Goal: Task Accomplishment & Management: Manage account settings

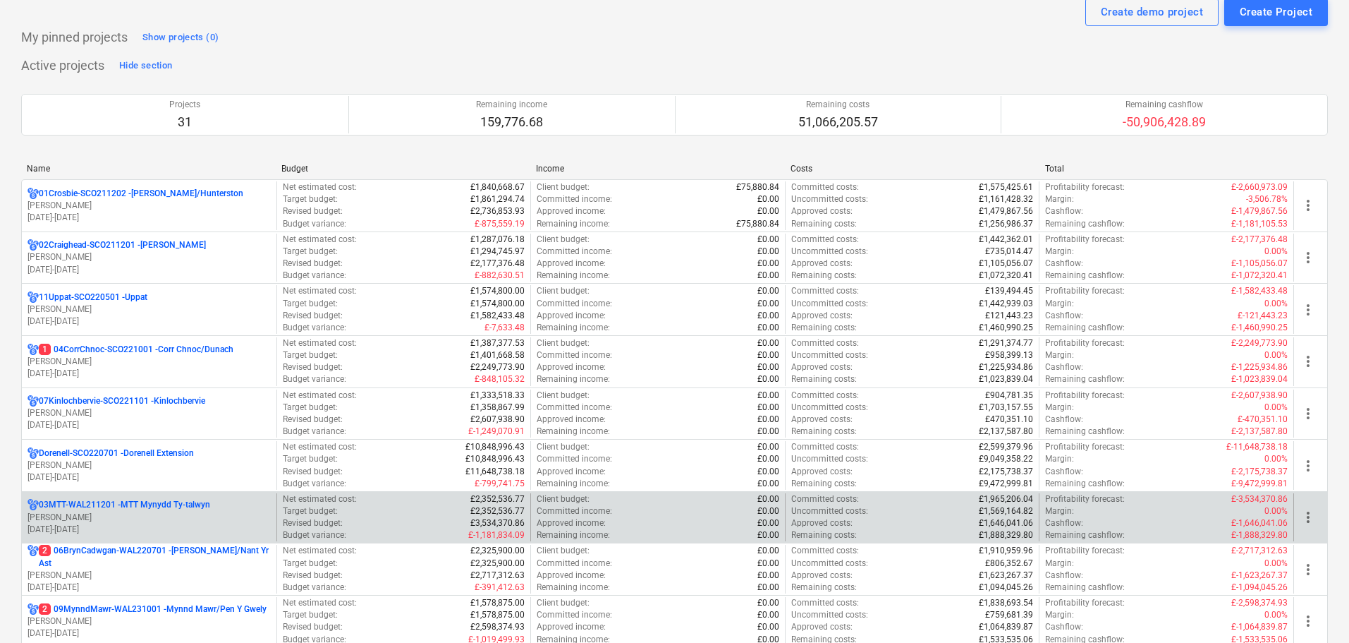
scroll to position [71, 0]
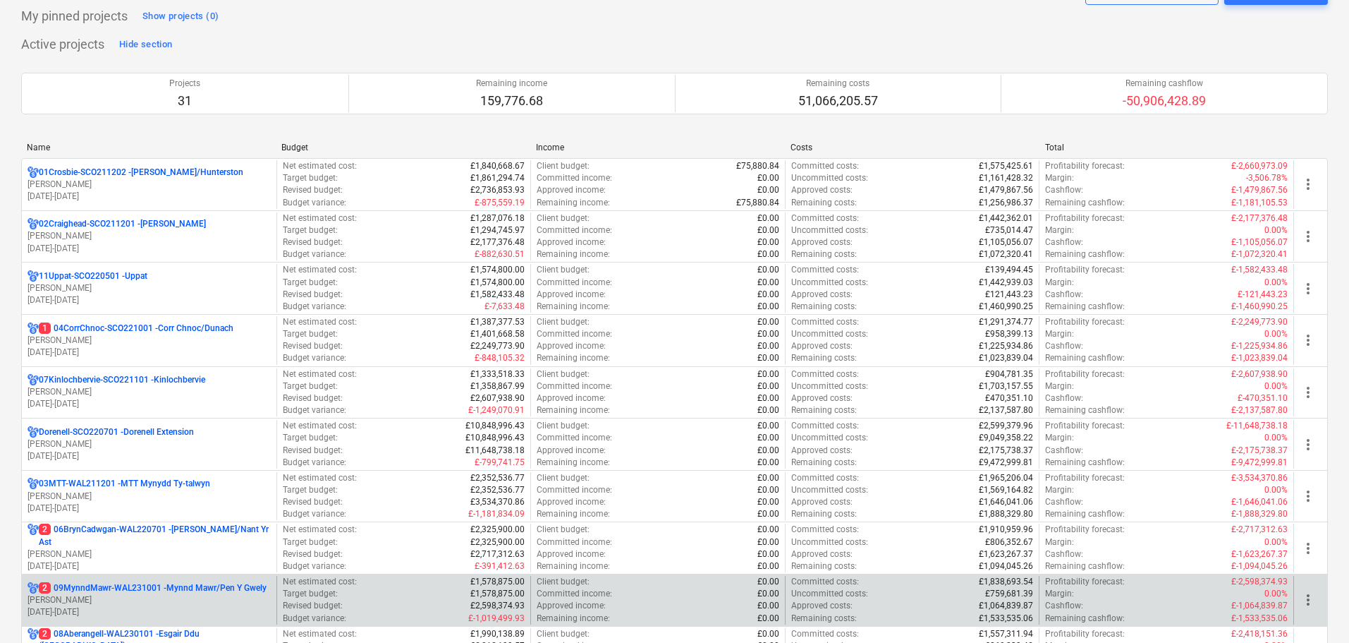
click at [148, 595] on p "[PERSON_NAME]" at bounding box center [149, 600] width 243 height 12
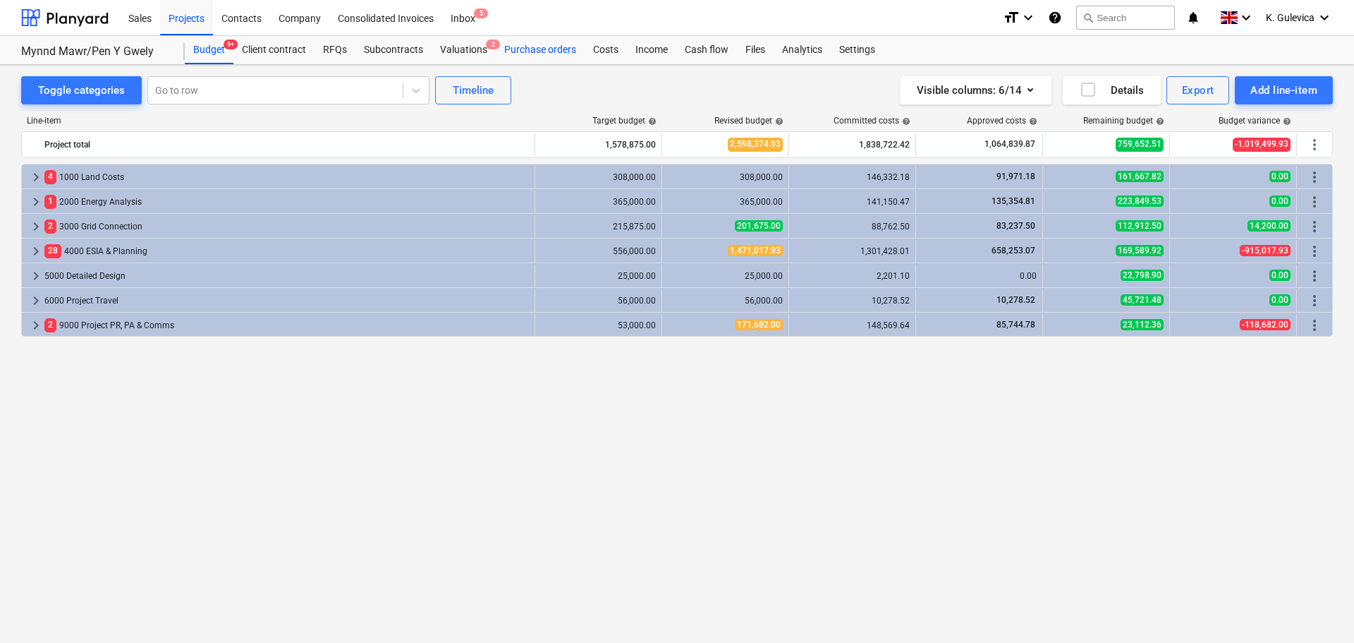
click at [550, 49] on div "Purchase orders" at bounding box center [540, 50] width 89 height 28
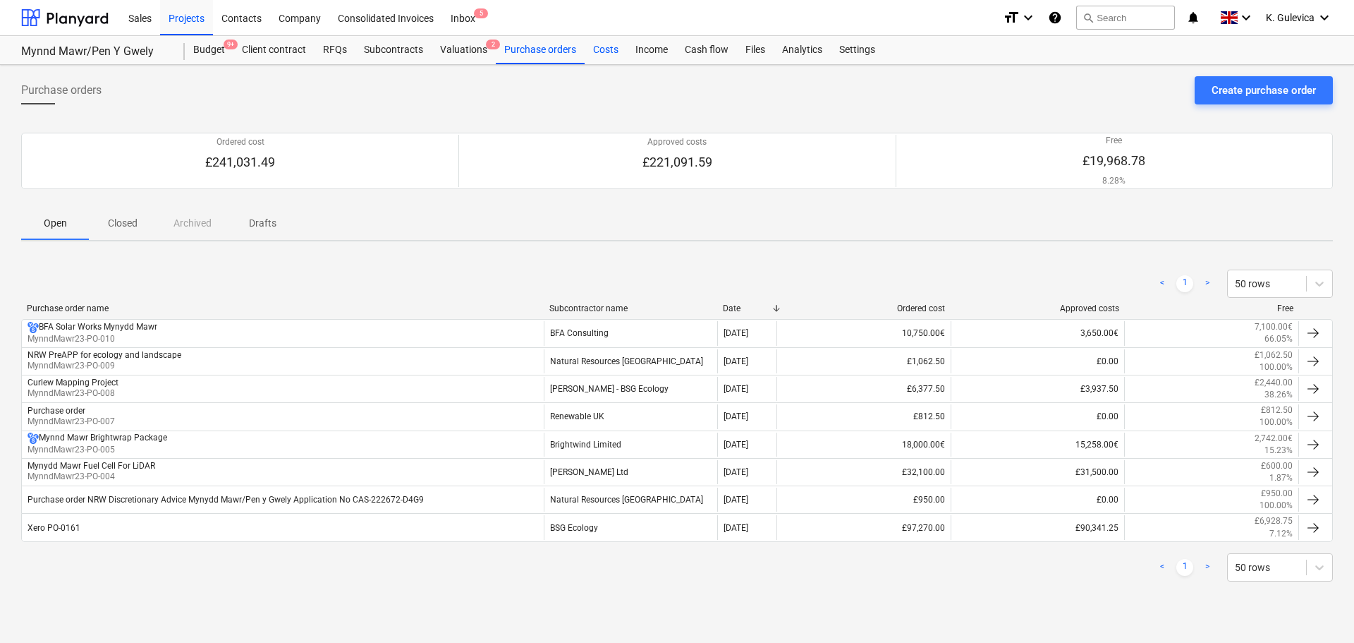
click at [602, 50] on div "Costs" at bounding box center [606, 50] width 42 height 28
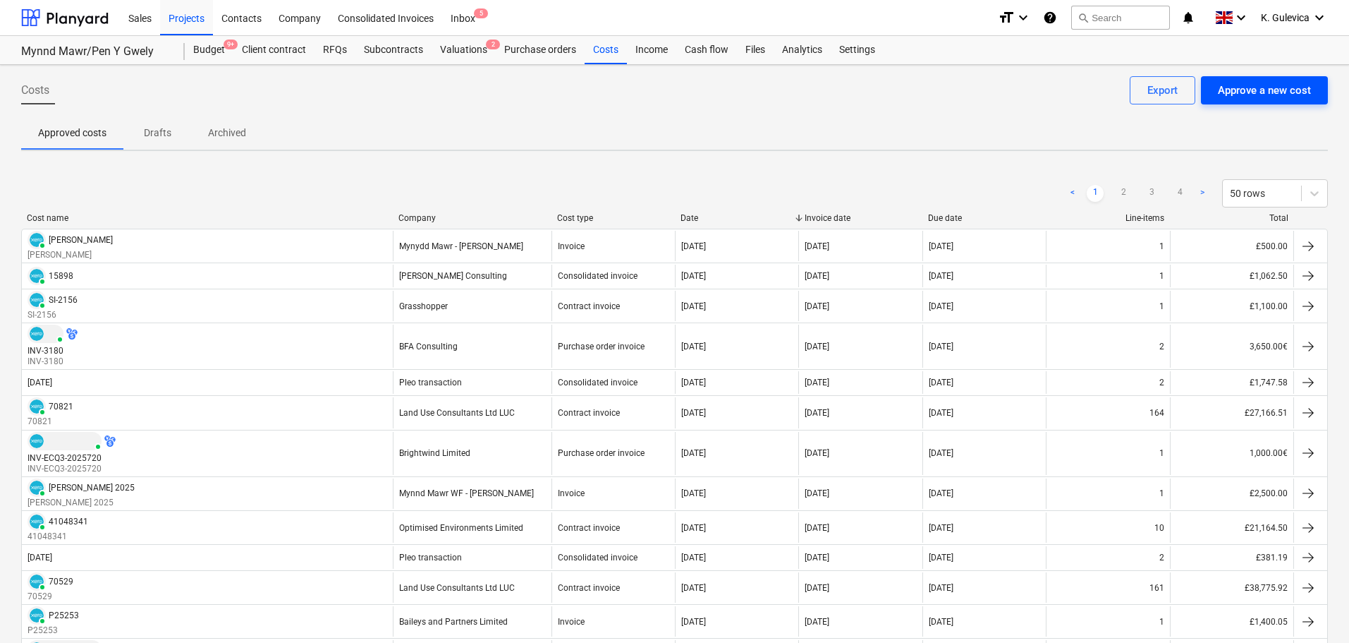
click at [1266, 94] on div "Approve a new cost" at bounding box center [1264, 90] width 93 height 18
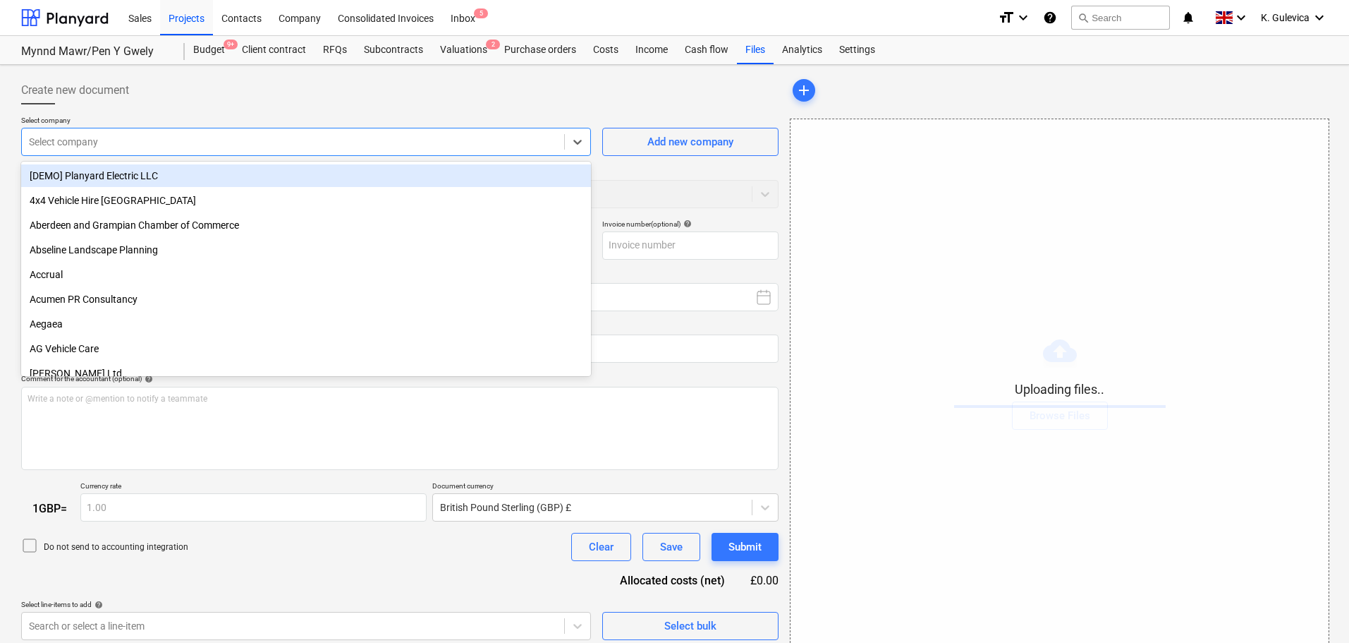
click at [217, 138] on div at bounding box center [293, 142] width 528 height 14
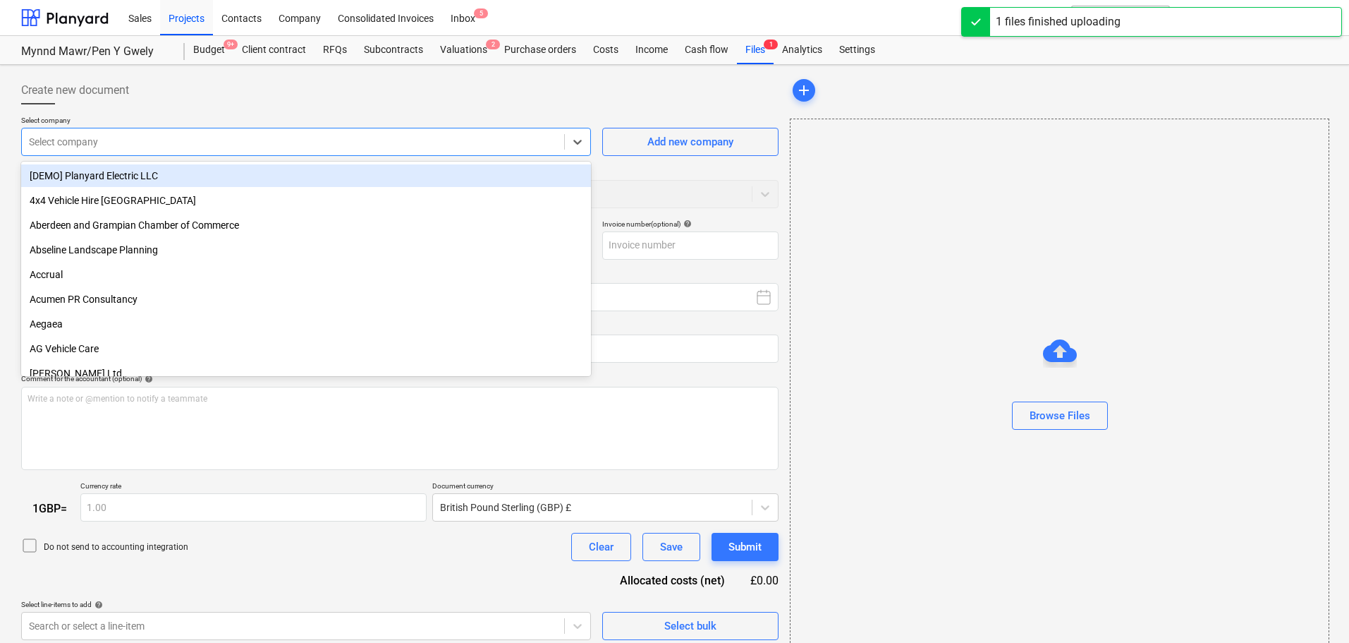
type input "Invoice INV-ECQ3-2025854.pdf"
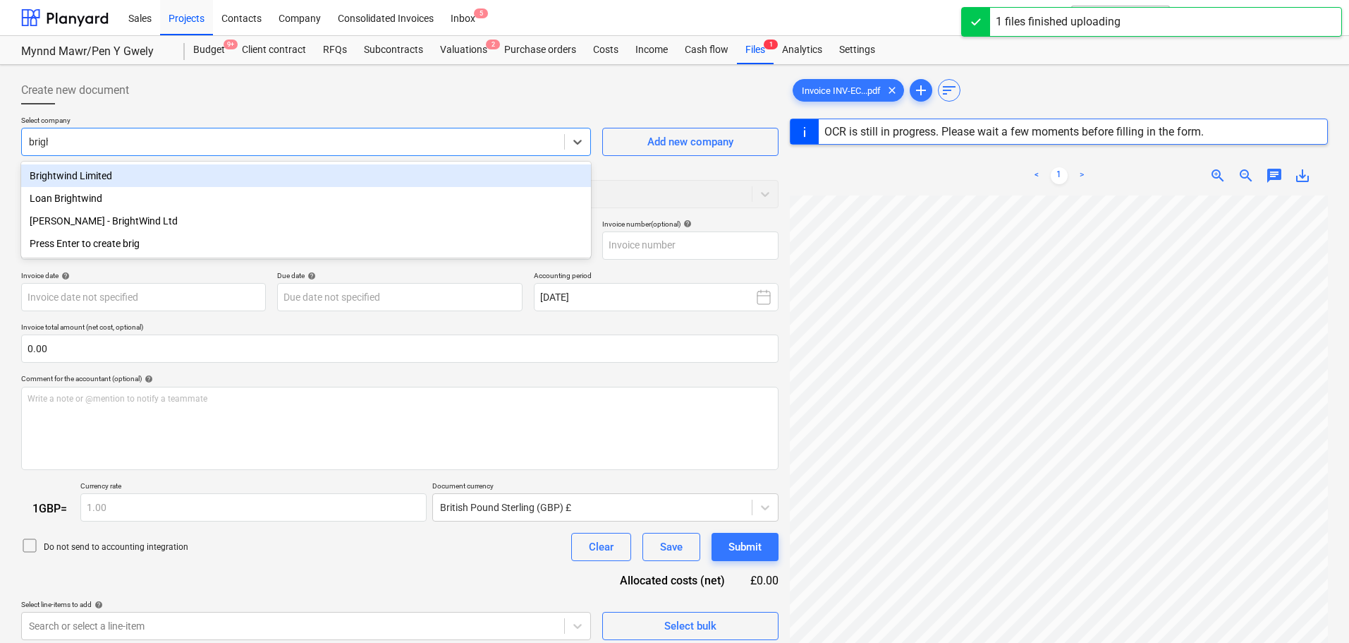
type input "bright"
click at [204, 173] on div "Brightwind Limited" at bounding box center [306, 175] width 570 height 23
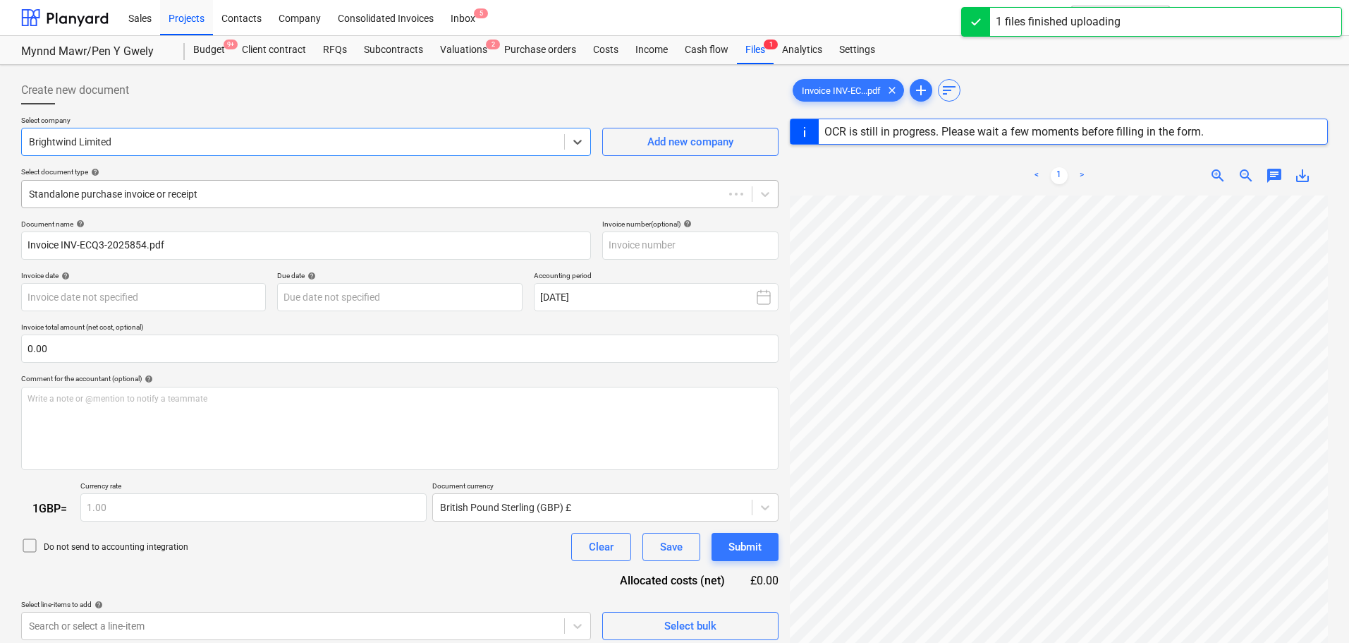
click at [221, 195] on div at bounding box center [373, 194] width 688 height 14
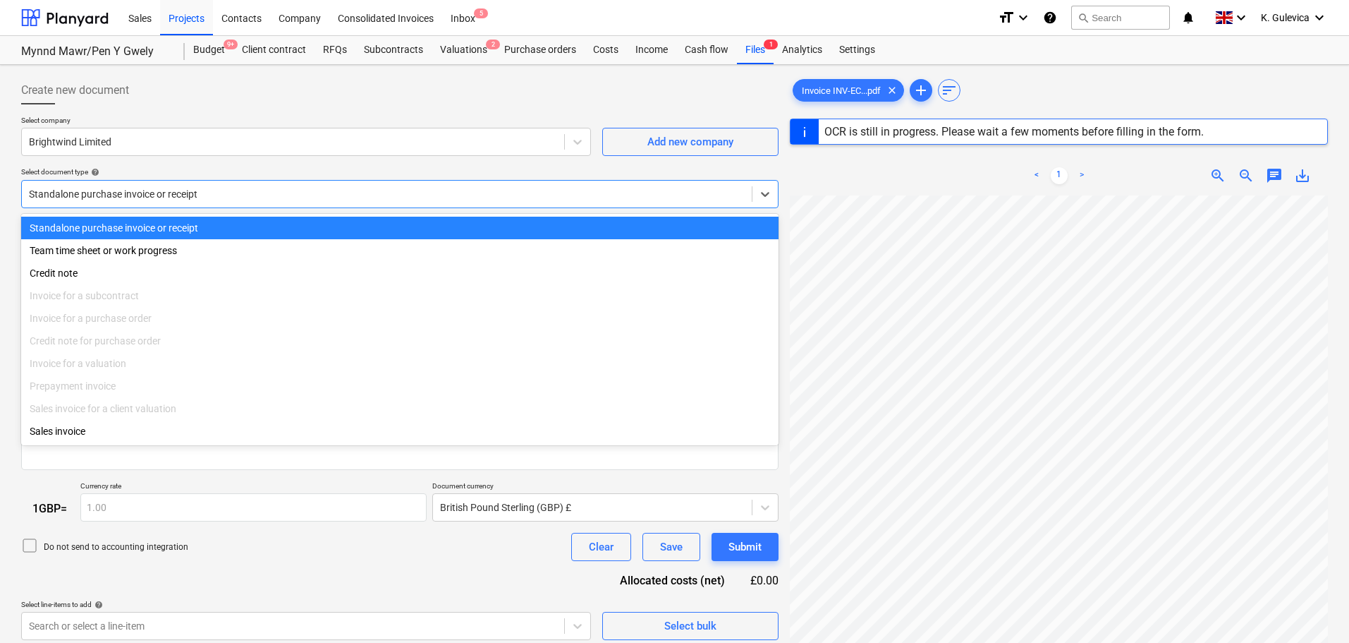
click at [231, 189] on div at bounding box center [387, 194] width 716 height 14
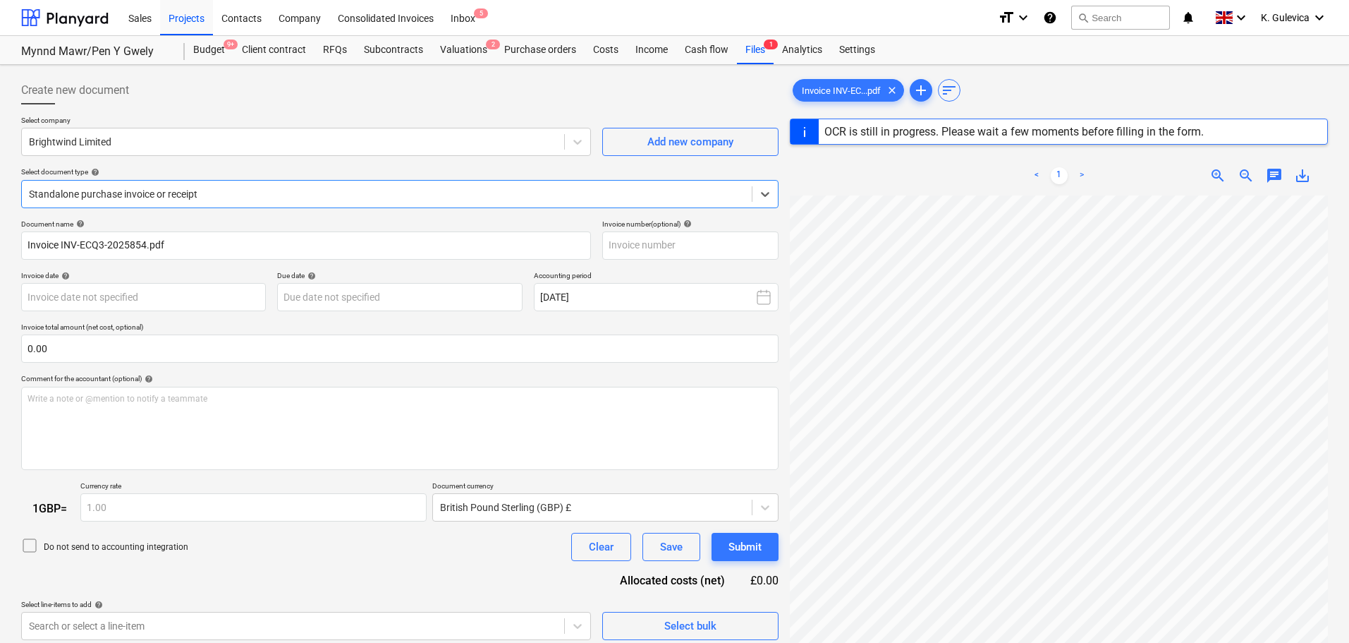
click at [231, 189] on div at bounding box center [387, 194] width 716 height 14
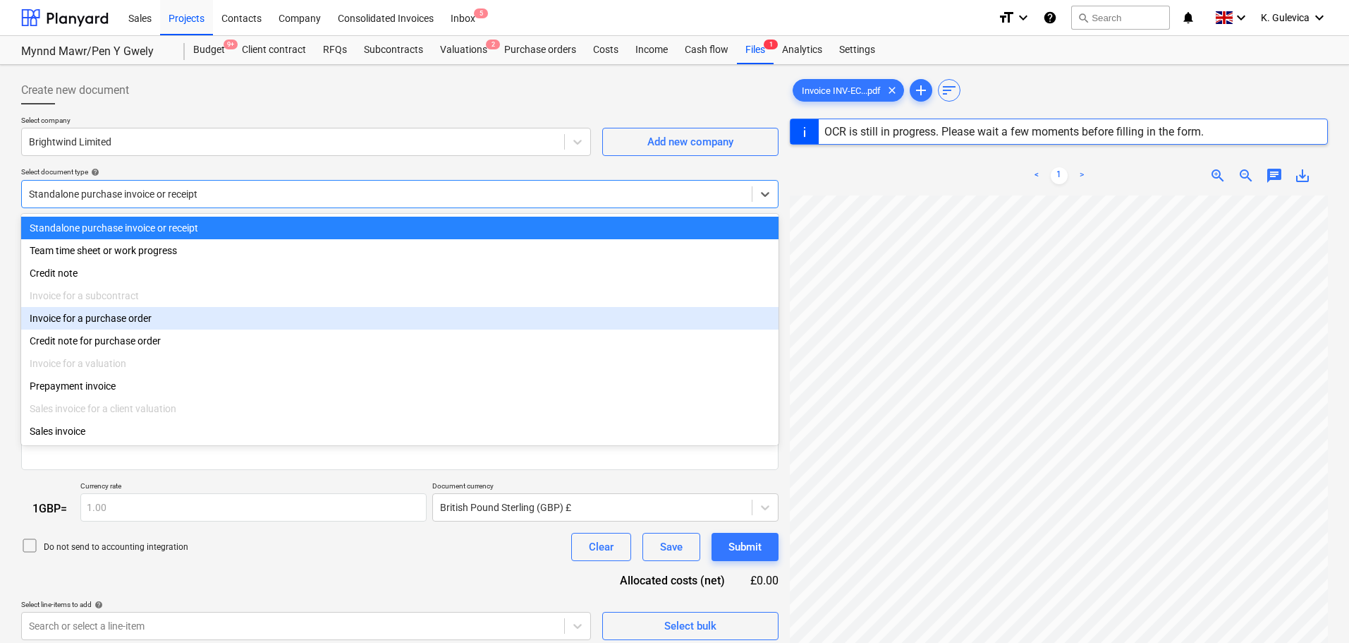
click at [132, 320] on div "Invoice for a purchase order" at bounding box center [400, 318] width 758 height 23
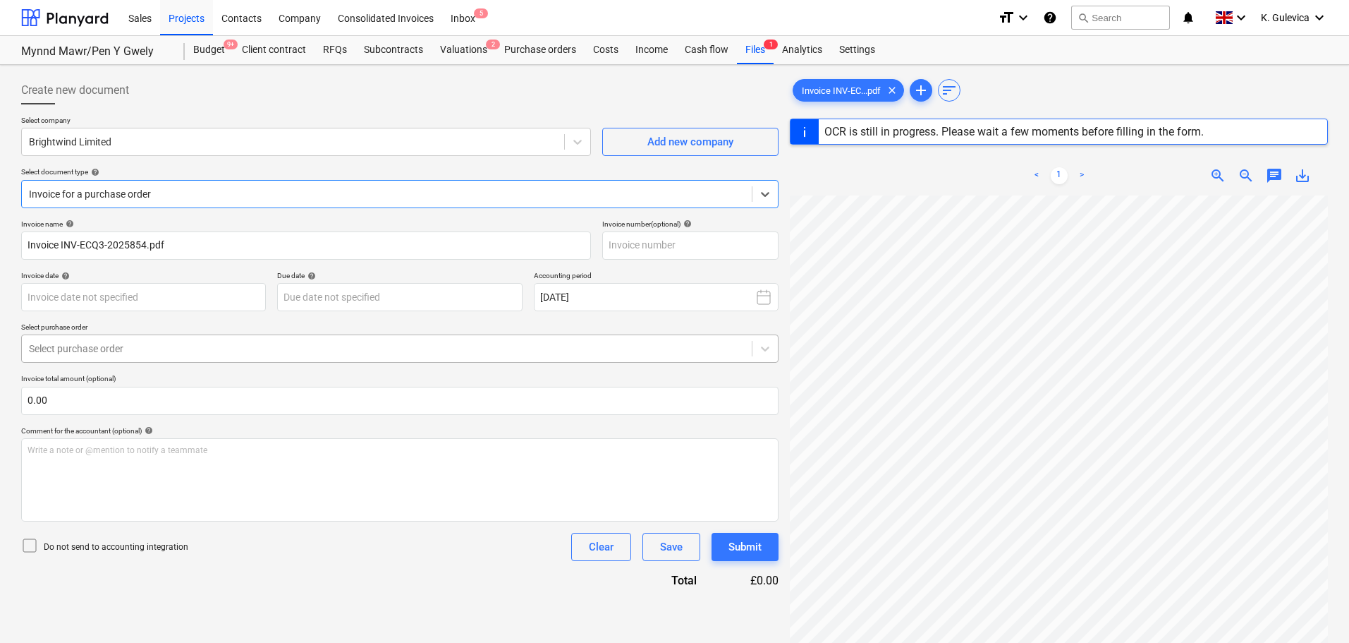
click at [220, 348] on div at bounding box center [387, 348] width 716 height 14
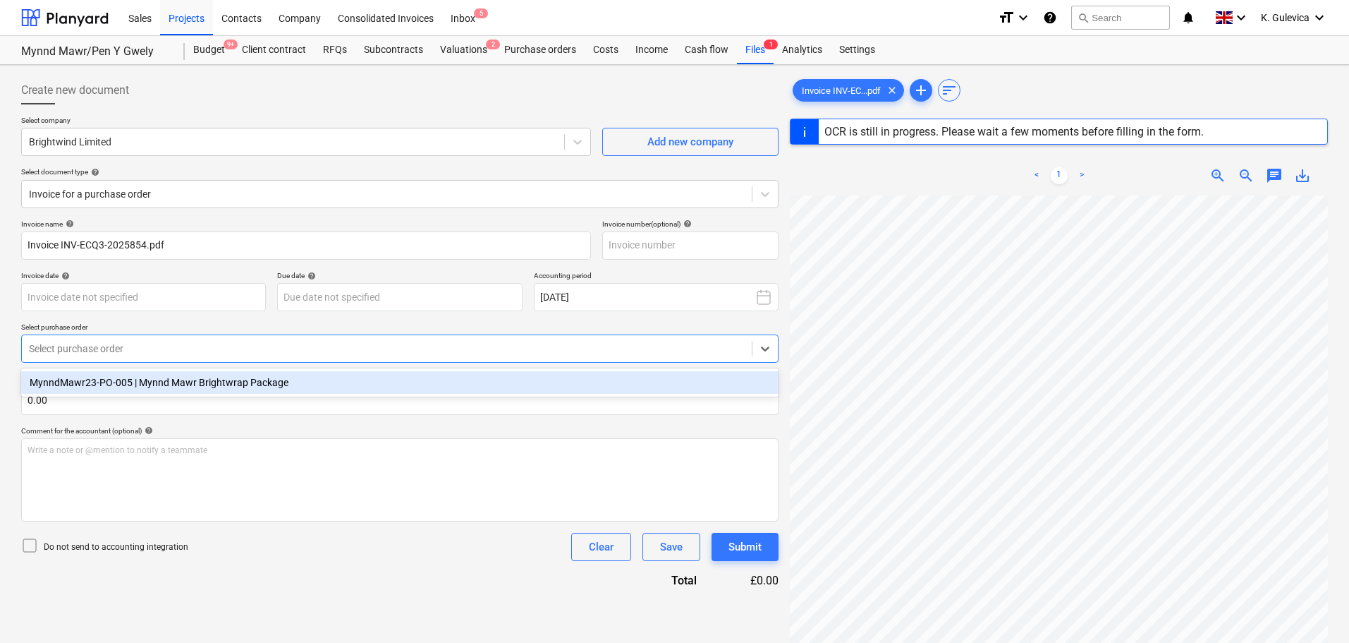
click at [193, 383] on div "MynndMawr23-PO-005 | Mynnd Mawr Brightwrap Package" at bounding box center [400, 382] width 758 height 23
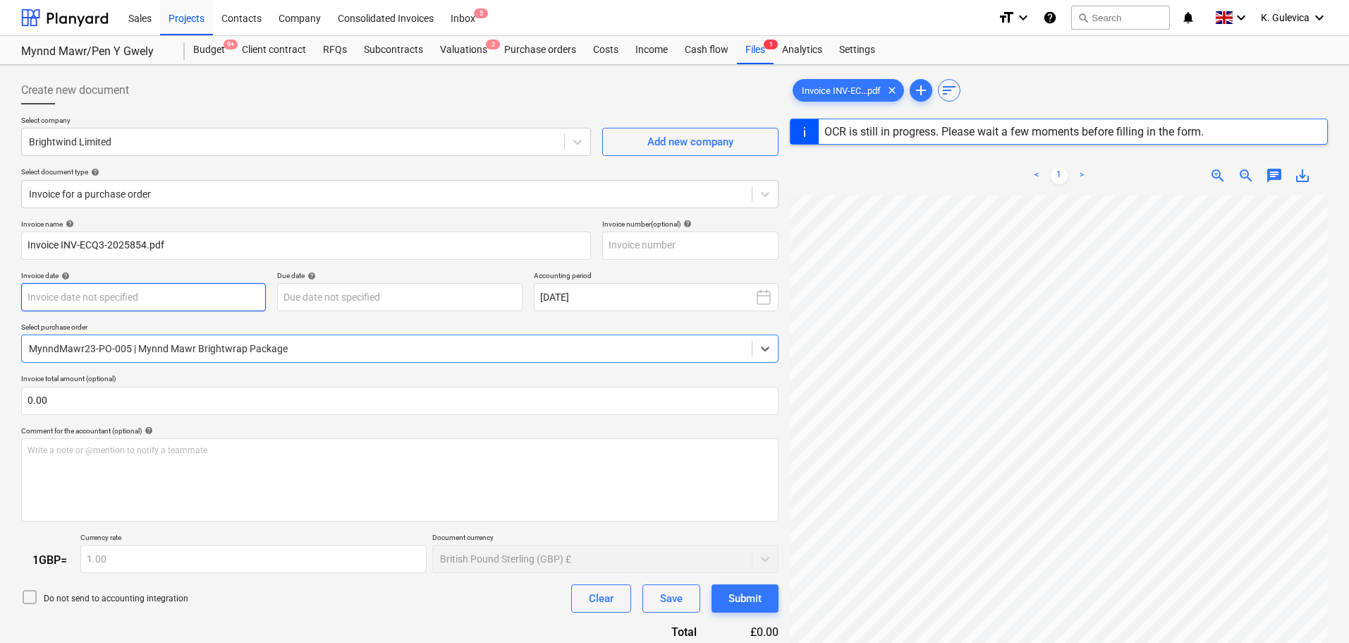
type input "INV-ECQ3-2025854"
type input "[DATE]"
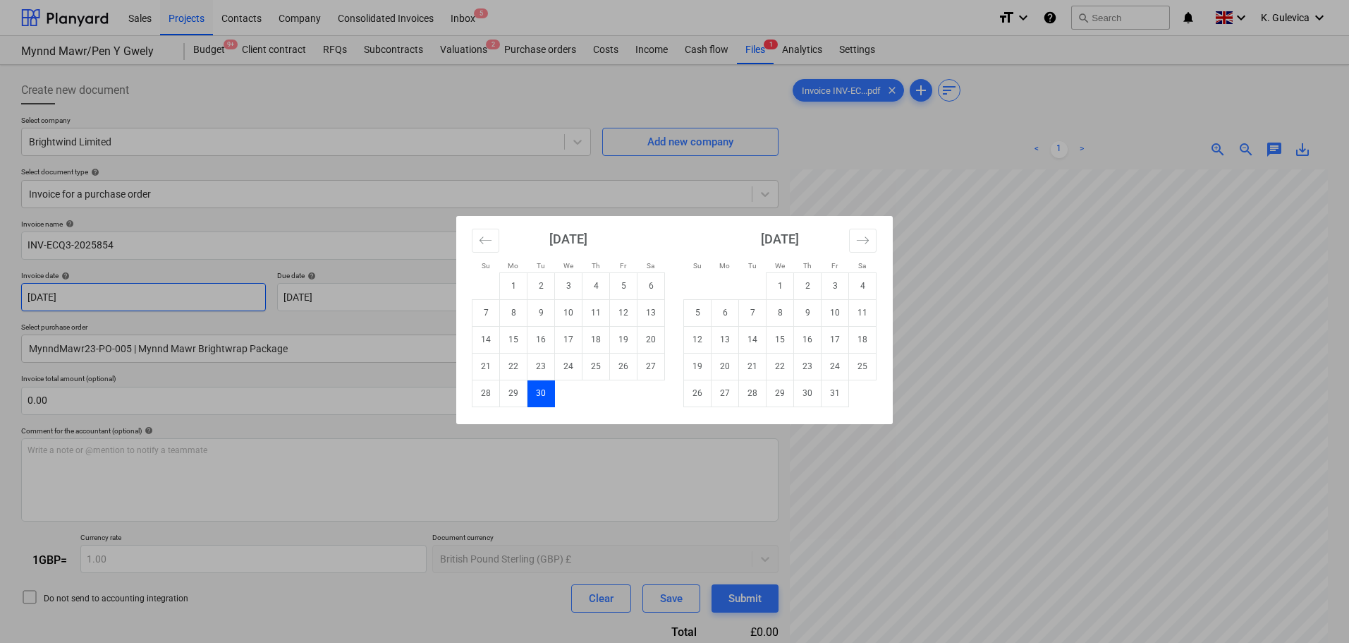
click at [193, 298] on body "Sales Projects Contacts Company Consolidated Invoices Inbox 5 format_size keybo…" at bounding box center [674, 321] width 1349 height 643
click at [154, 296] on div "Su Mo Tu We Th Fr Sa Su Mo Tu We Th Fr Sa [DATE] 1 2 3 4 5 6 7 8 9 10 11 12 13 …" at bounding box center [674, 321] width 1349 height 643
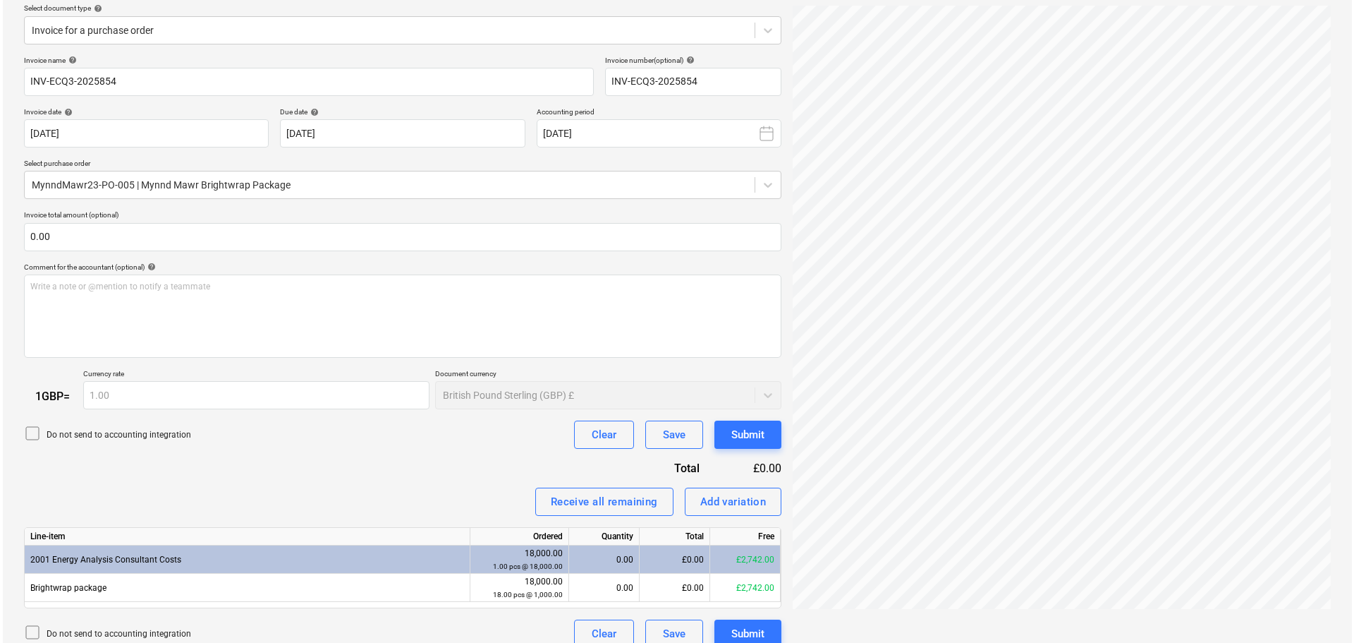
scroll to position [180, 0]
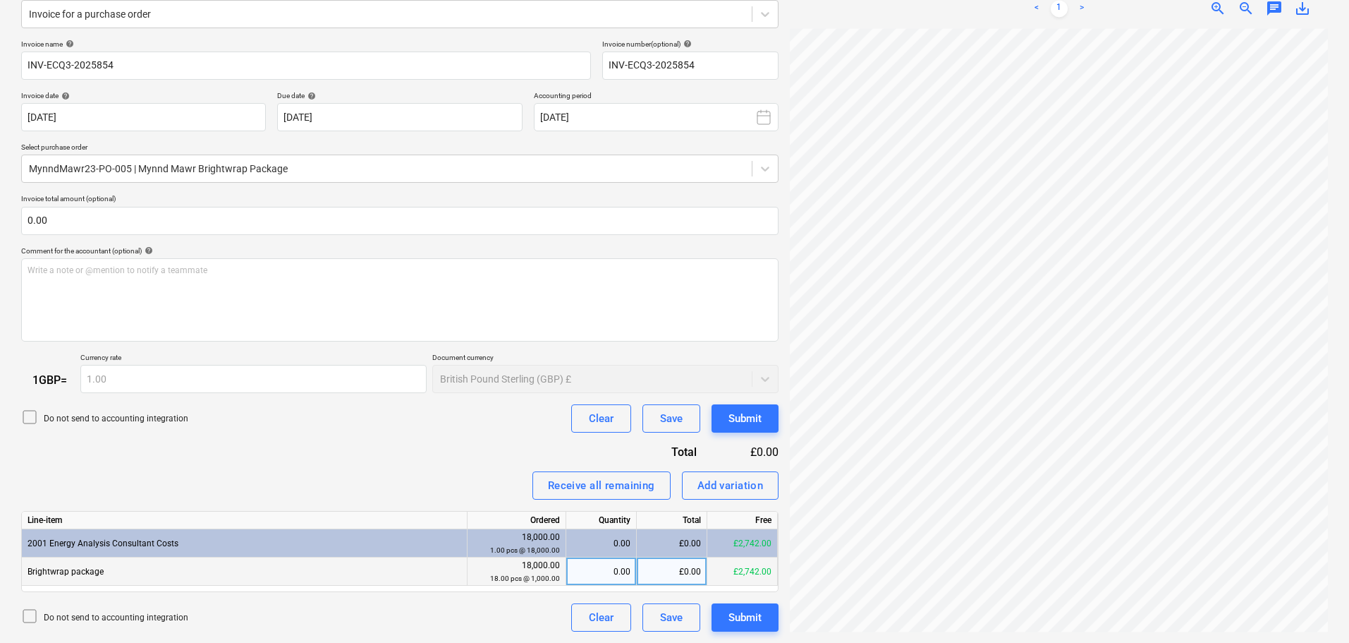
click at [674, 571] on div "£0.00" at bounding box center [672, 571] width 71 height 28
click at [606, 567] on div "0.00" at bounding box center [601, 571] width 59 height 28
type input "1"
click at [739, 619] on div "Submit" at bounding box center [745, 617] width 33 height 18
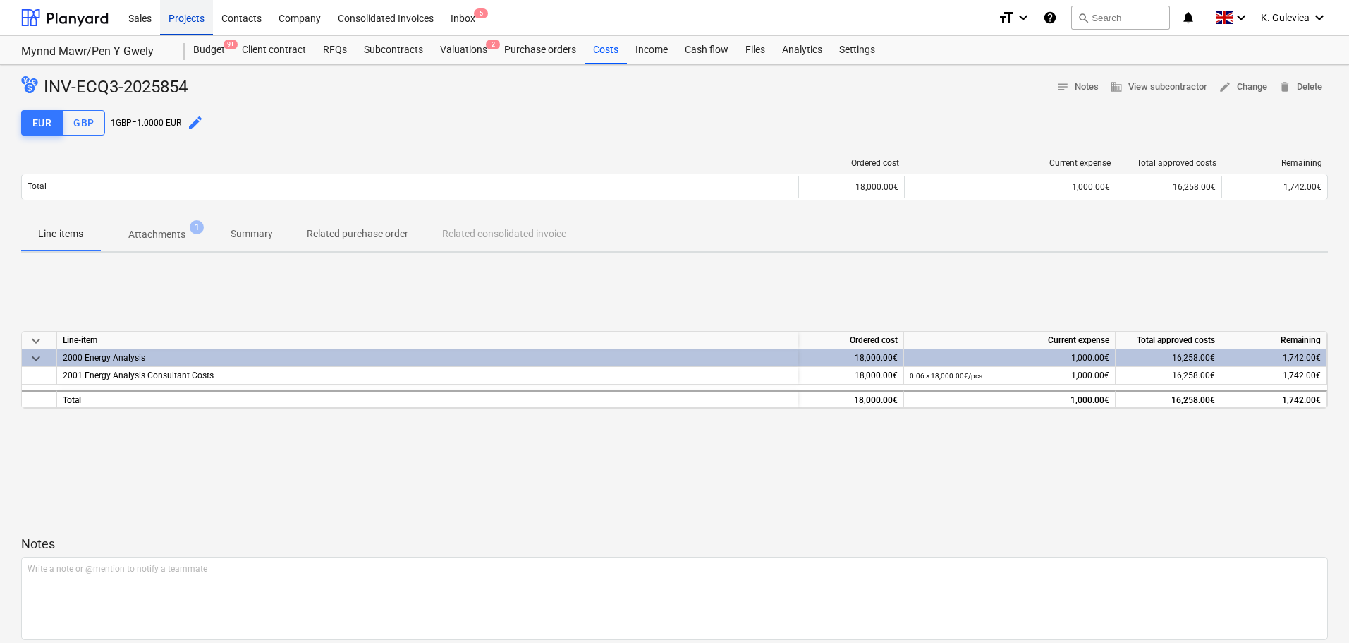
click at [178, 20] on div "Projects" at bounding box center [186, 17] width 53 height 36
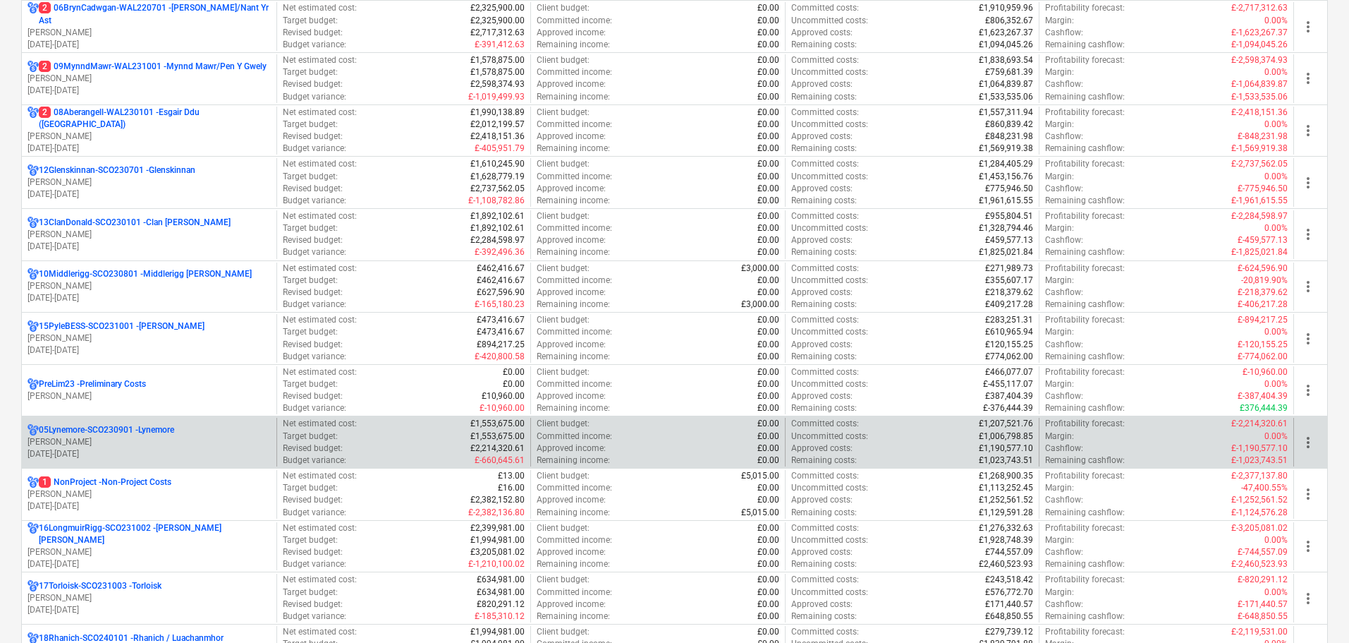
scroll to position [988, 0]
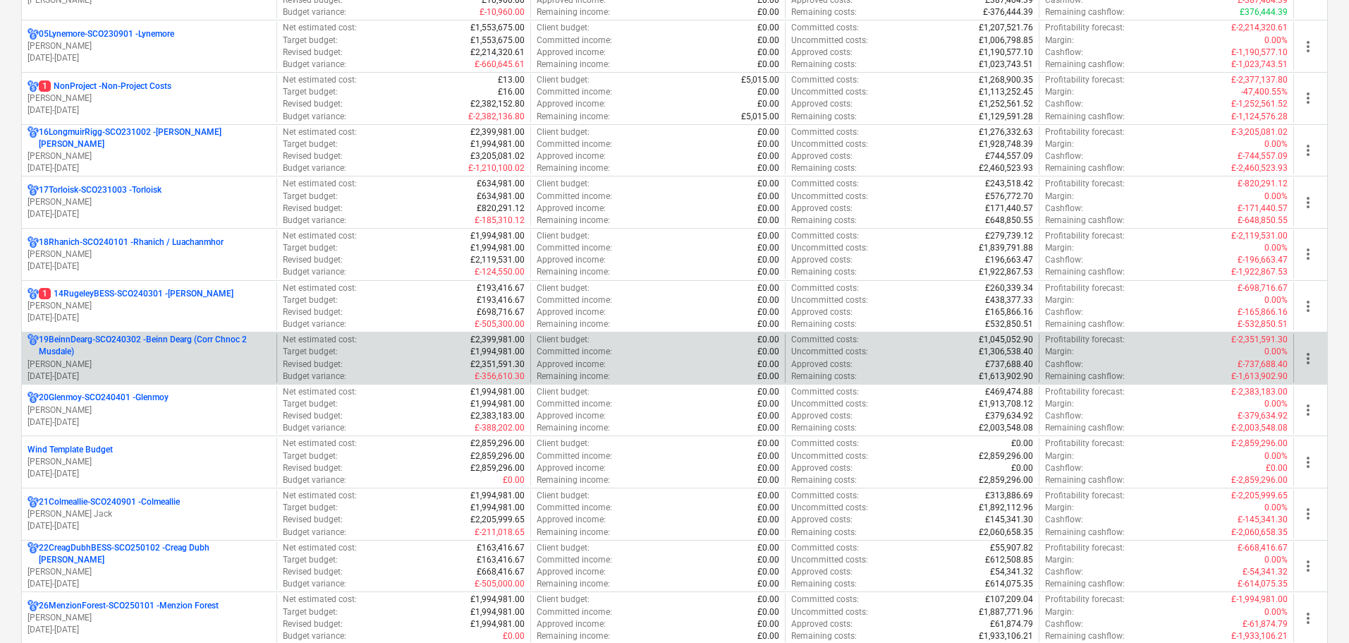
click at [198, 348] on p "19BeinnDearg-SCO240302 - Beinn Dearg (Corr Chnoc 2 Musdale)" at bounding box center [155, 346] width 232 height 24
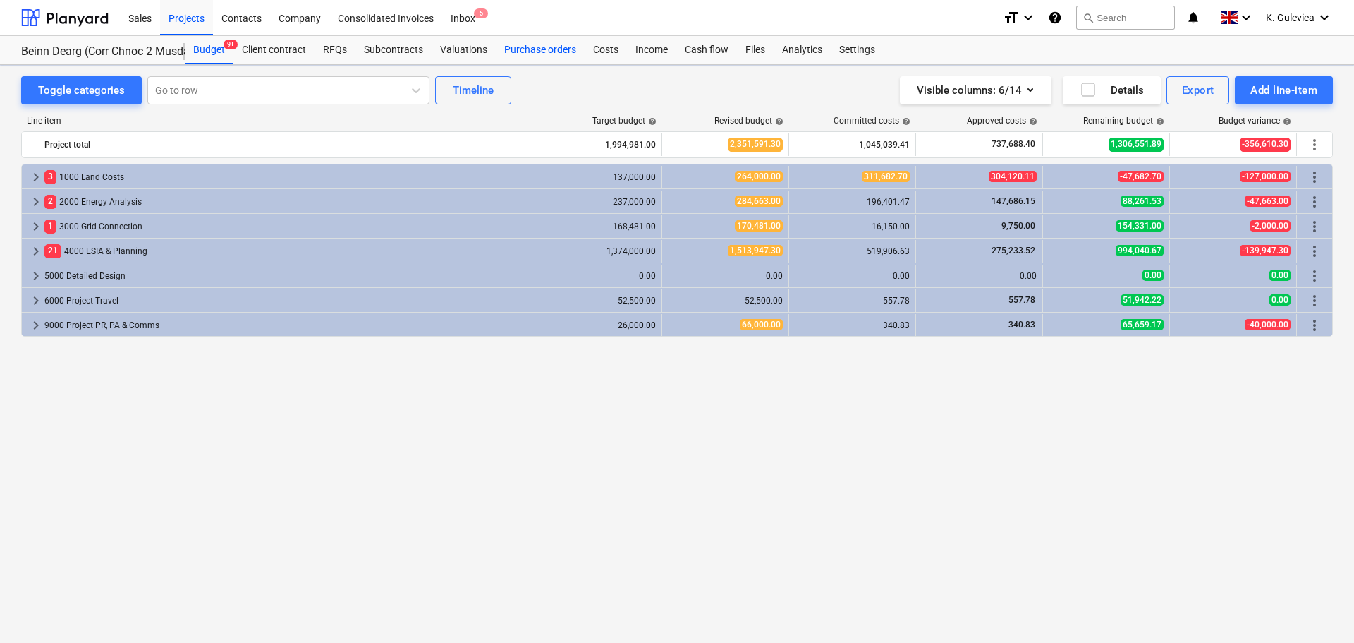
click at [549, 47] on div "Purchase orders" at bounding box center [540, 50] width 89 height 28
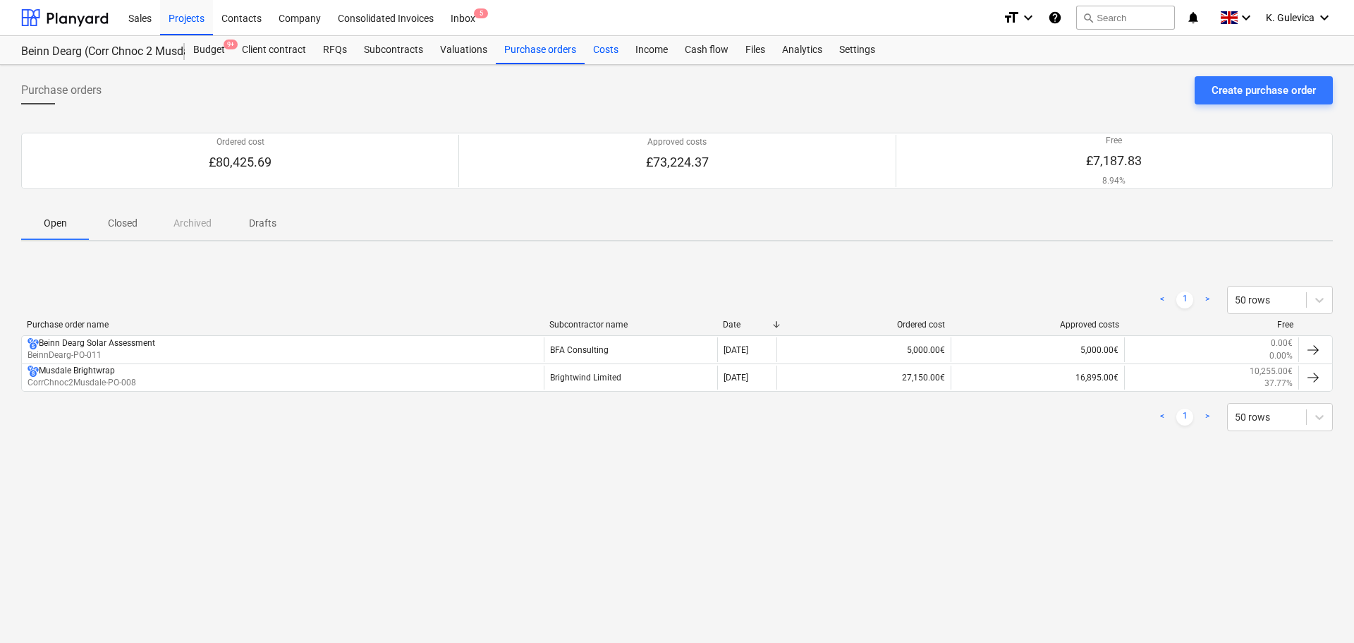
click at [605, 52] on div "Costs" at bounding box center [606, 50] width 42 height 28
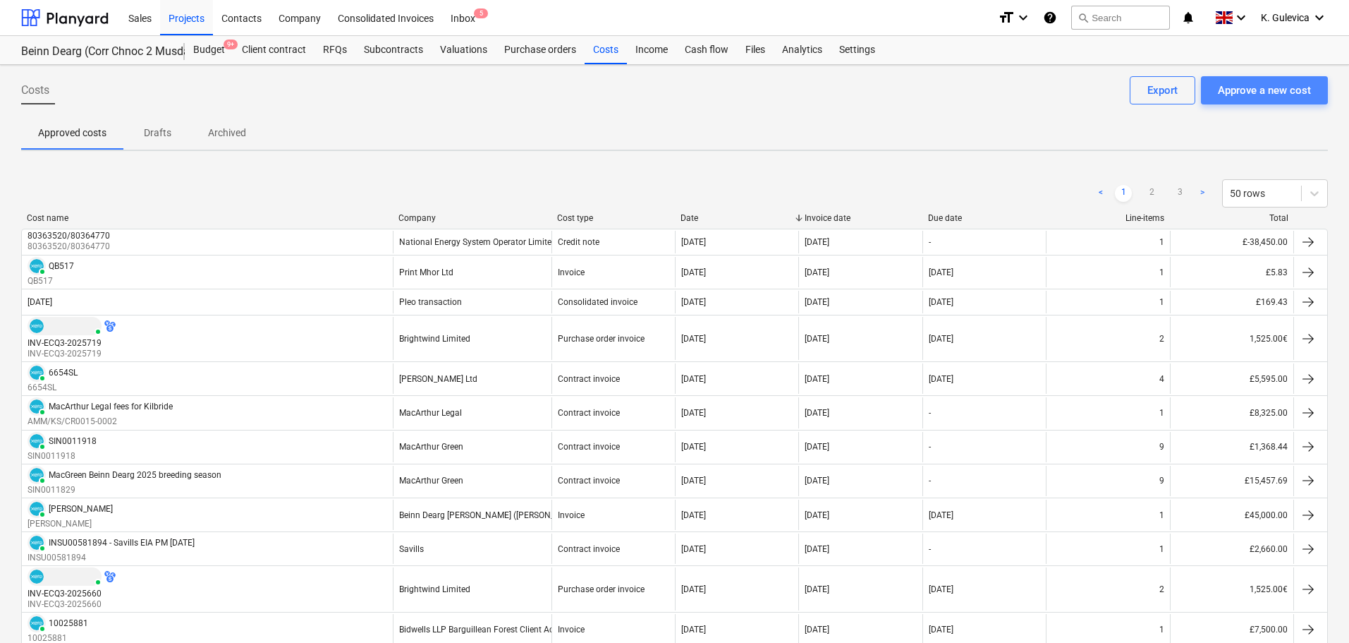
click at [1266, 89] on div "Approve a new cost" at bounding box center [1264, 90] width 93 height 18
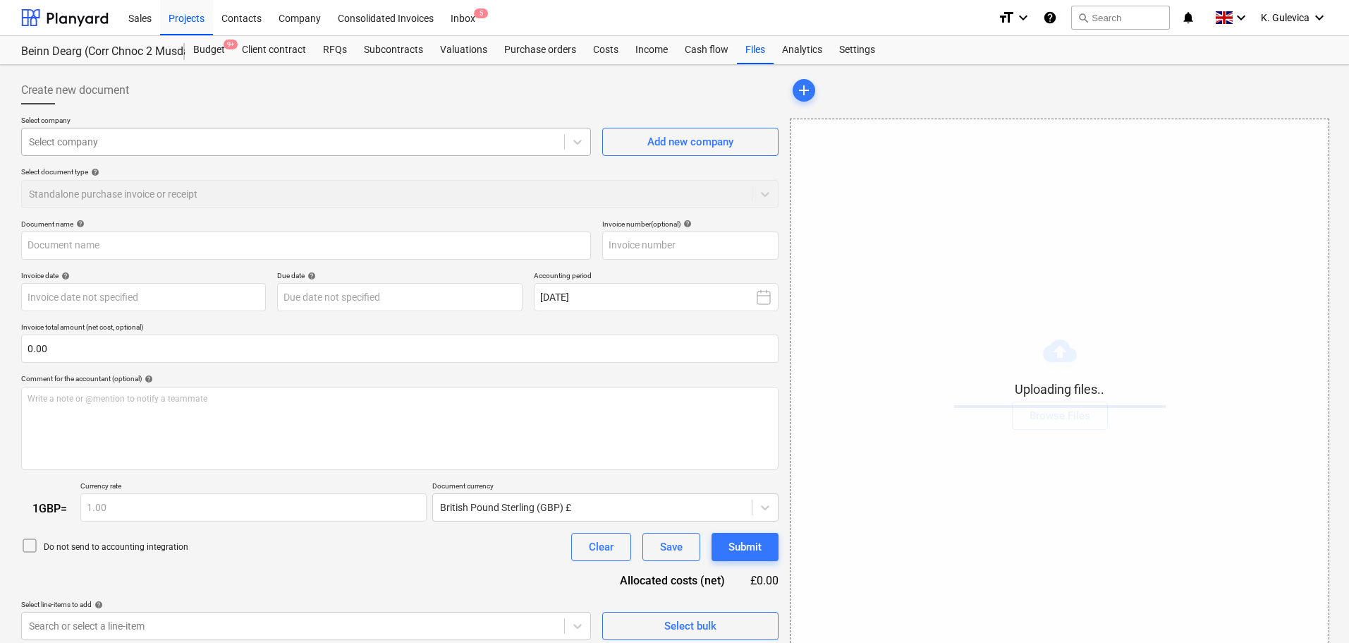
click at [187, 132] on div "Select company" at bounding box center [293, 142] width 542 height 20
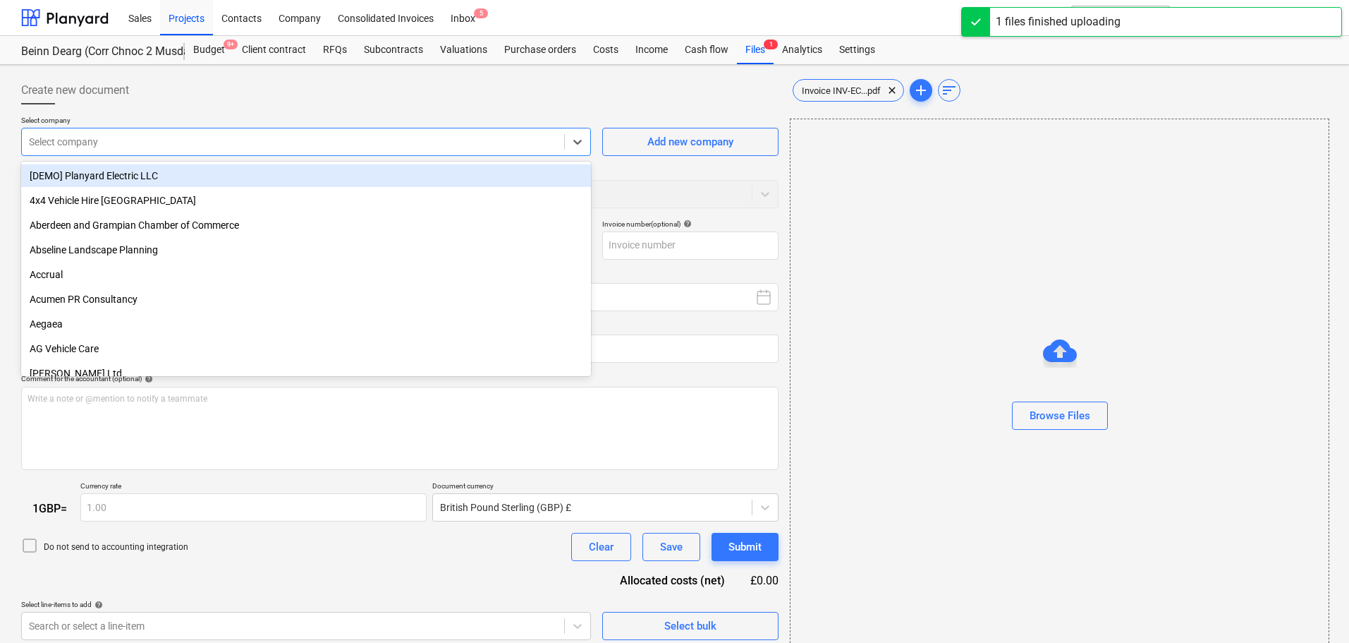
type input "Invoice INV-ECQ3-2025853.pdf"
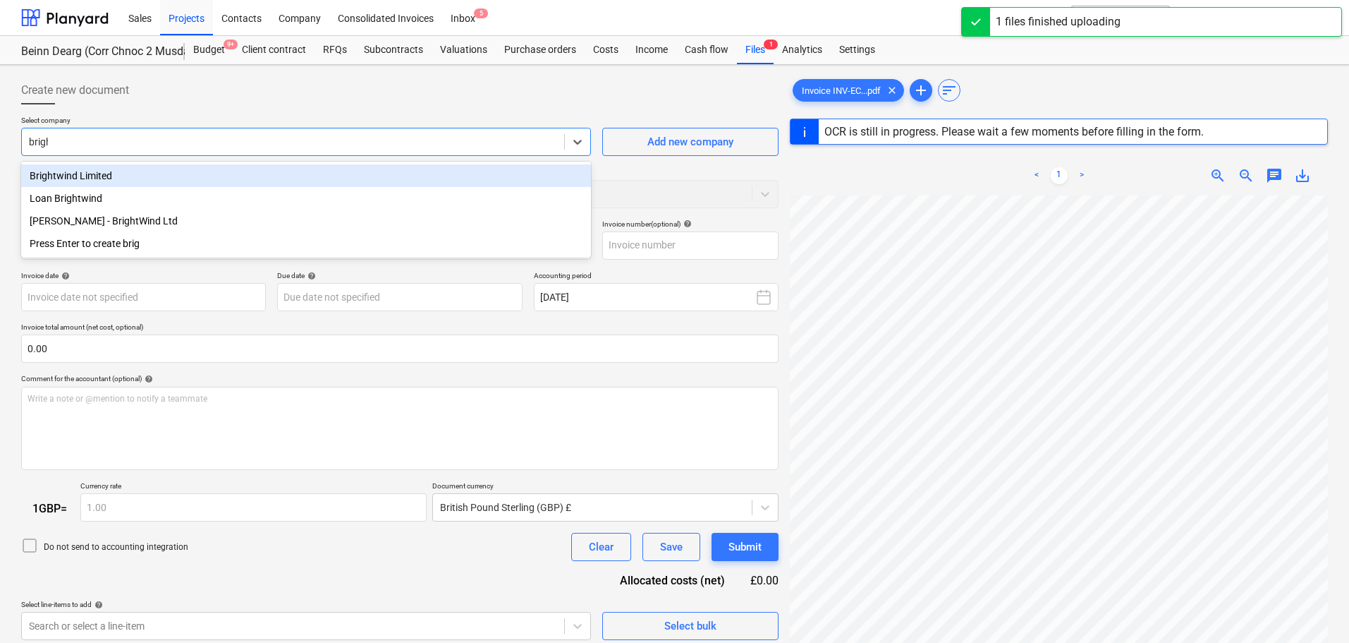
type input "bright"
click at [191, 174] on div "Brightwind Limited" at bounding box center [306, 175] width 570 height 23
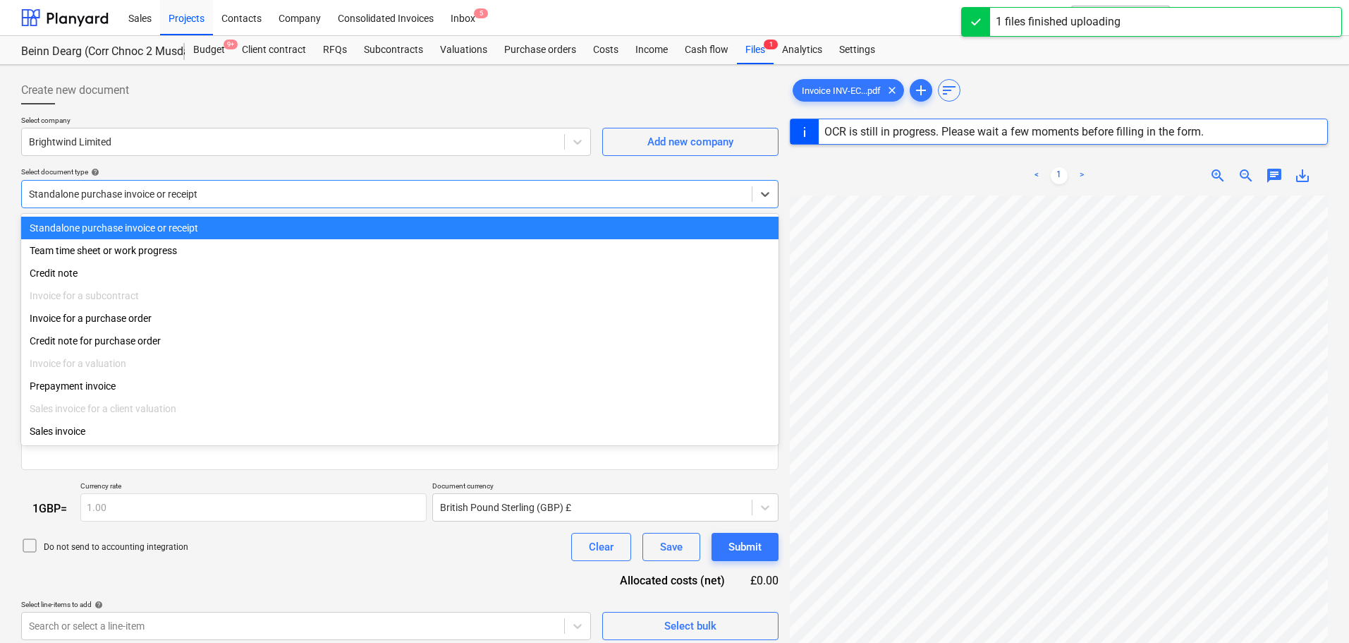
click at [245, 192] on div at bounding box center [387, 194] width 716 height 14
type input "INV-ECQ3-2025853"
type input "[DATE]"
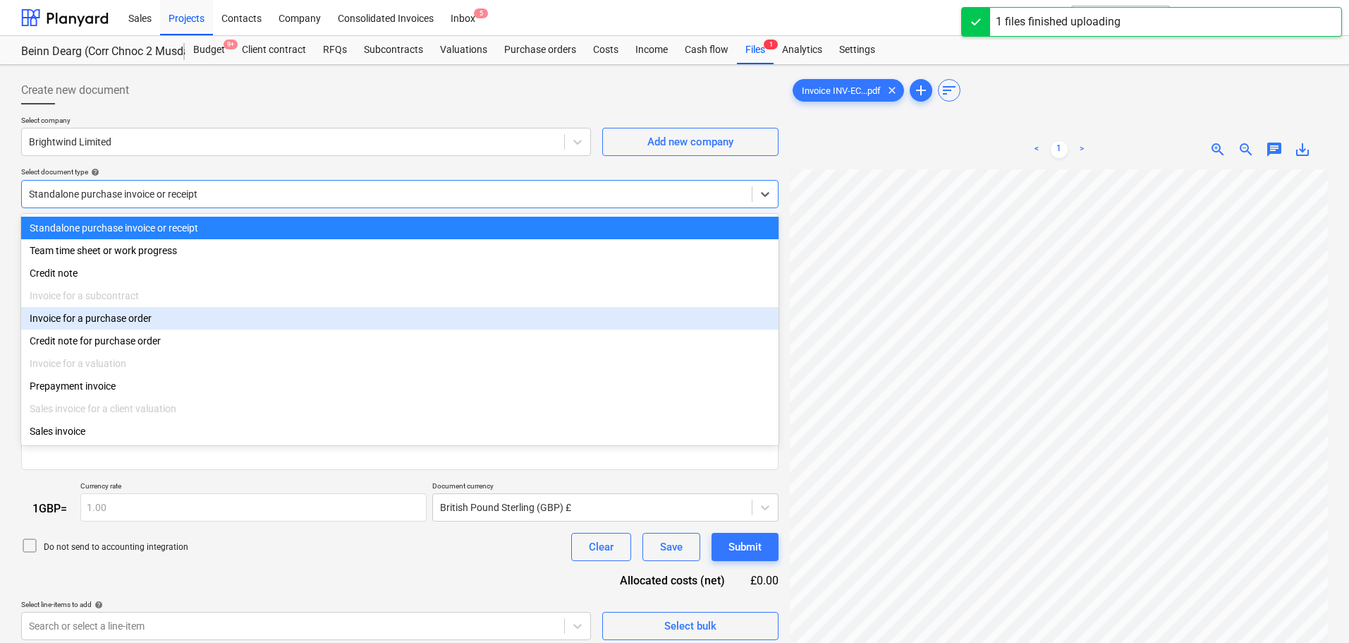
click at [81, 319] on div "Invoice for a purchase order" at bounding box center [400, 318] width 758 height 23
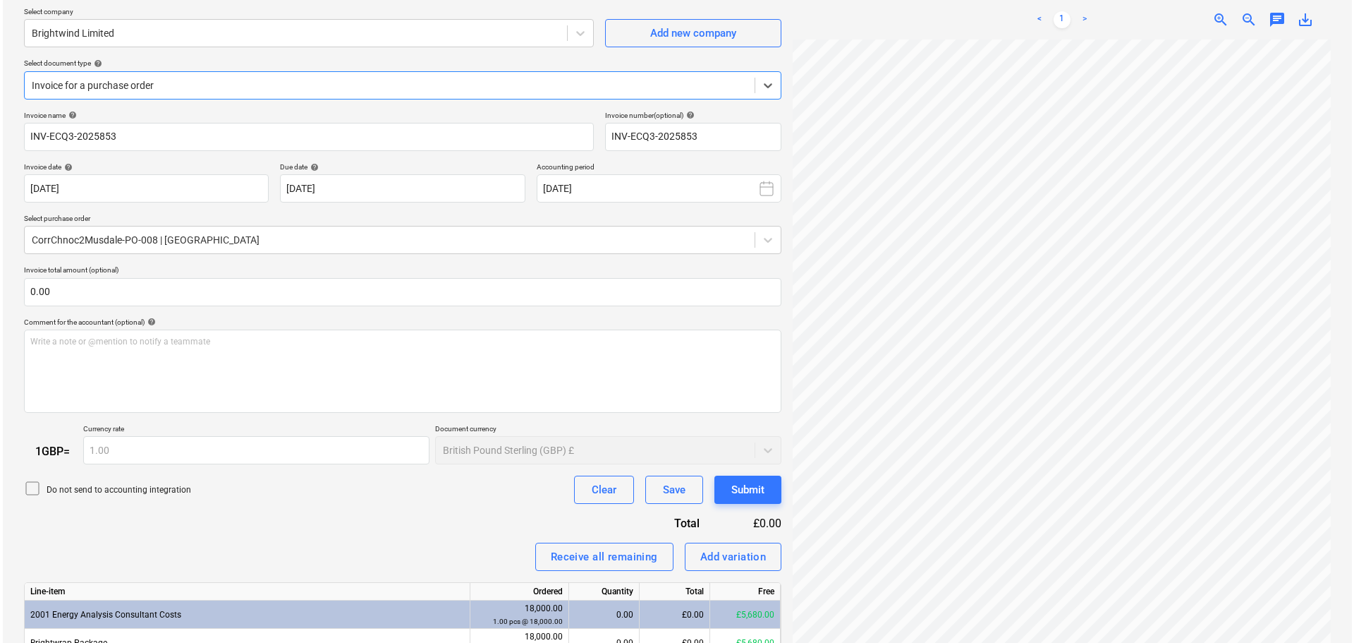
scroll to position [208, 0]
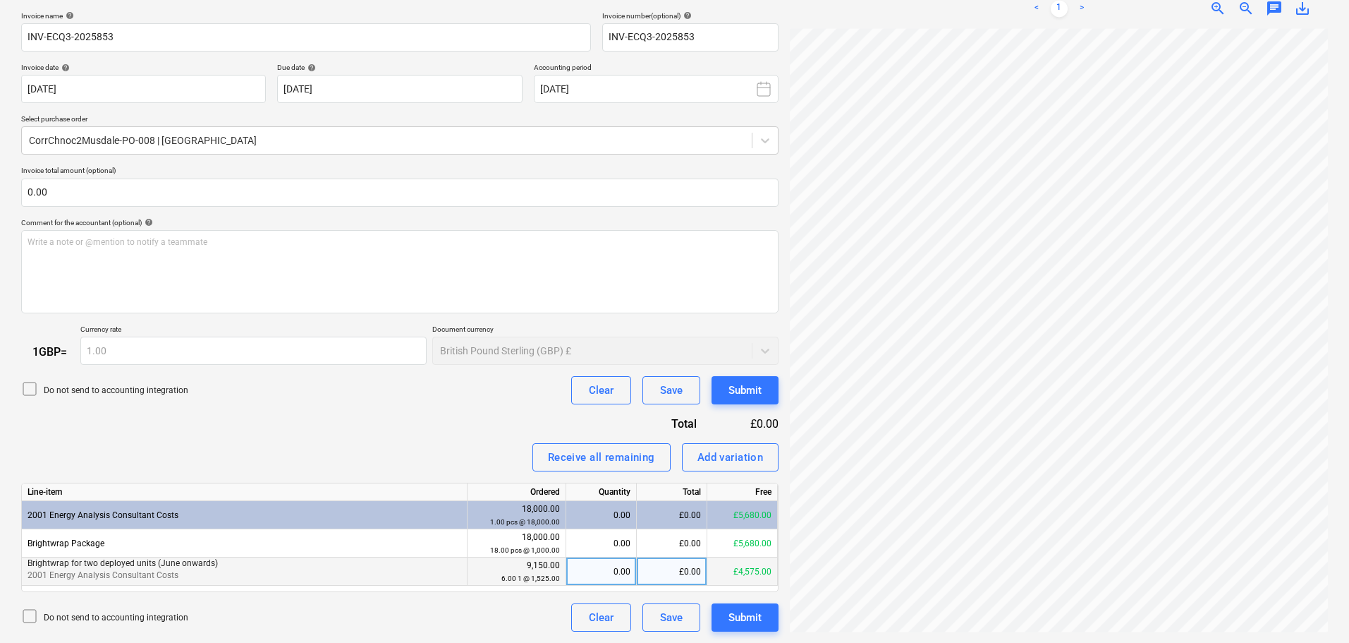
click at [608, 574] on div "0.00" at bounding box center [601, 571] width 59 height 28
type input "1"
click at [765, 617] on button "Submit" at bounding box center [745, 617] width 67 height 28
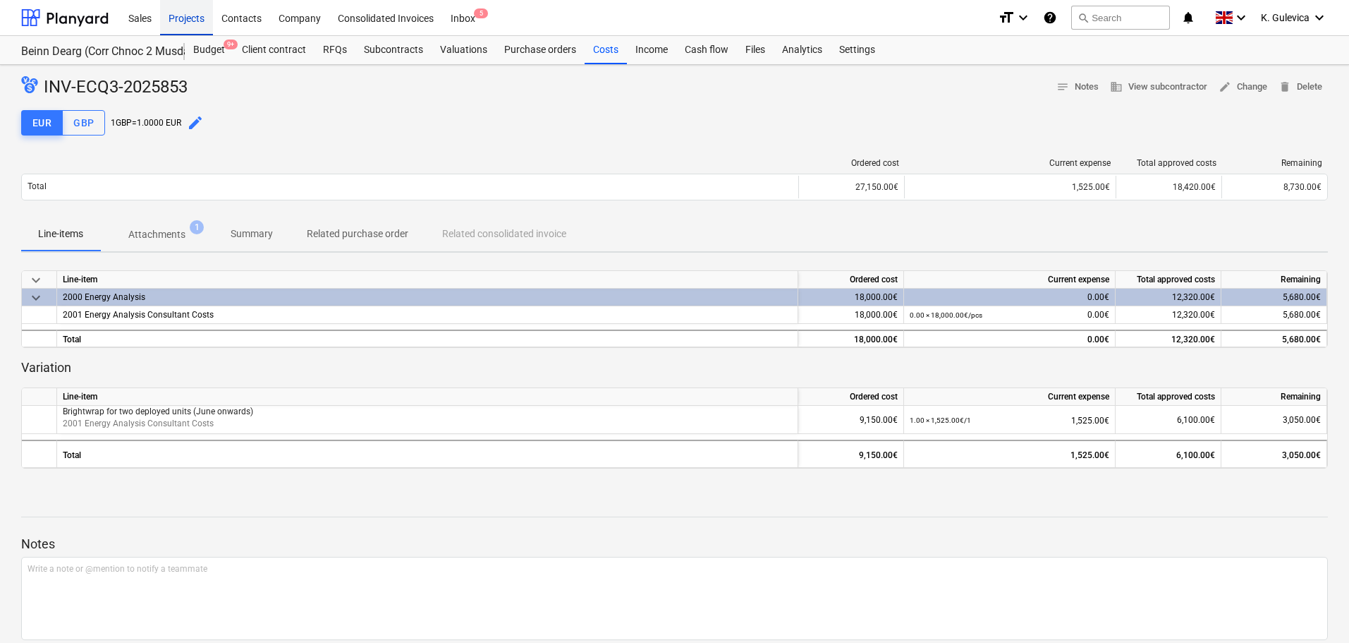
click at [183, 14] on div "Projects" at bounding box center [186, 17] width 53 height 36
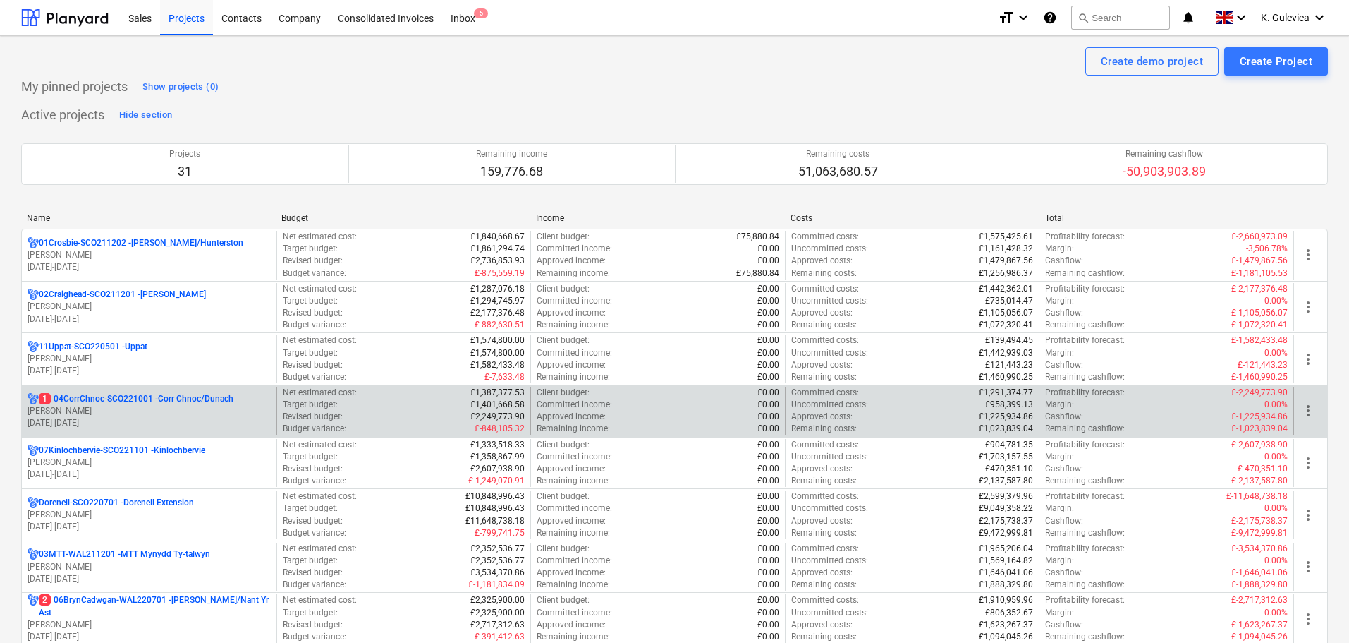
click at [128, 431] on div "1 04CorrChnoc-SCO221001 - Corr Chnoc/Dunach [PERSON_NAME] [DATE] - [DATE]" at bounding box center [149, 411] width 255 height 49
click at [138, 409] on p "[PERSON_NAME]" at bounding box center [149, 411] width 243 height 12
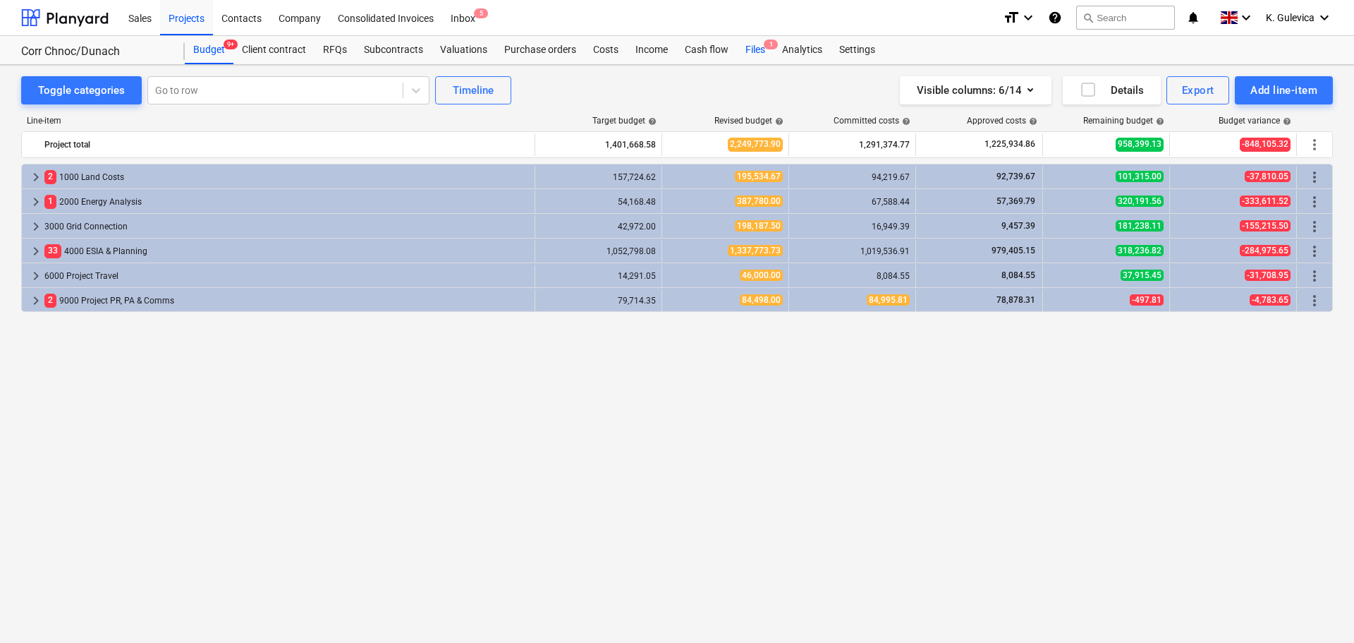
click at [752, 50] on div "Files 1" at bounding box center [755, 50] width 37 height 28
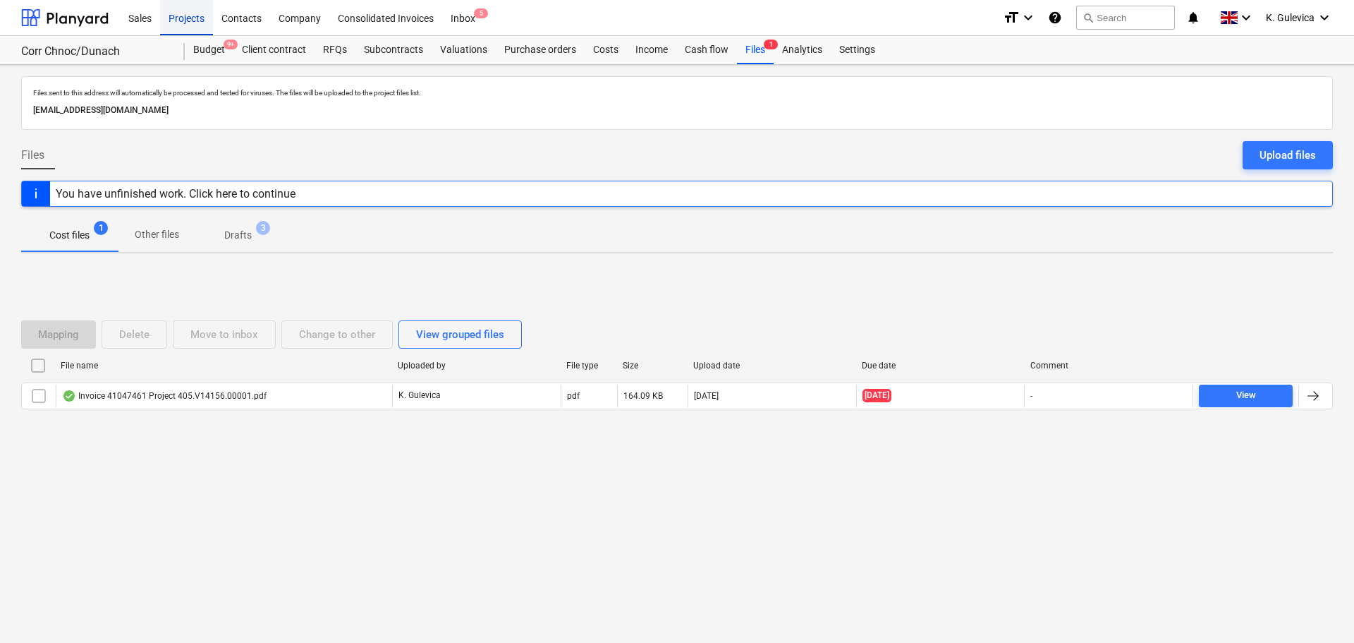
click at [185, 25] on div "Projects" at bounding box center [186, 17] width 53 height 36
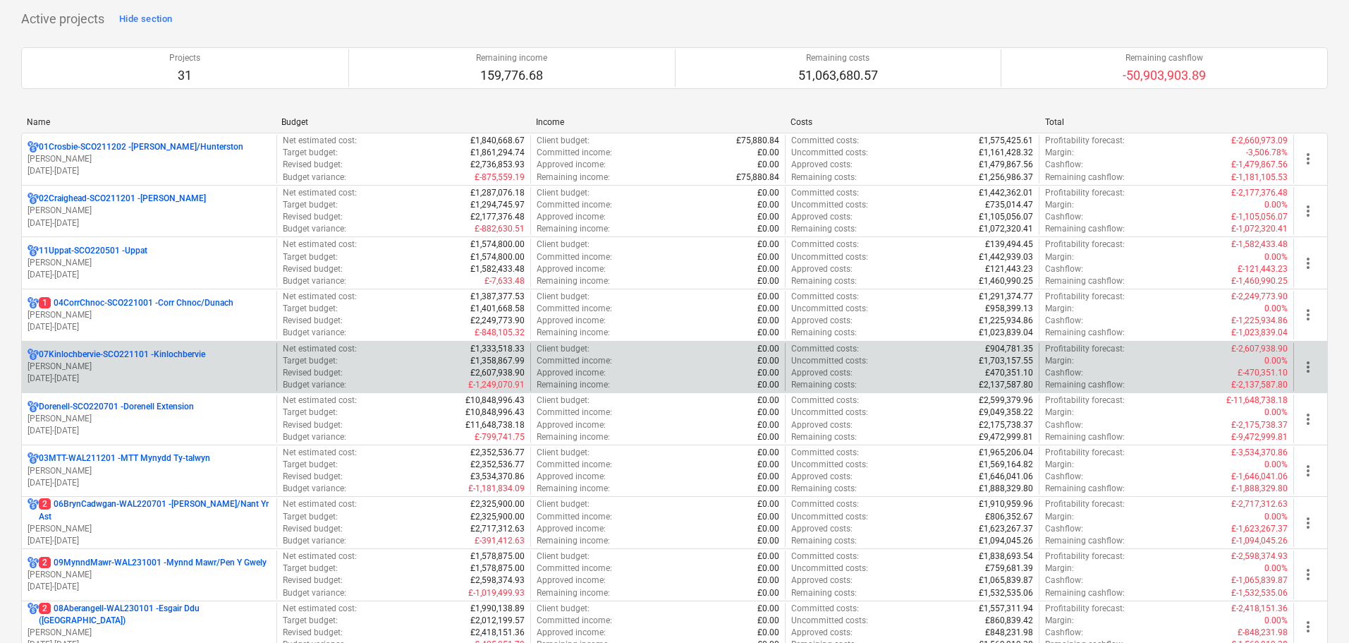
scroll to position [282, 0]
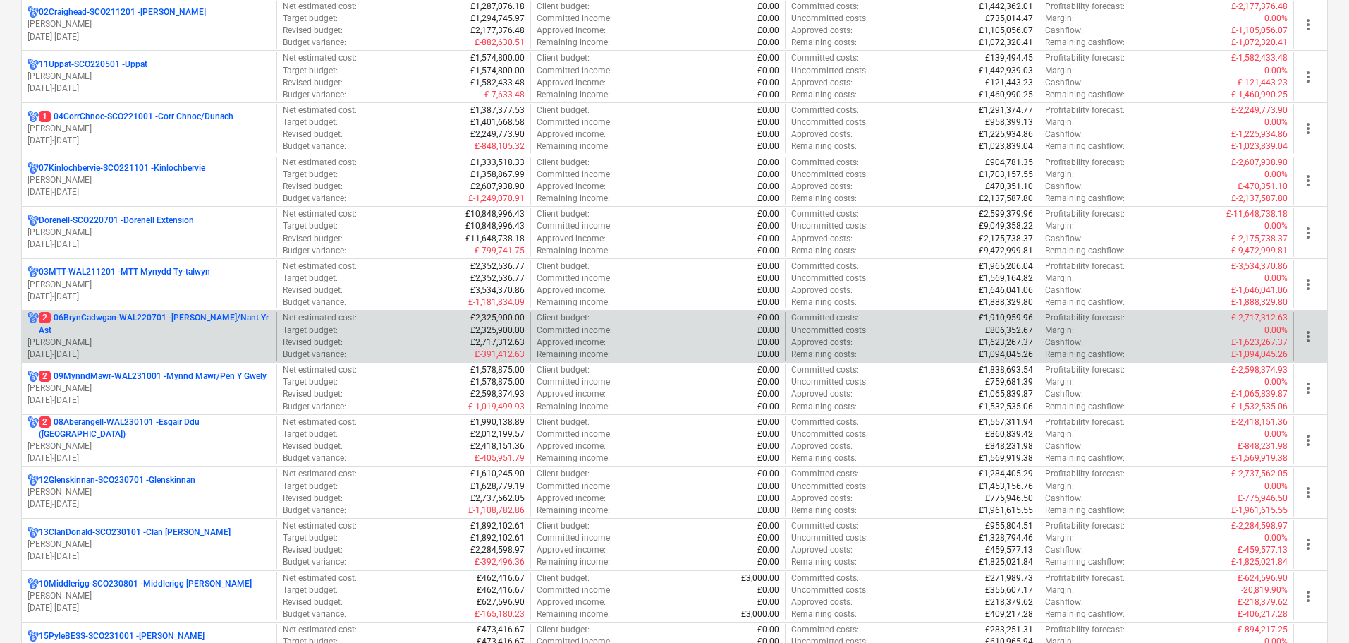
click at [117, 343] on p "[PERSON_NAME]" at bounding box center [149, 342] width 243 height 12
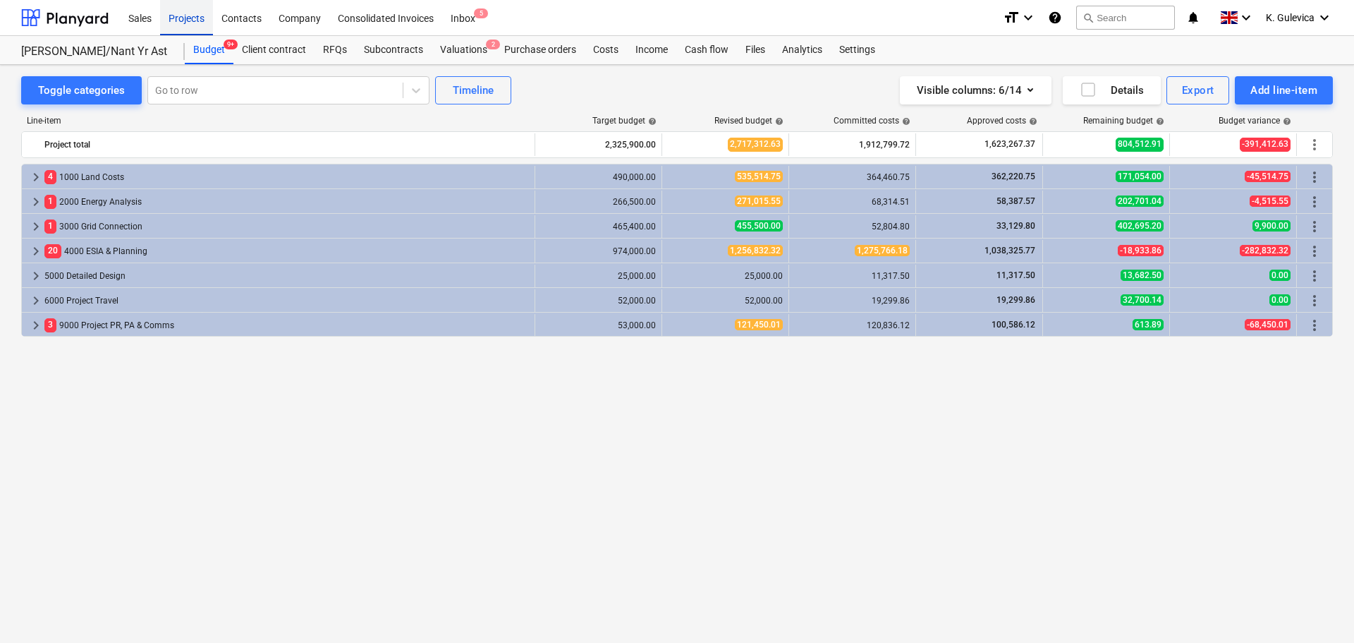
click at [180, 21] on div "Projects" at bounding box center [186, 17] width 53 height 36
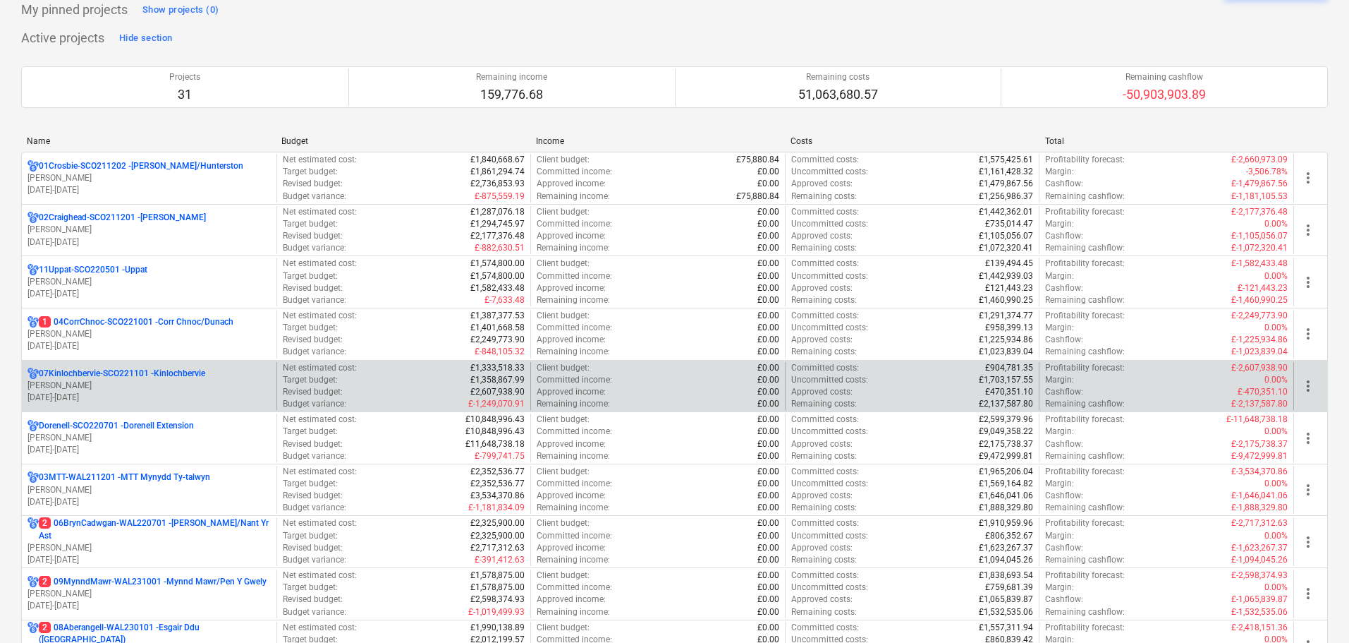
scroll to position [141, 0]
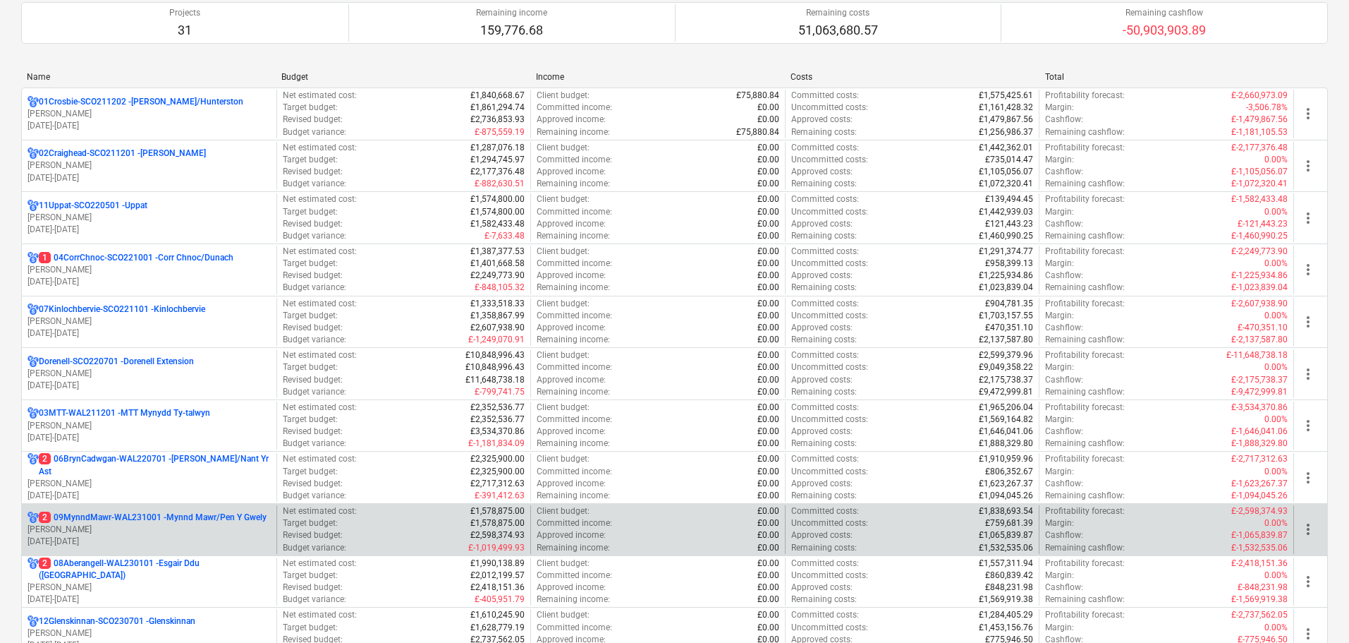
click at [135, 523] on p "2 09MynndMawr-WAL231001 - Mynnd Mawr/Pen Y Gwely" at bounding box center [153, 517] width 228 height 12
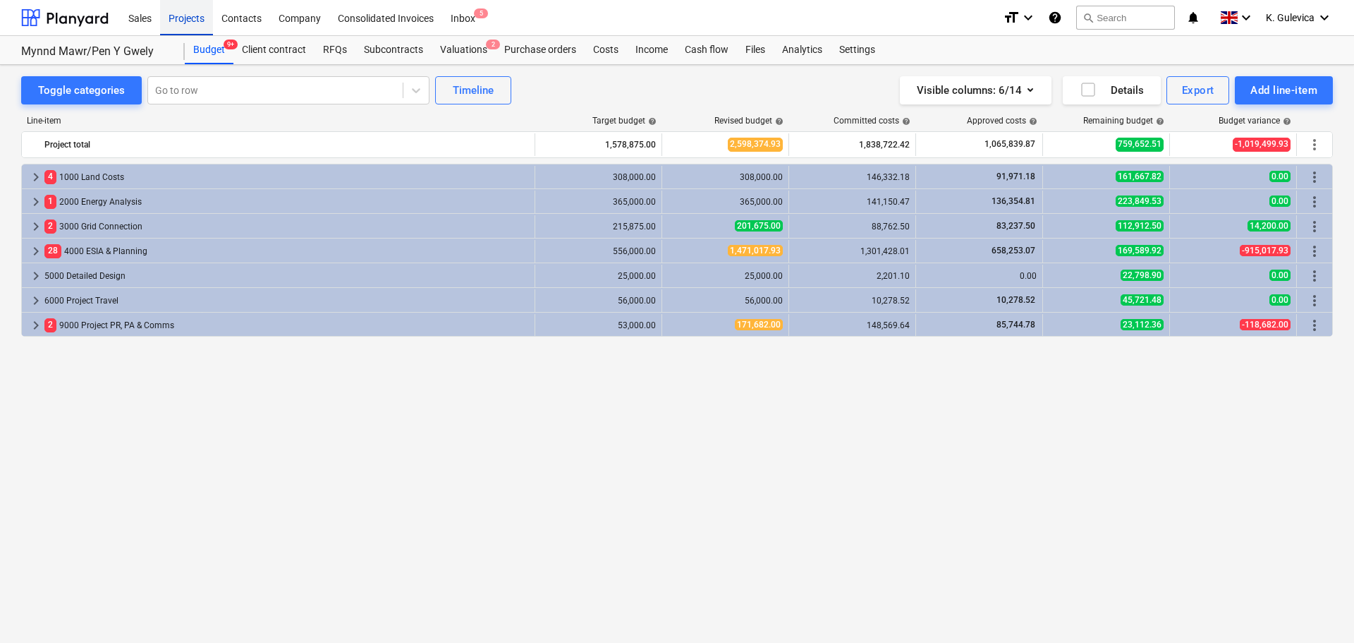
click at [185, 25] on div "Projects" at bounding box center [186, 17] width 53 height 36
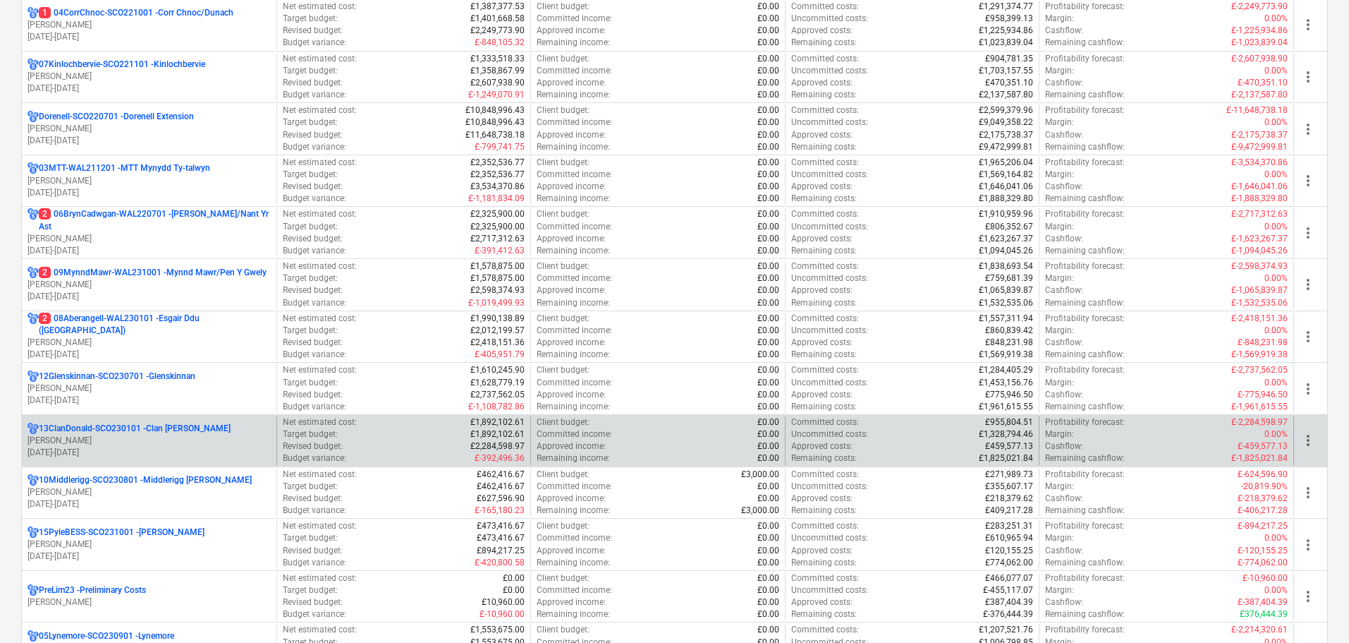
scroll to position [423, 0]
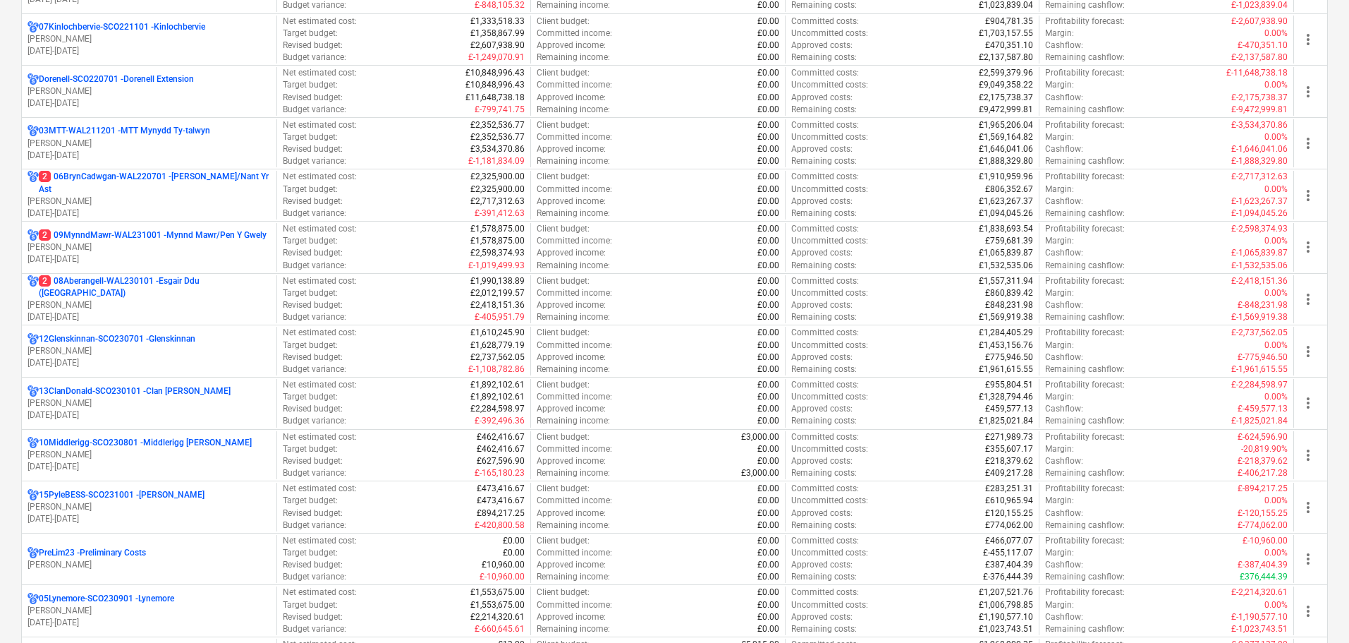
drag, startPoint x: 116, startPoint y: 305, endPoint x: 116, endPoint y: 294, distance: 10.6
click at [116, 304] on div "2 08Aberangell-WAL230101 - Esgair Ddu (Aberangell) [PERSON_NAME] [DATE] - [DATE]" at bounding box center [149, 299] width 243 height 49
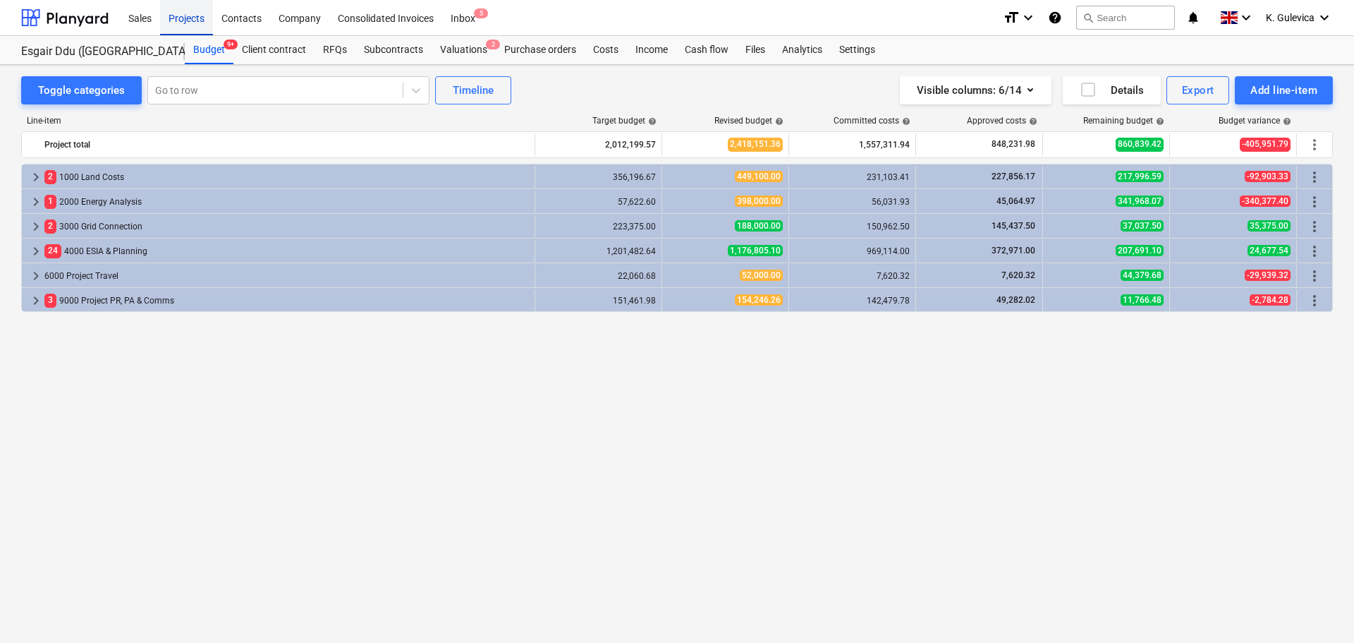
click at [181, 5] on div "Projects" at bounding box center [186, 17] width 53 height 36
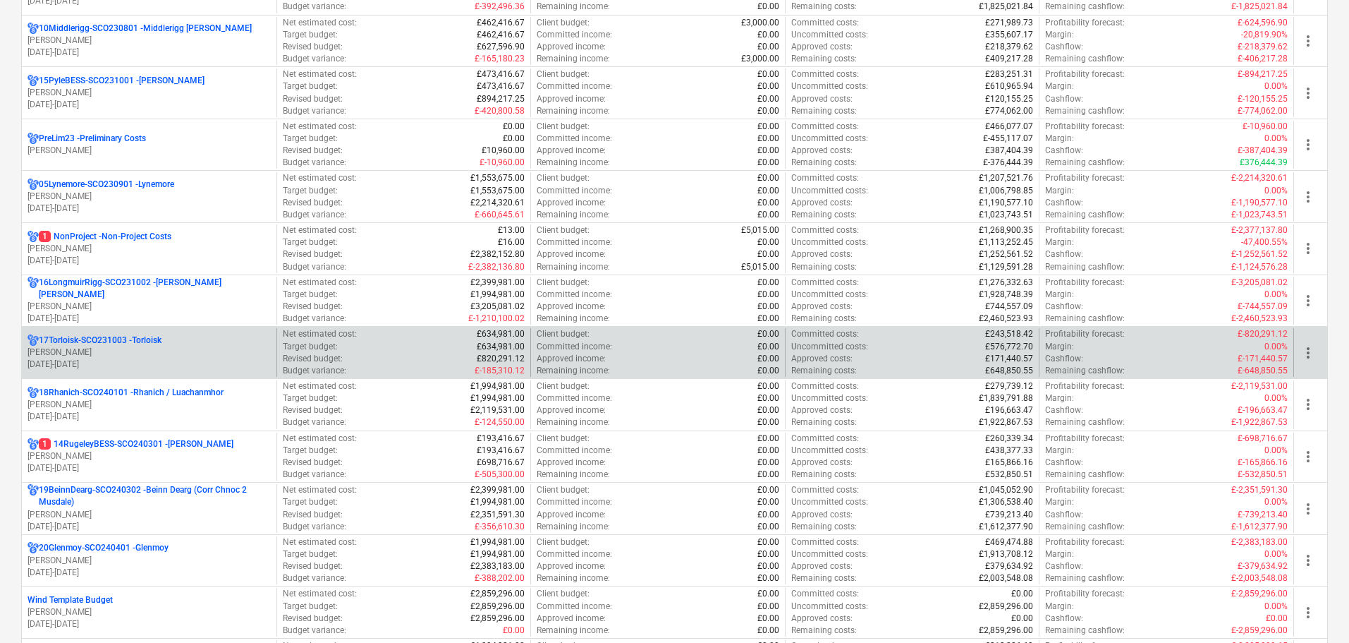
scroll to position [847, 0]
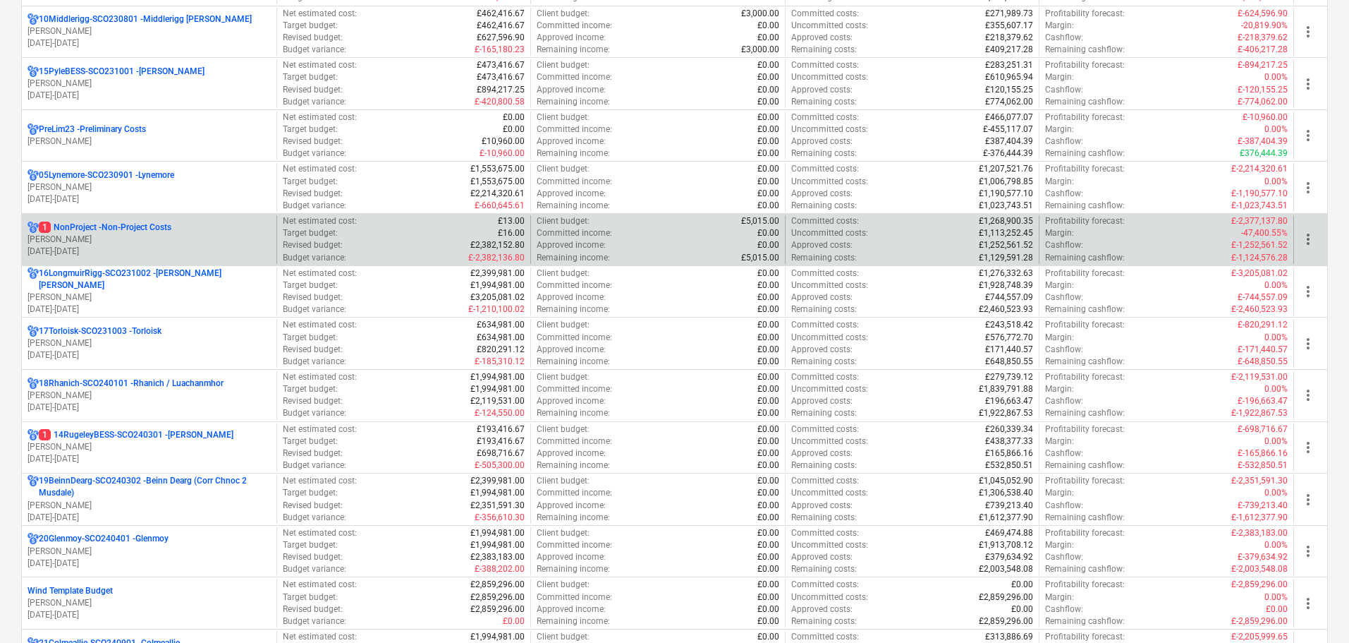
click at [119, 227] on p "1 NonProject - Non-Project Costs" at bounding box center [105, 228] width 133 height 12
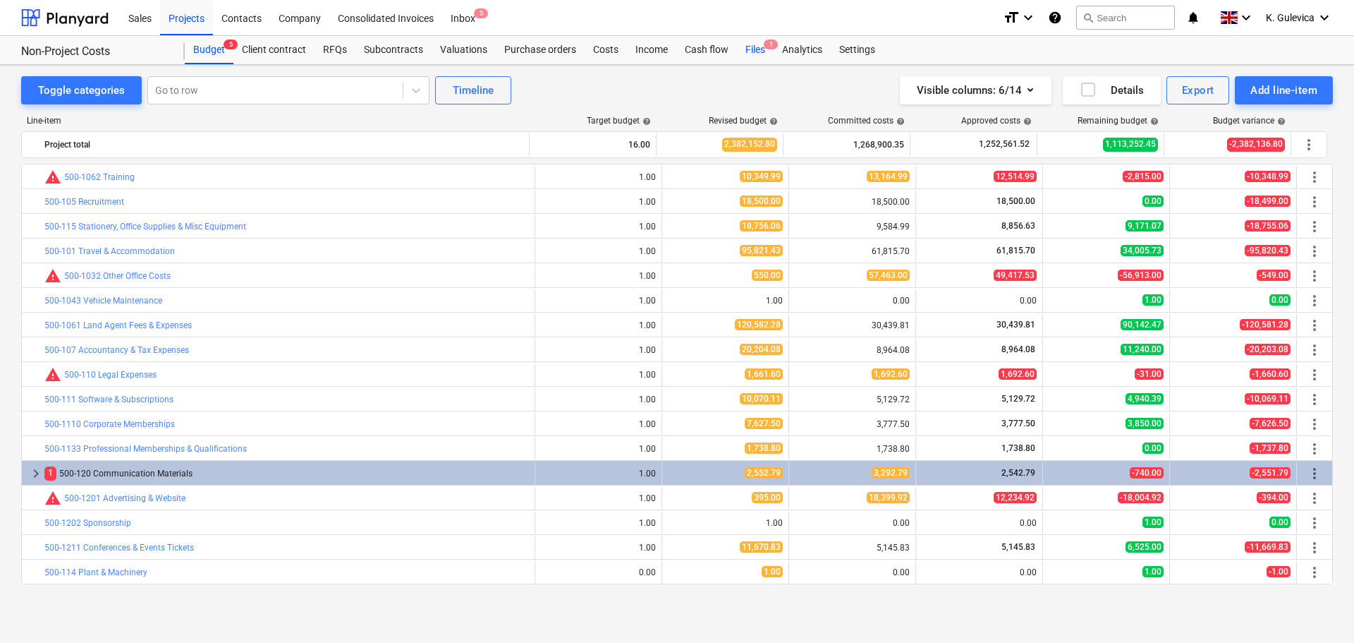
click at [759, 45] on div "Files 1" at bounding box center [755, 50] width 37 height 28
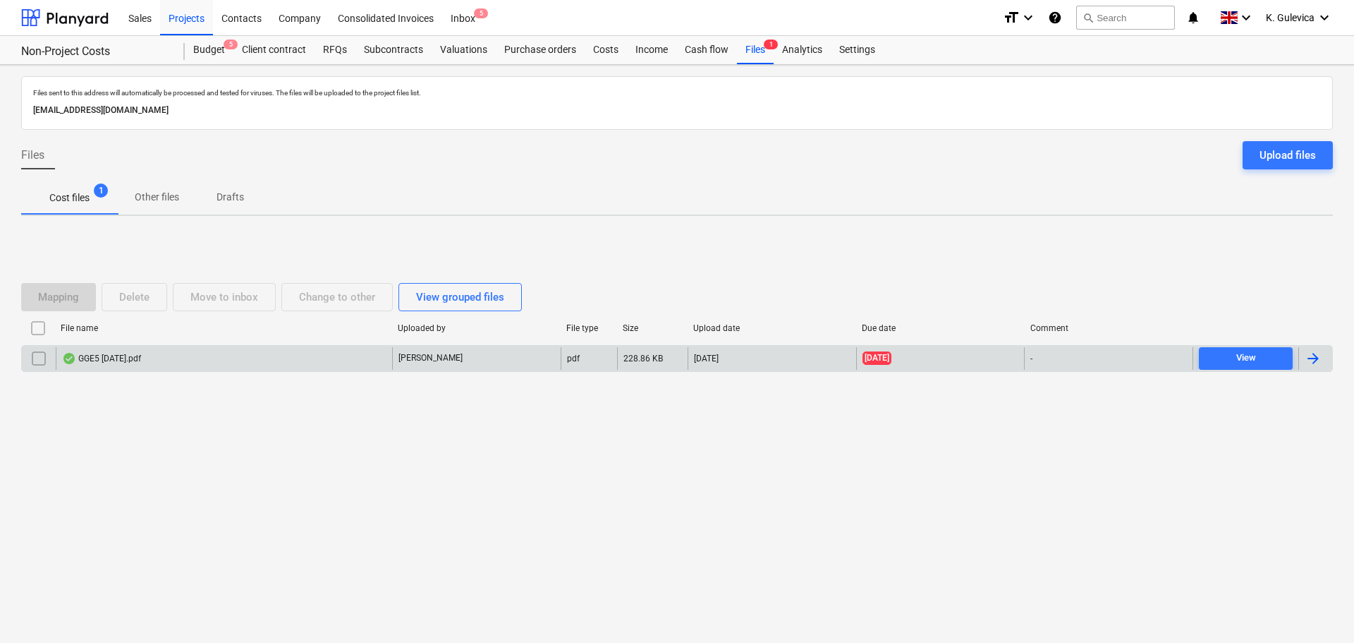
click at [280, 368] on div "GGE5 [DATE].pdf" at bounding box center [224, 358] width 336 height 23
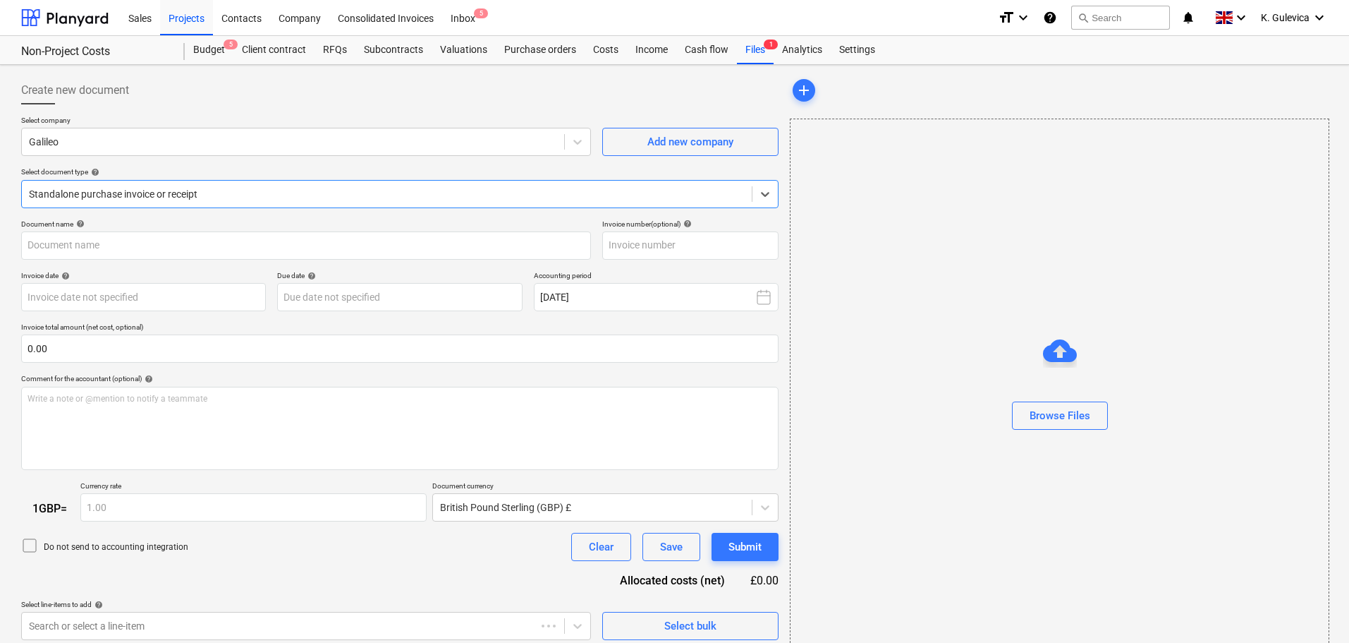
type input "GGE5"
type input "[DATE]"
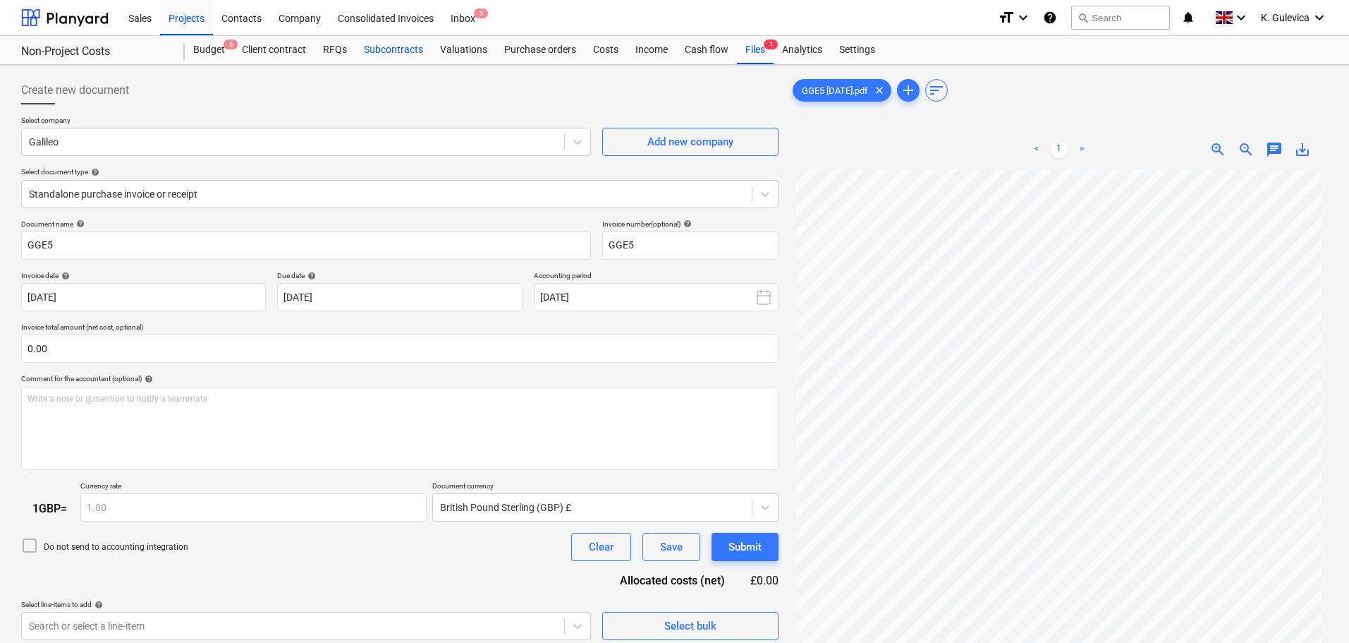
click at [385, 49] on div "Subcontracts" at bounding box center [394, 50] width 76 height 28
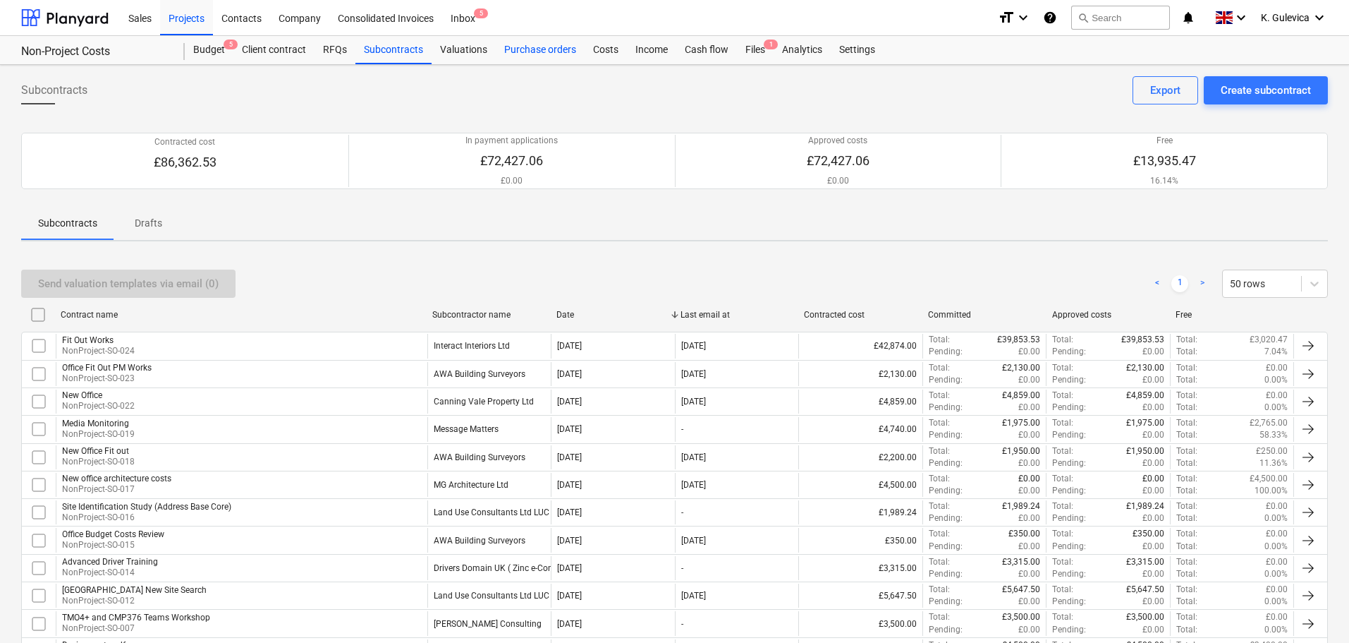
click at [530, 55] on div "Purchase orders" at bounding box center [540, 50] width 89 height 28
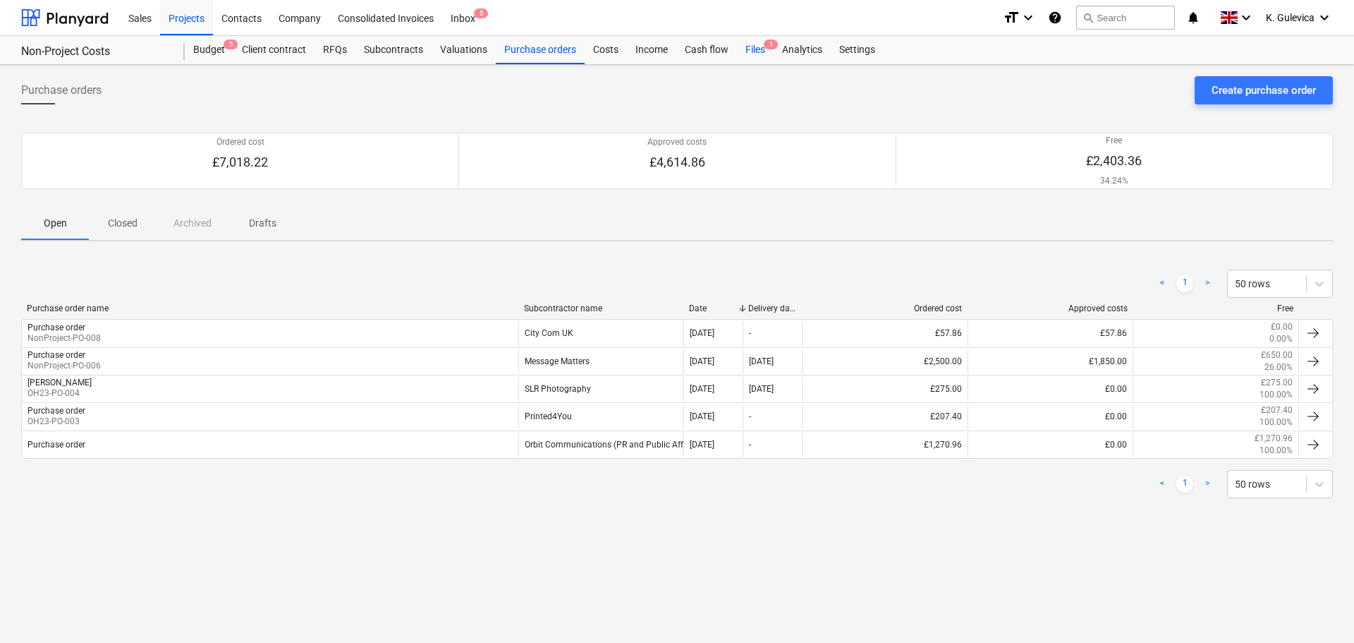
click at [764, 51] on div "Files 1" at bounding box center [755, 50] width 37 height 28
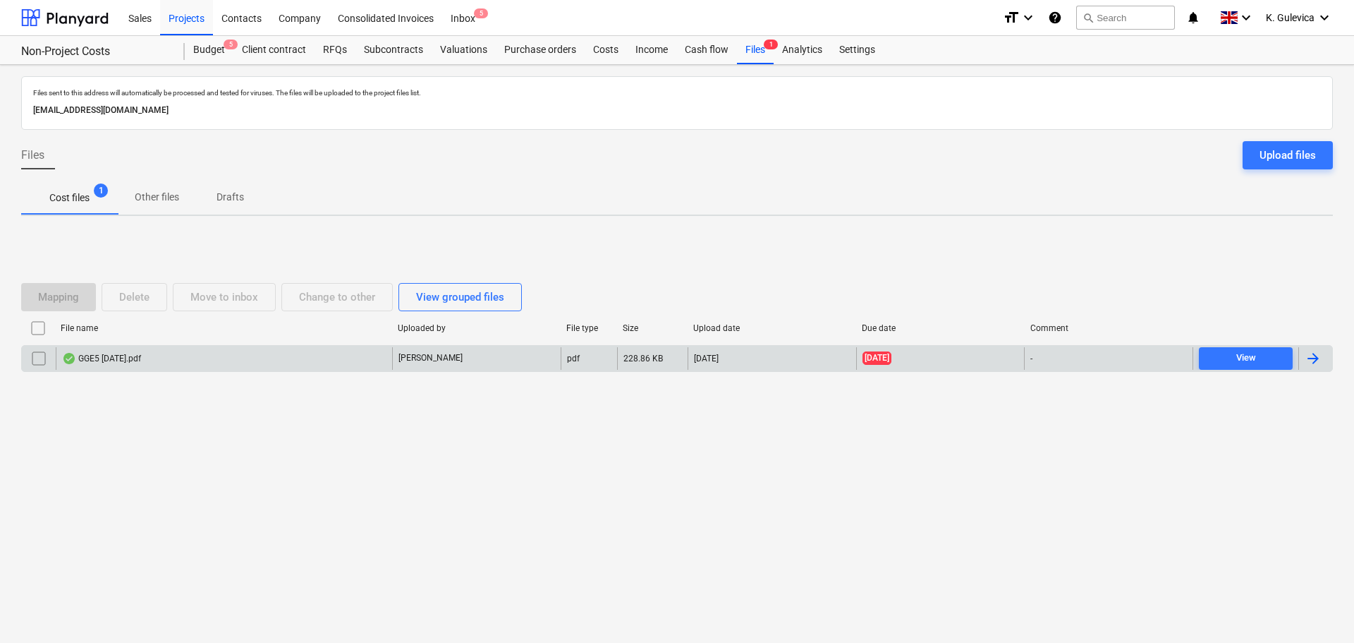
click at [192, 365] on div "GGE5 [DATE].pdf" at bounding box center [224, 358] width 336 height 23
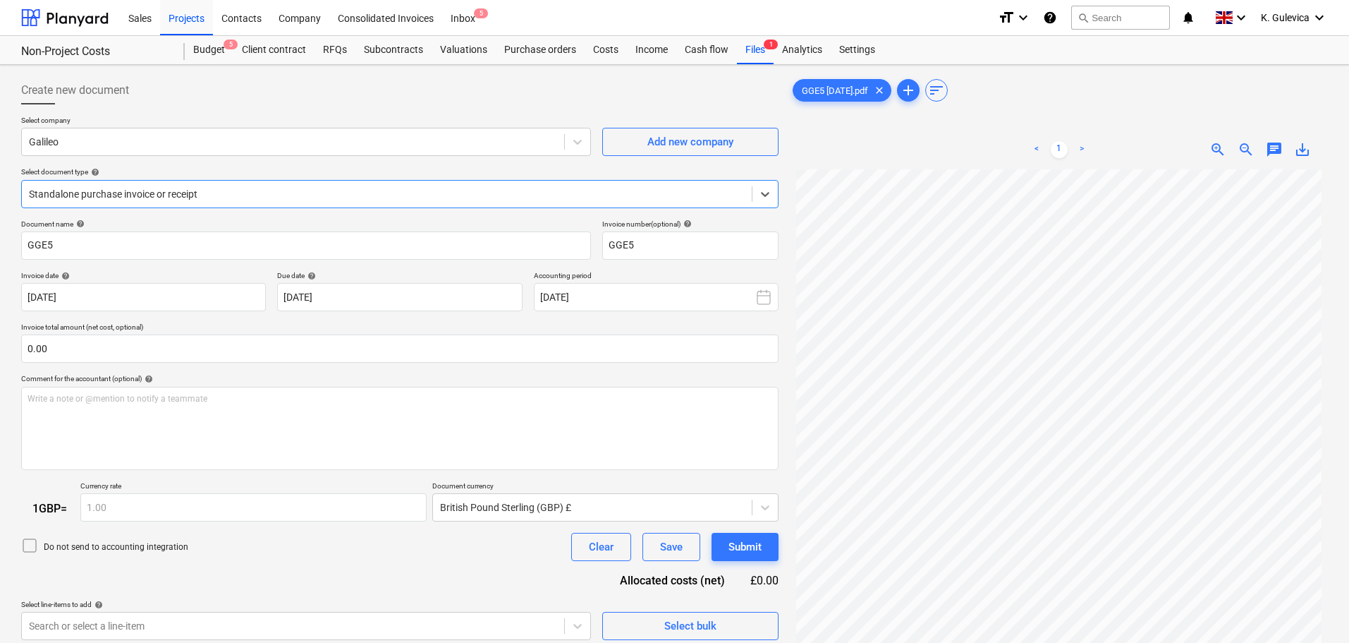
scroll to position [142, 0]
click at [397, 47] on div "Subcontracts" at bounding box center [394, 50] width 76 height 28
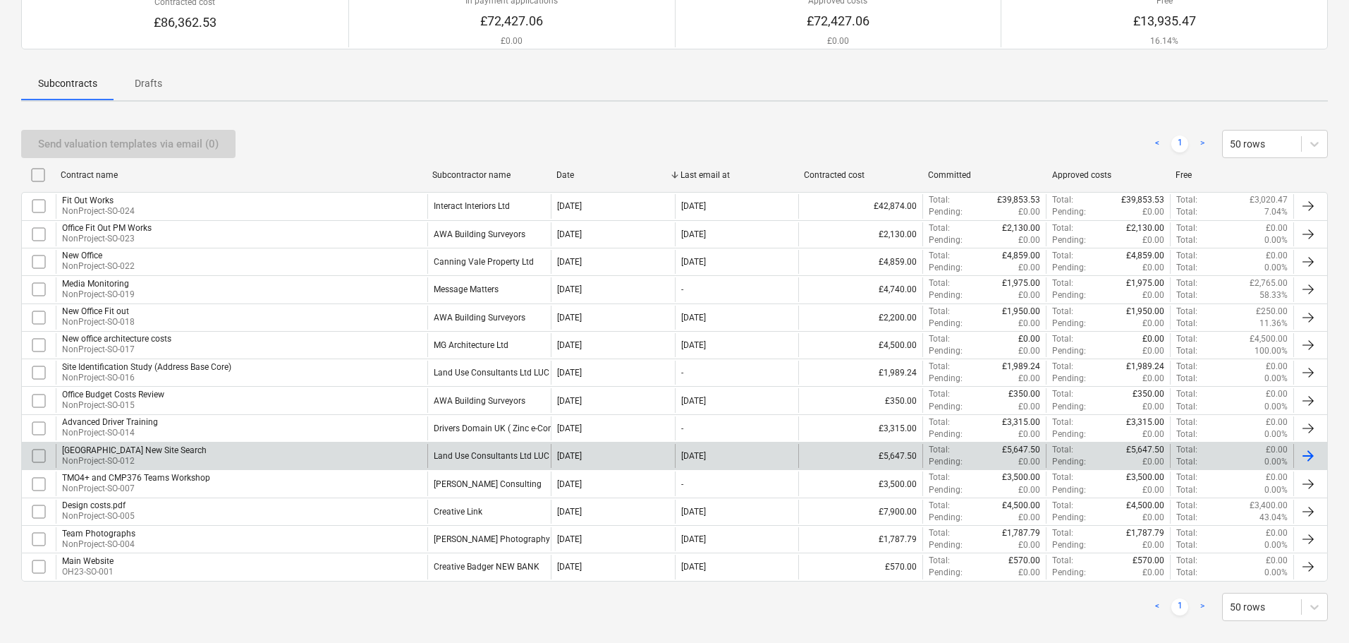
scroll to position [157, 0]
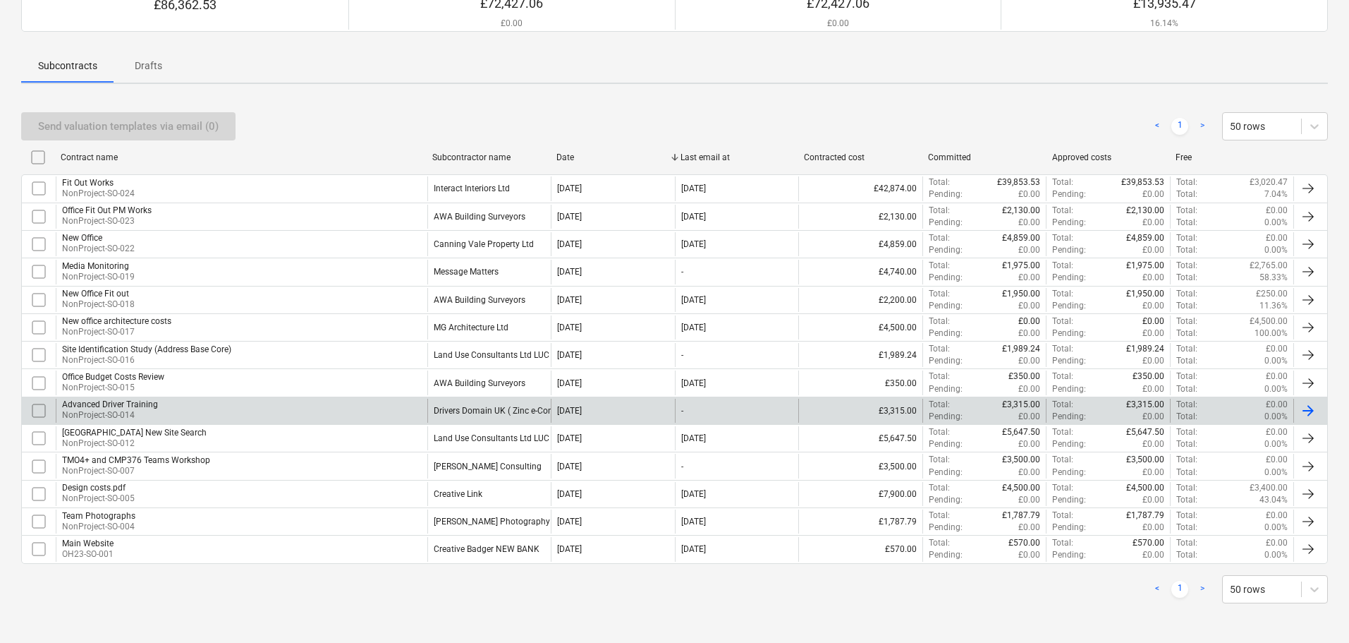
click at [509, 408] on div "Drivers Domain UK ( Zinc e-Consulting Ltd )" at bounding box center [516, 411] width 164 height 10
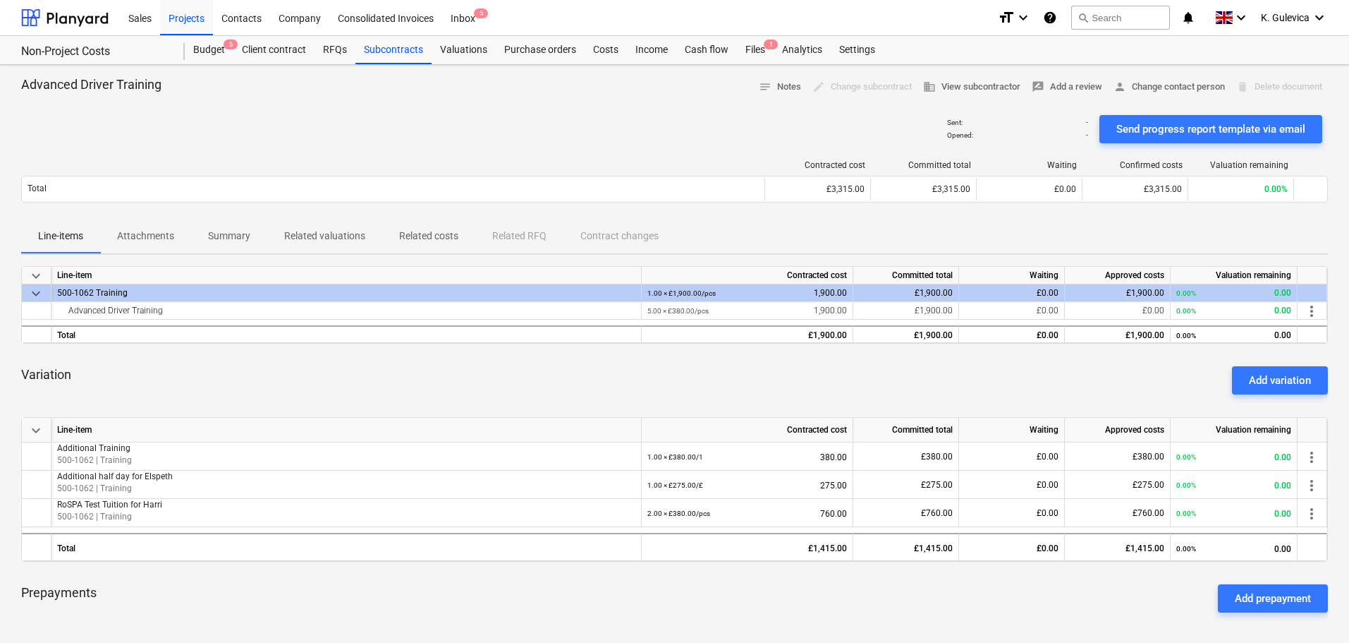
drag, startPoint x: 1272, startPoint y: 380, endPoint x: 1249, endPoint y: 378, distance: 22.6
click at [1274, 380] on div "Add variation" at bounding box center [1280, 380] width 62 height 18
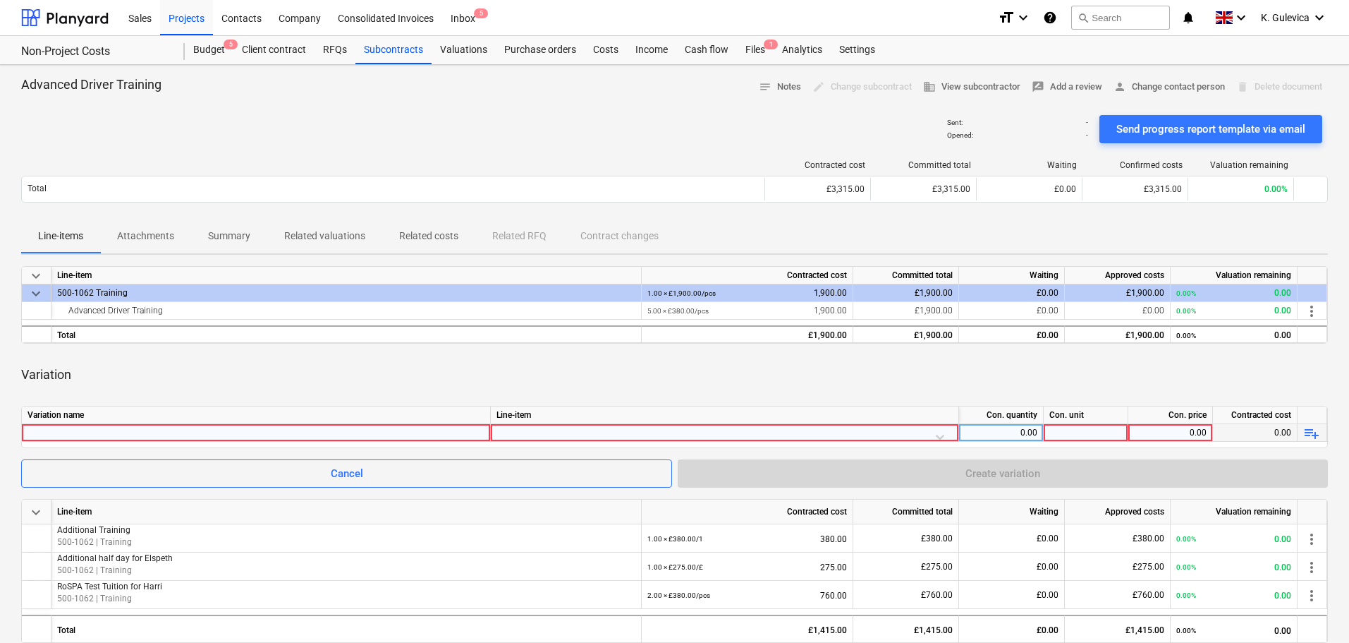
click at [368, 430] on div at bounding box center [256, 432] width 457 height 17
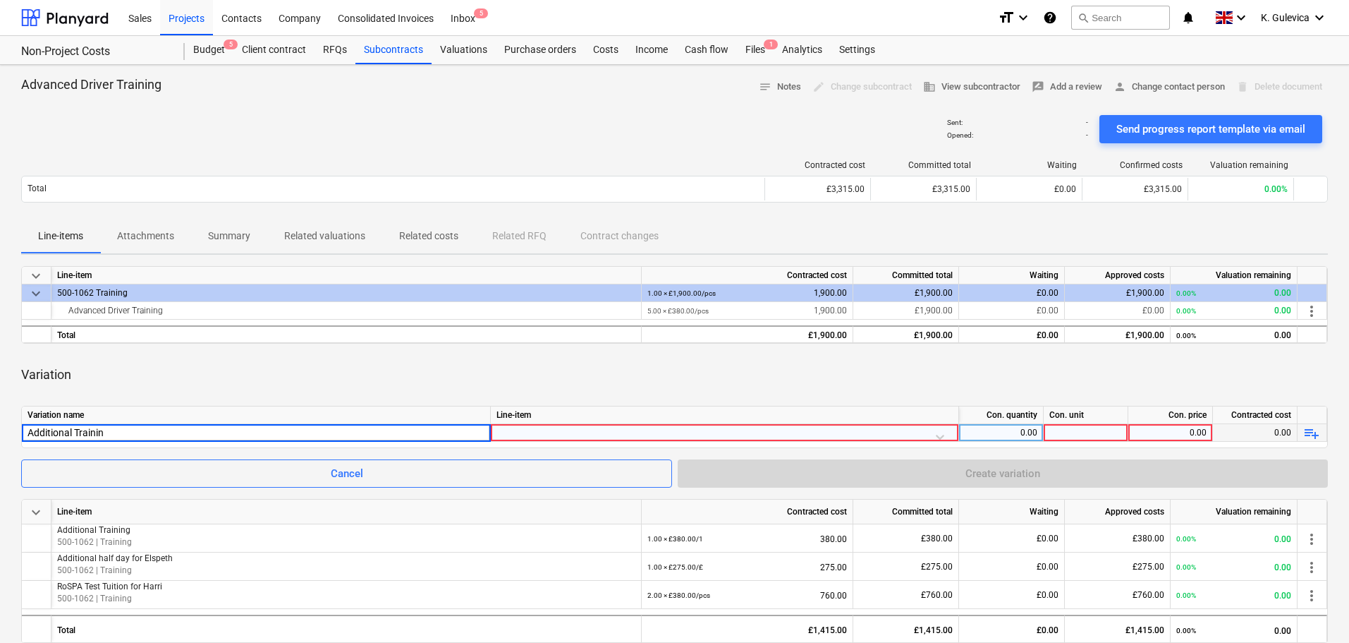
type input "Additional Training"
click at [722, 429] on div at bounding box center [725, 436] width 456 height 25
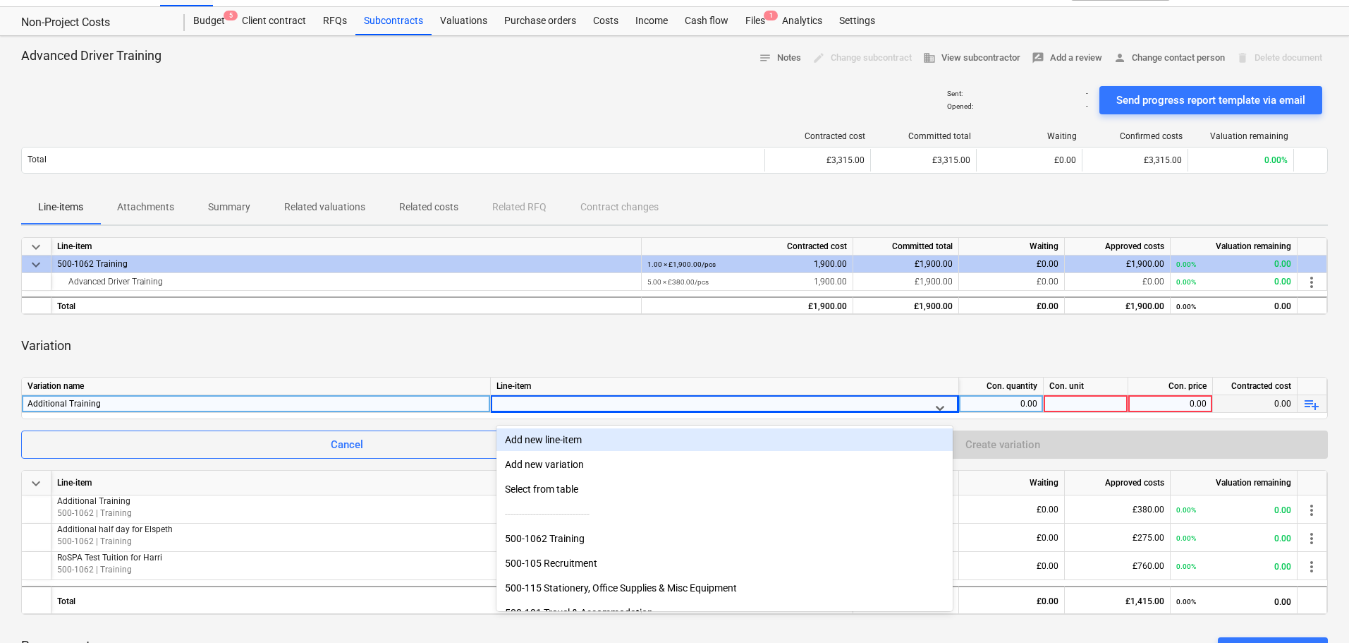
scroll to position [32, 0]
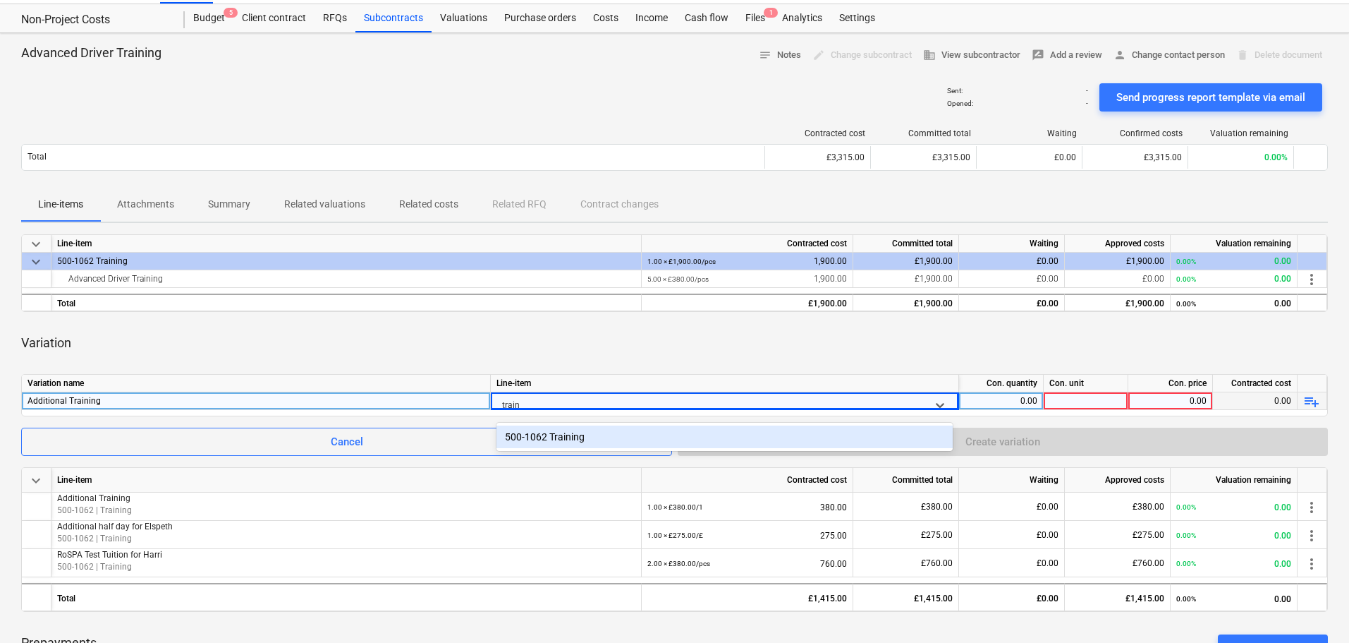
type input "traini"
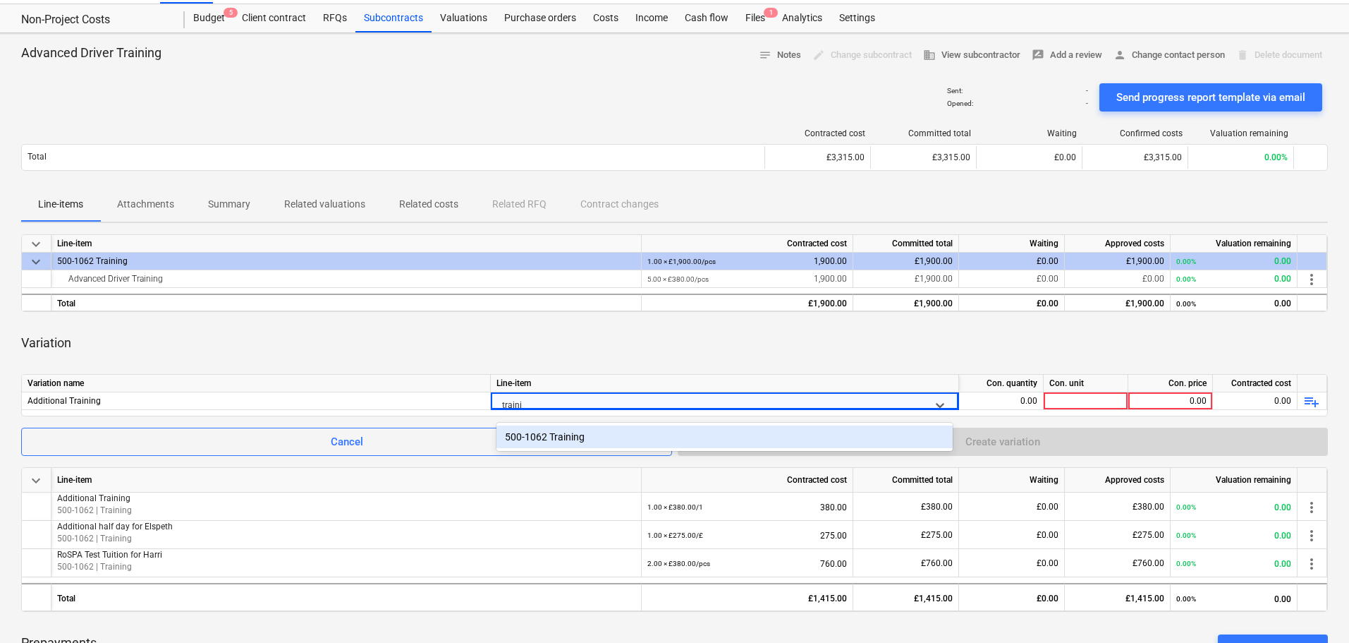
click at [644, 447] on div "500-1062 Training" at bounding box center [725, 436] width 456 height 23
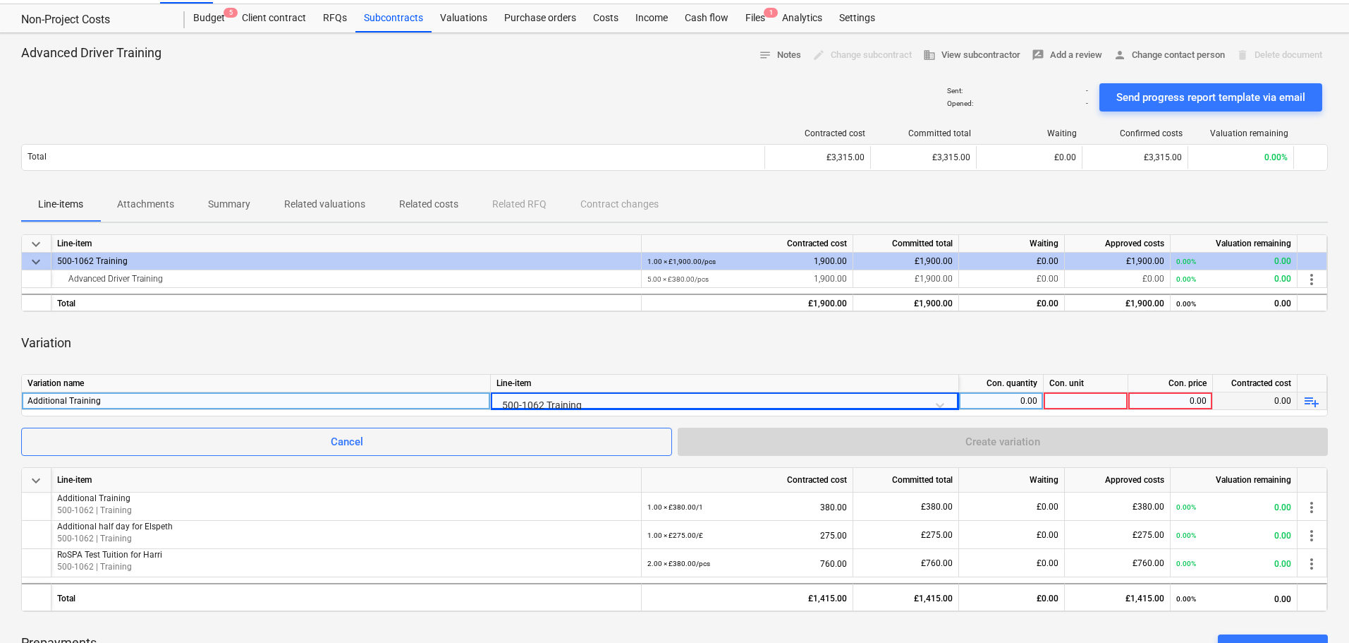
click at [1001, 399] on div "0.00" at bounding box center [1001, 401] width 73 height 18
type input "1"
click at [1072, 403] on div at bounding box center [1086, 401] width 85 height 18
type input "1"
click at [1159, 403] on div "0.00" at bounding box center [1170, 401] width 73 height 18
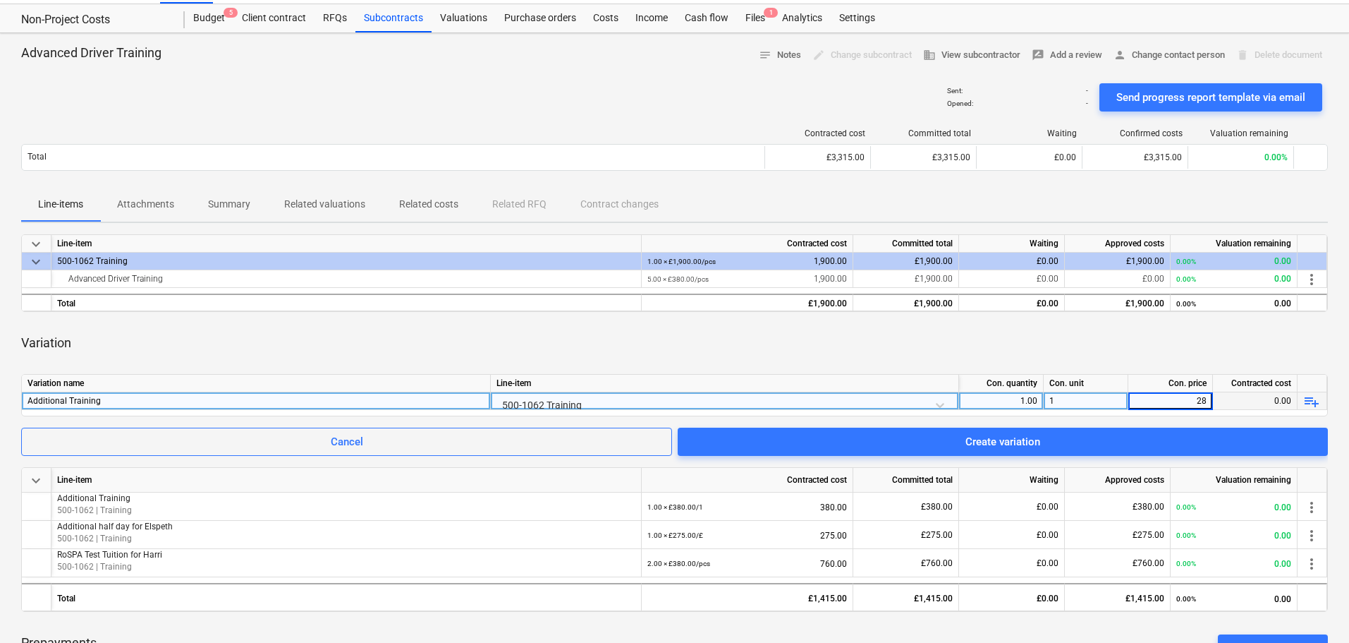
type input "280"
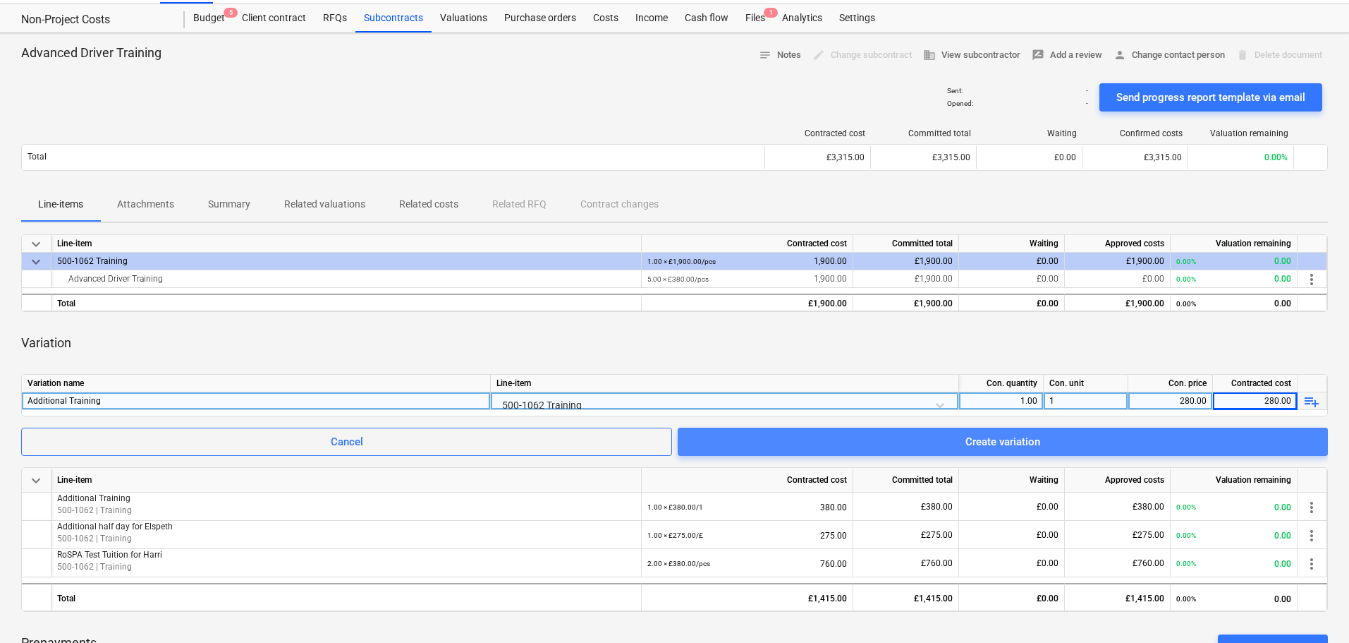
click at [1033, 440] on div "Create variation" at bounding box center [1003, 441] width 75 height 18
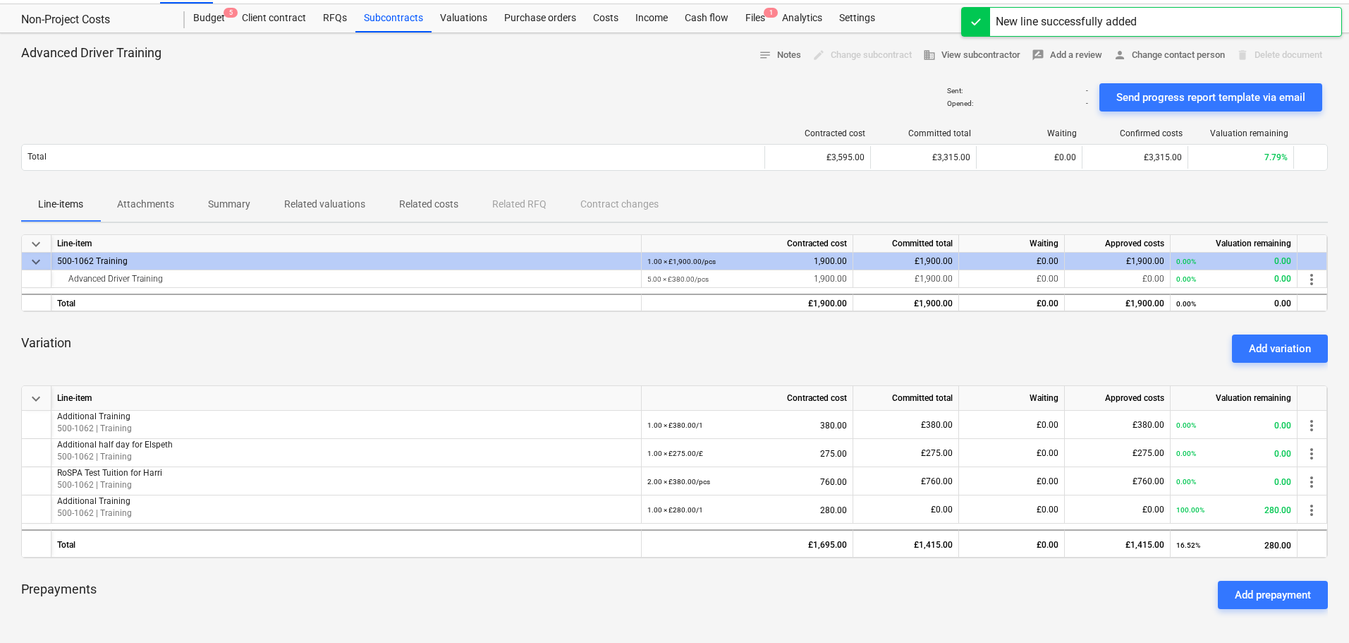
drag, startPoint x: 754, startPoint y: 19, endPoint x: 745, endPoint y: 30, distance: 14.0
click at [754, 19] on div "Files 1" at bounding box center [755, 18] width 37 height 28
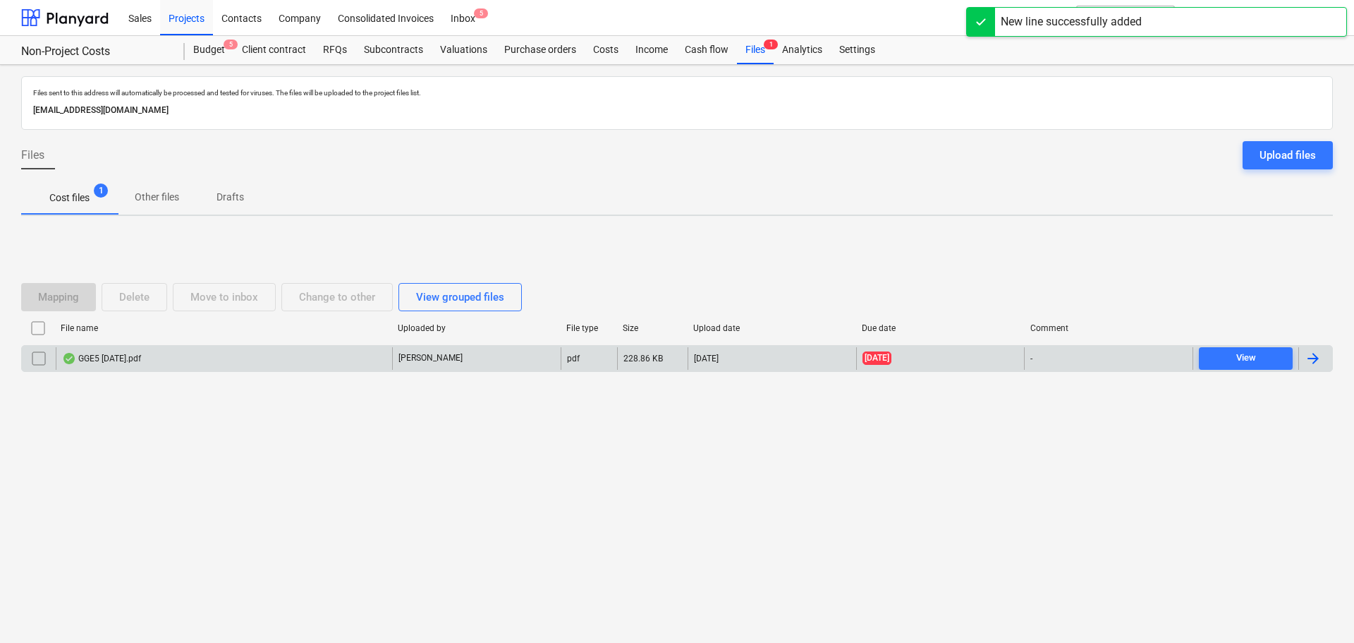
click at [294, 362] on div "GGE5 [DATE].pdf" at bounding box center [224, 358] width 336 height 23
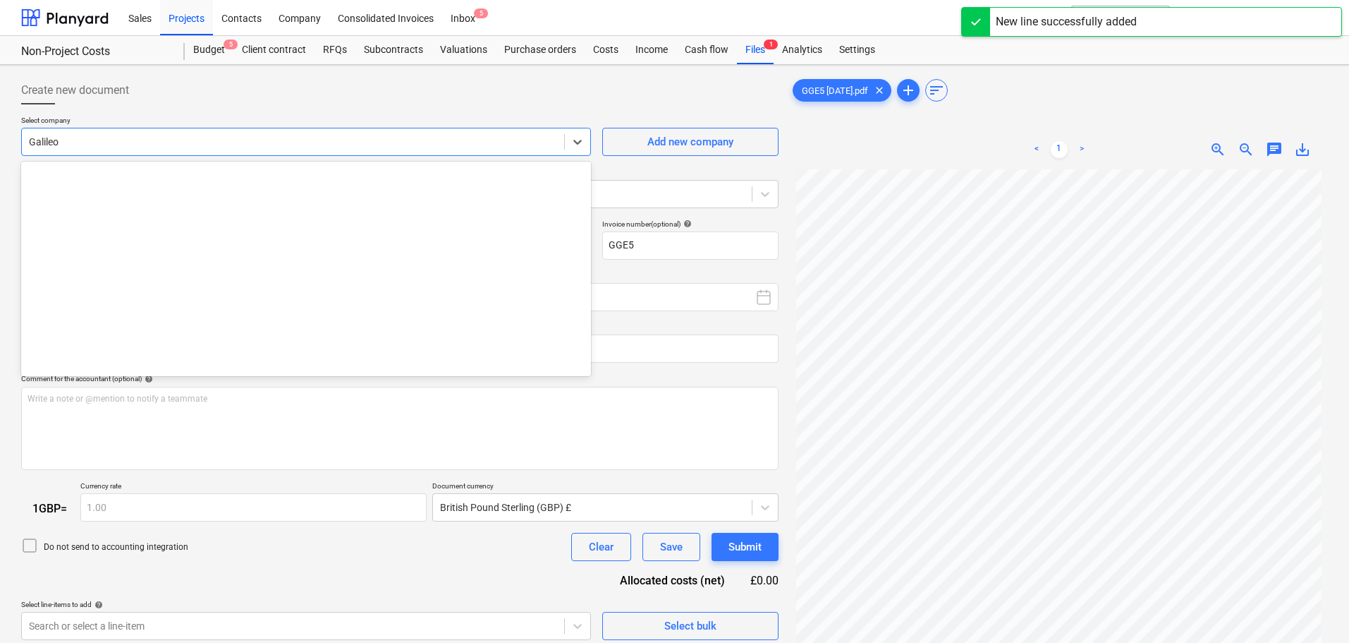
click at [188, 141] on div at bounding box center [293, 142] width 528 height 14
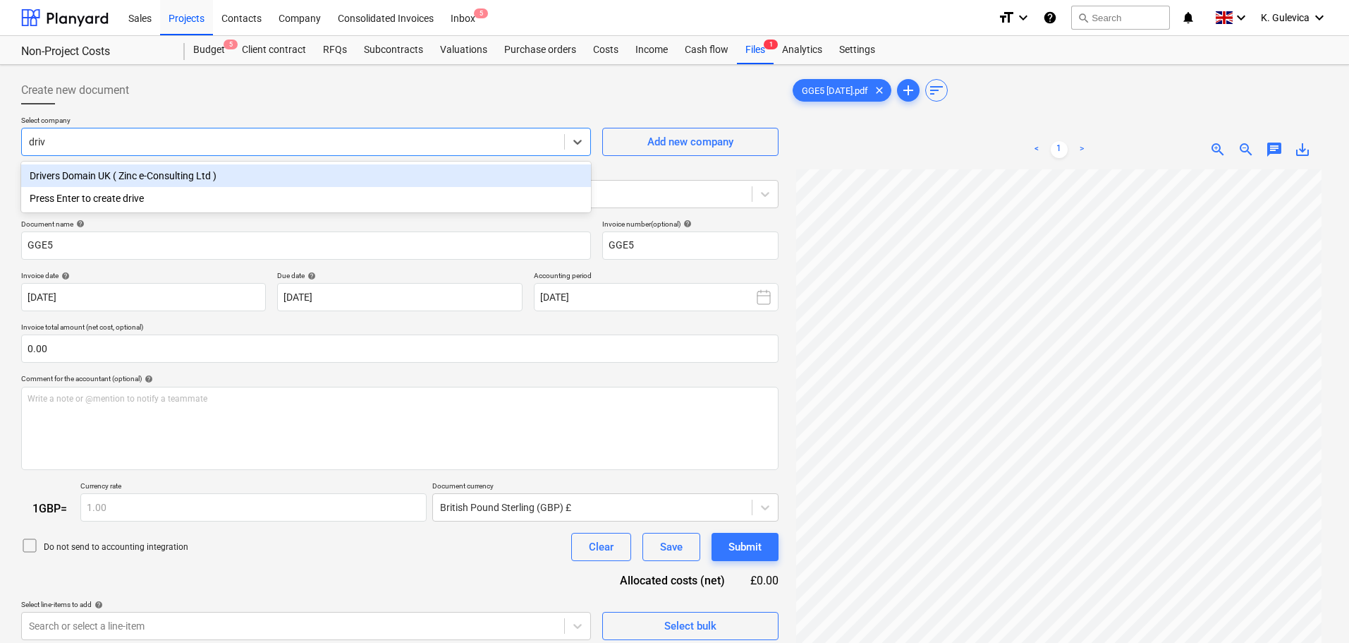
type input "drive"
click at [158, 183] on div "Drivers Domain UK ( Zinc e-Consulting Ltd )" at bounding box center [306, 175] width 570 height 23
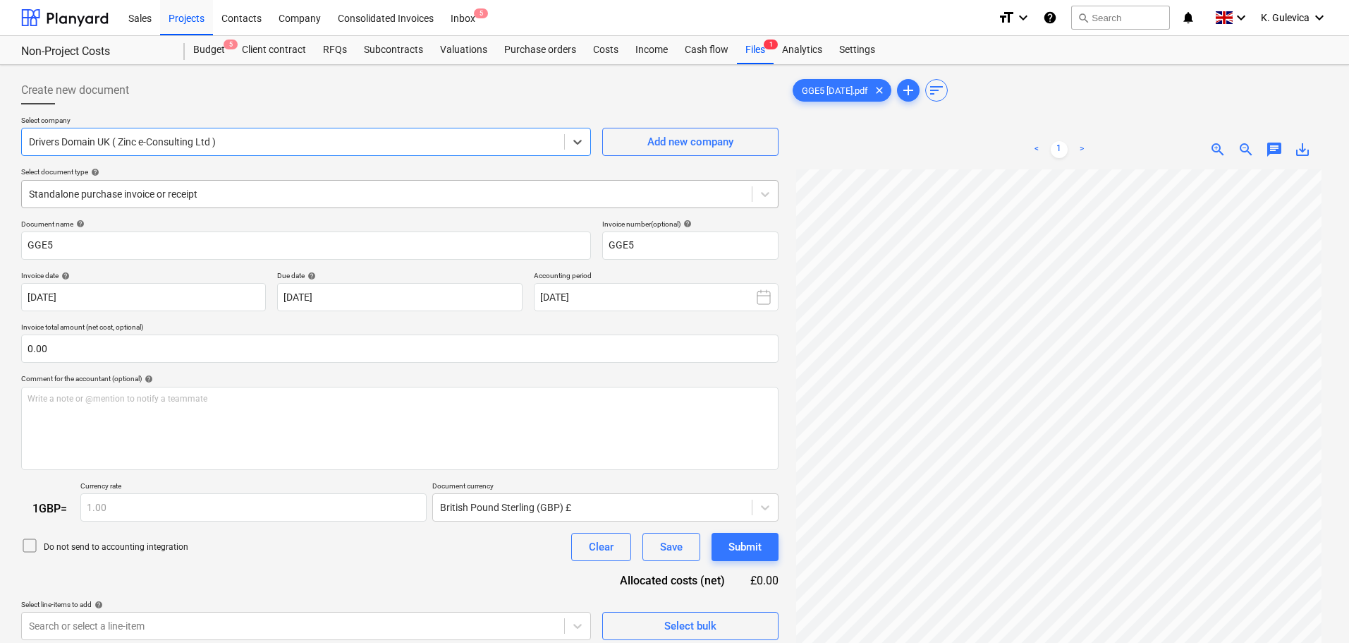
click at [265, 198] on div at bounding box center [387, 194] width 716 height 14
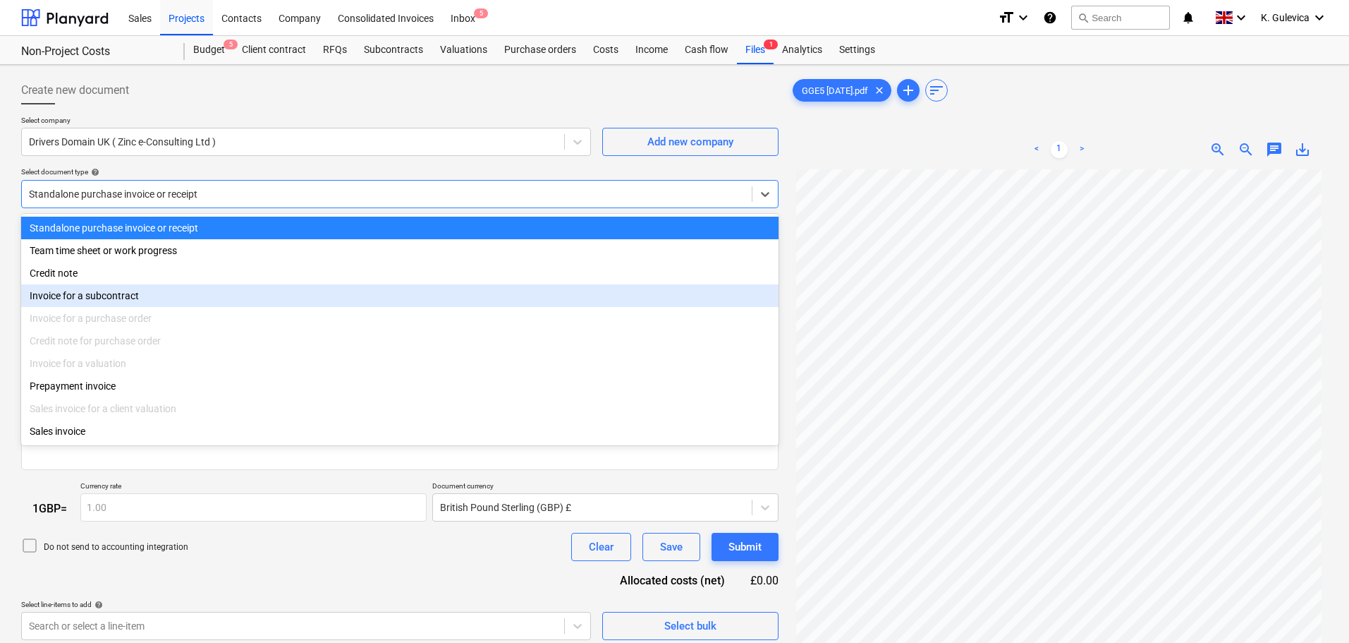
click at [104, 295] on div "Invoice for a subcontract" at bounding box center [400, 295] width 758 height 23
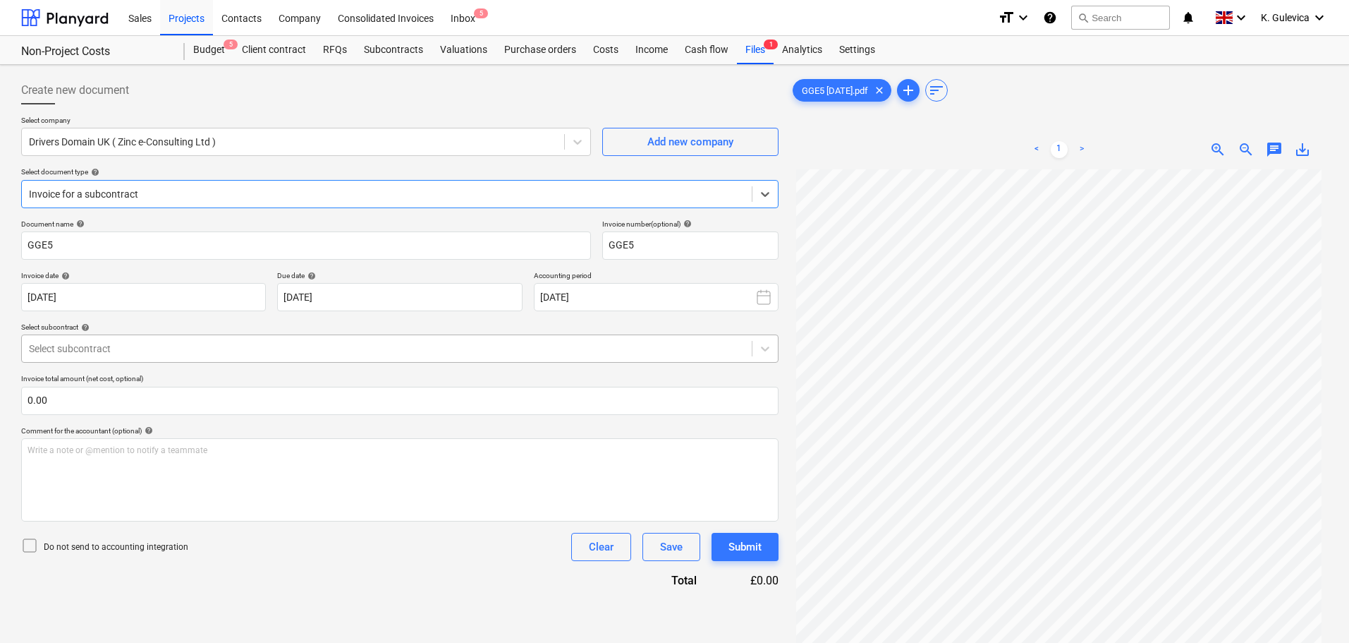
click at [265, 363] on div "Select subcontract" at bounding box center [400, 348] width 758 height 28
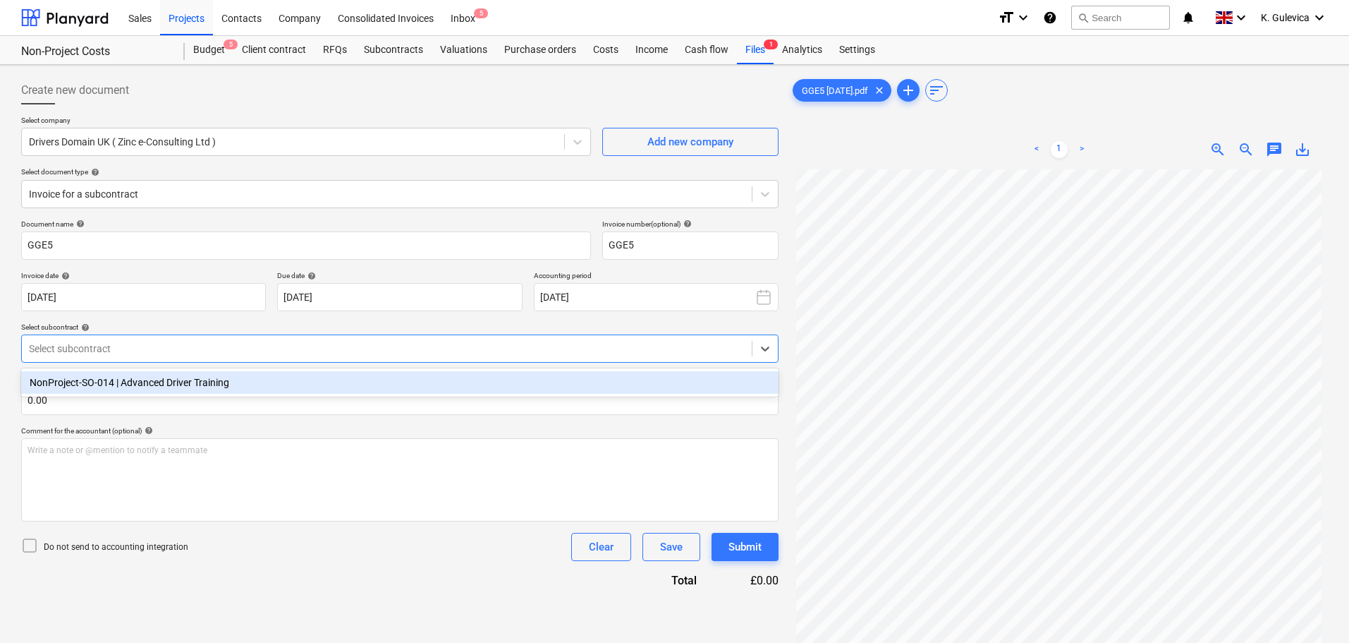
click at [213, 389] on div "NonProject-SO-014 | Advanced Driver Training" at bounding box center [400, 382] width 758 height 23
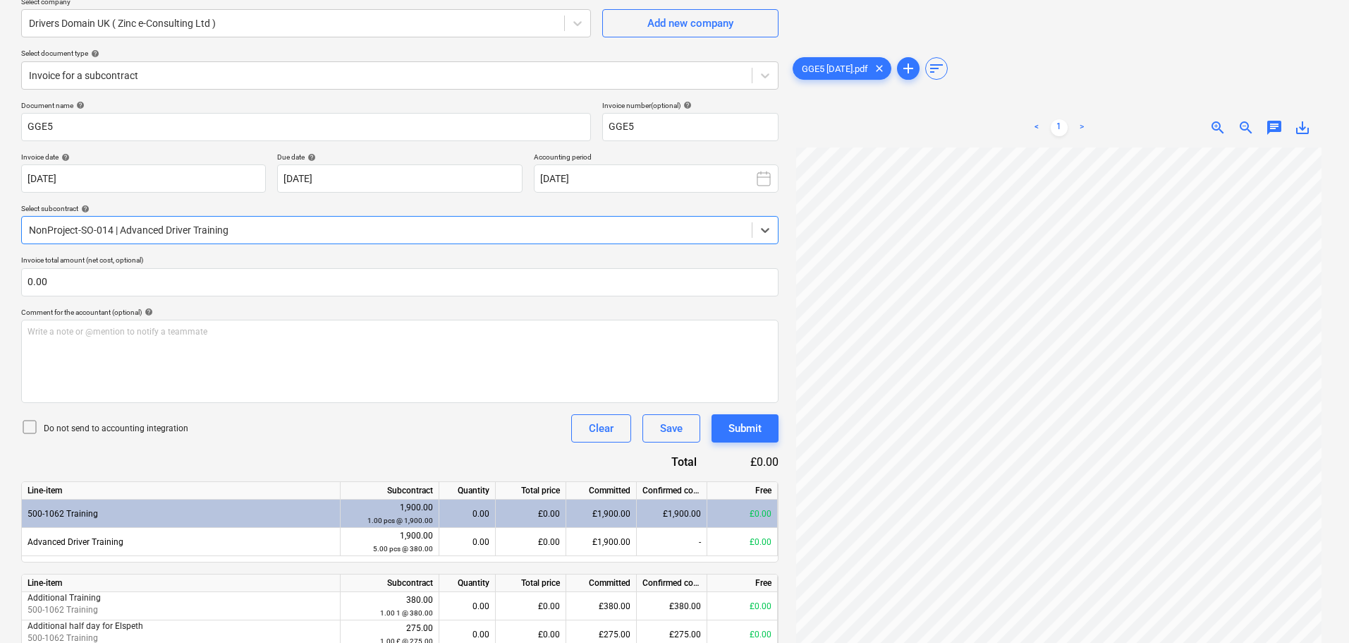
scroll to position [238, 0]
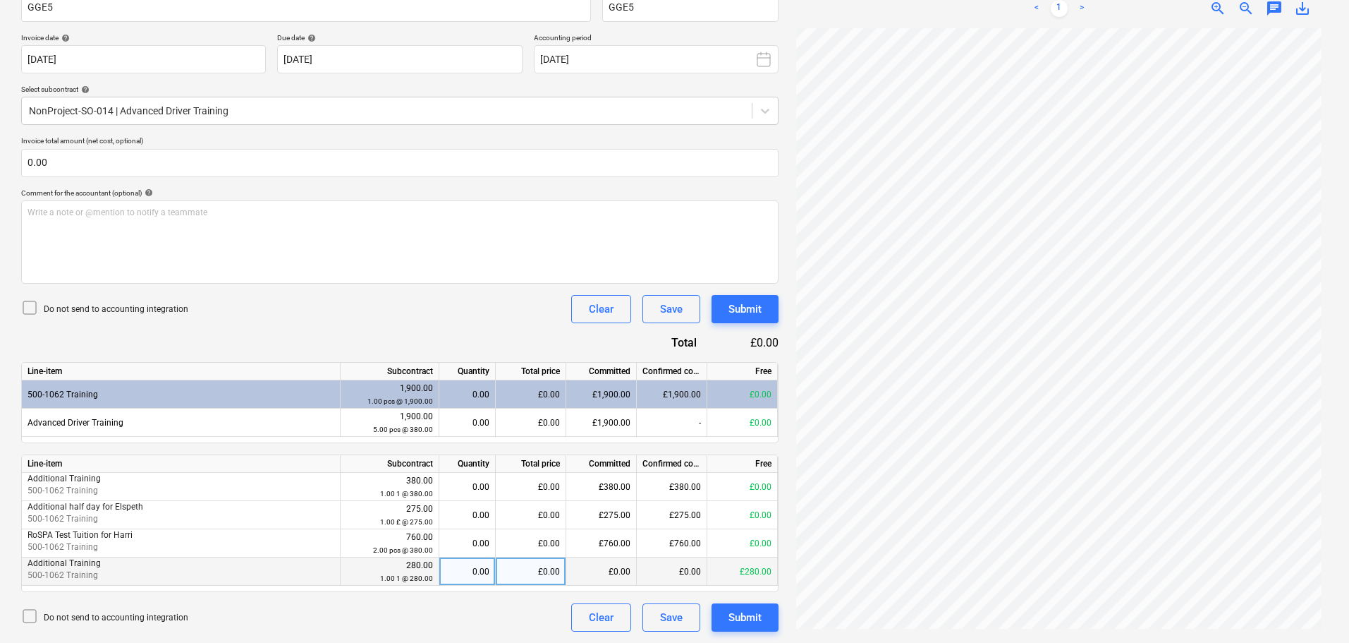
click at [471, 576] on div "0.00" at bounding box center [467, 571] width 44 height 28
type input "1"
click at [761, 624] on div "Submit" at bounding box center [745, 617] width 33 height 18
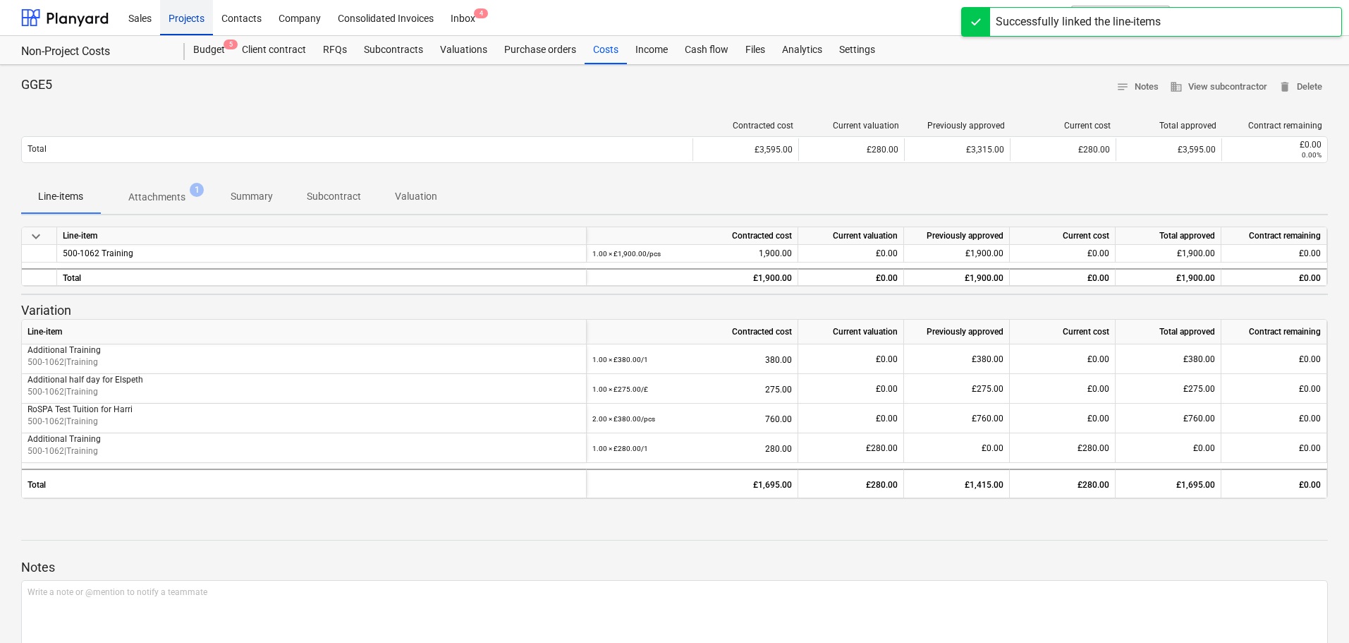
click at [183, 14] on div "Projects" at bounding box center [186, 17] width 53 height 36
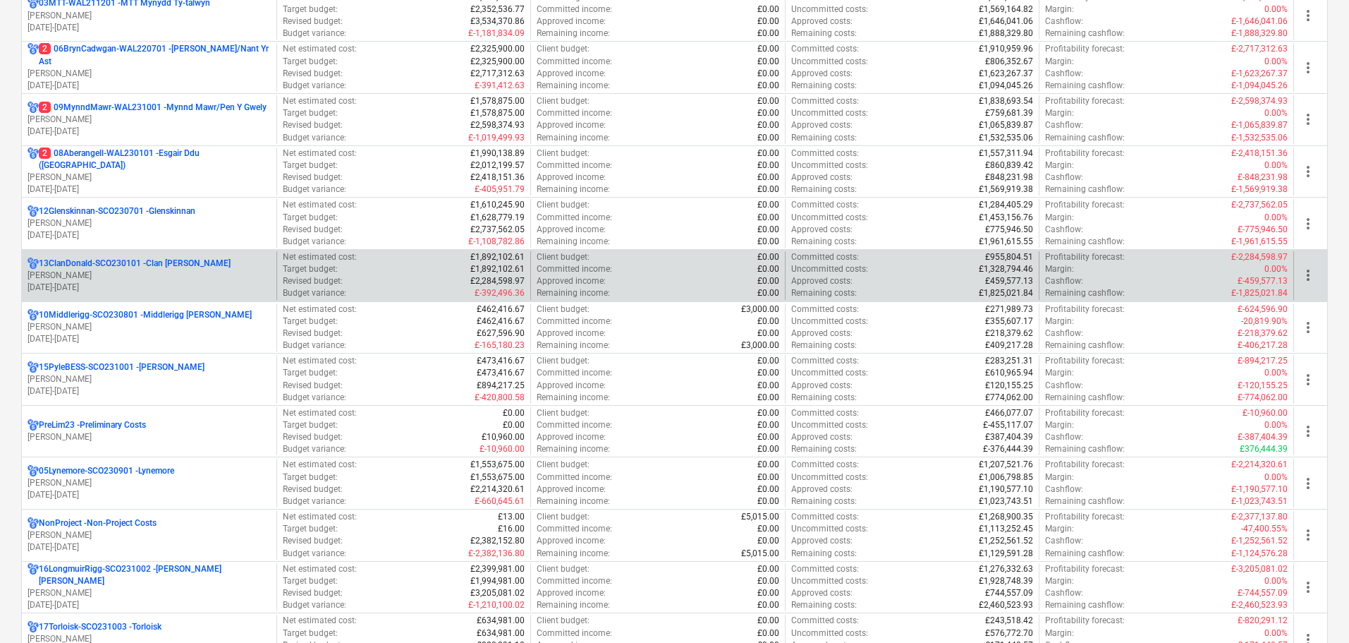
scroll to position [423, 0]
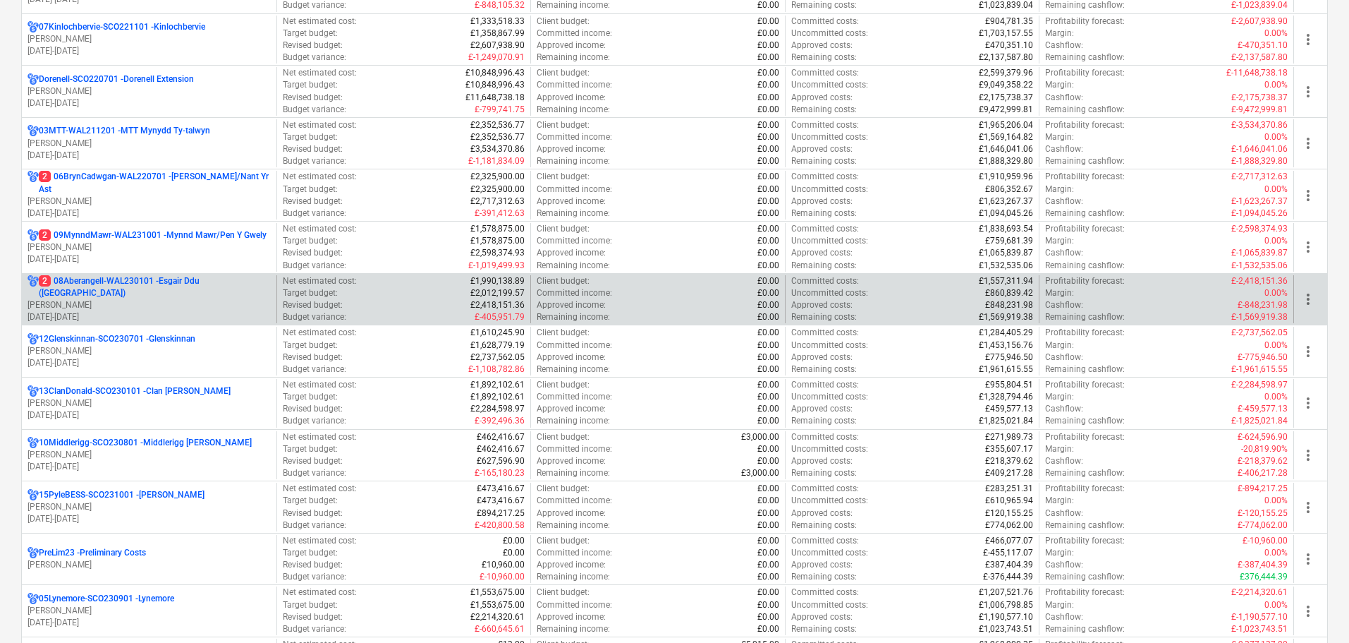
click at [118, 293] on p "2 08Aberangell-WAL230101 - Esgair Ddu ([GEOGRAPHIC_DATA])" at bounding box center [155, 287] width 232 height 24
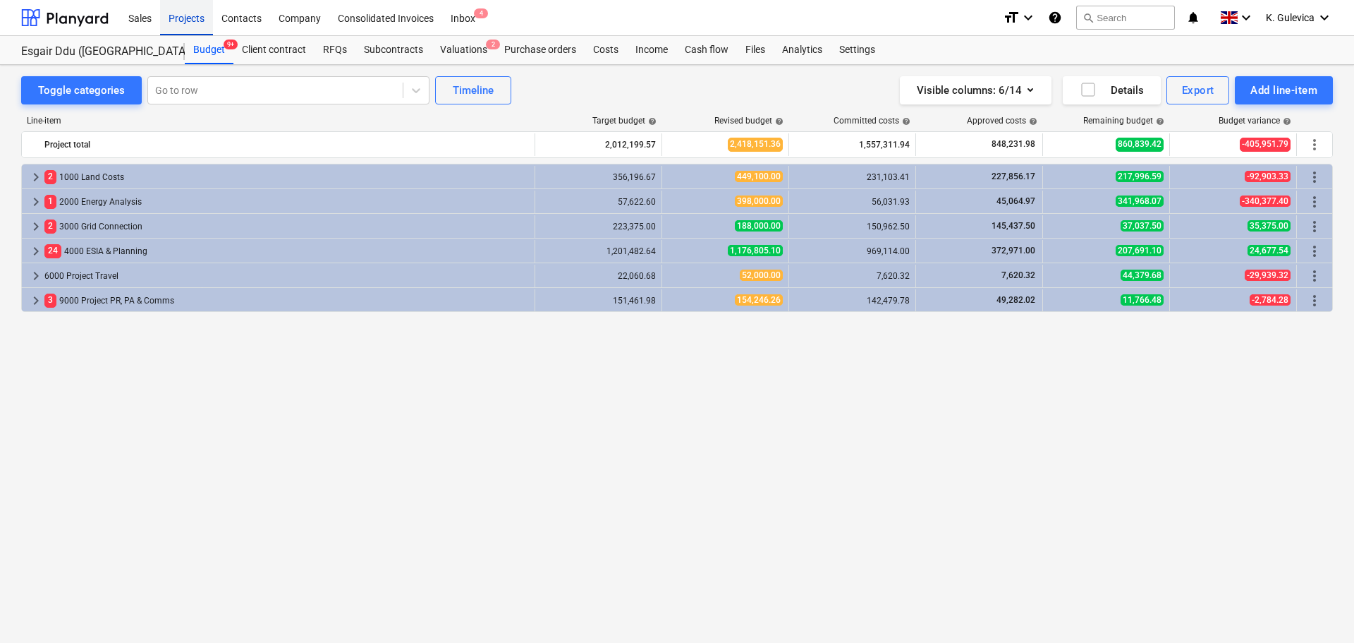
click at [186, 16] on div "Projects" at bounding box center [186, 17] width 53 height 36
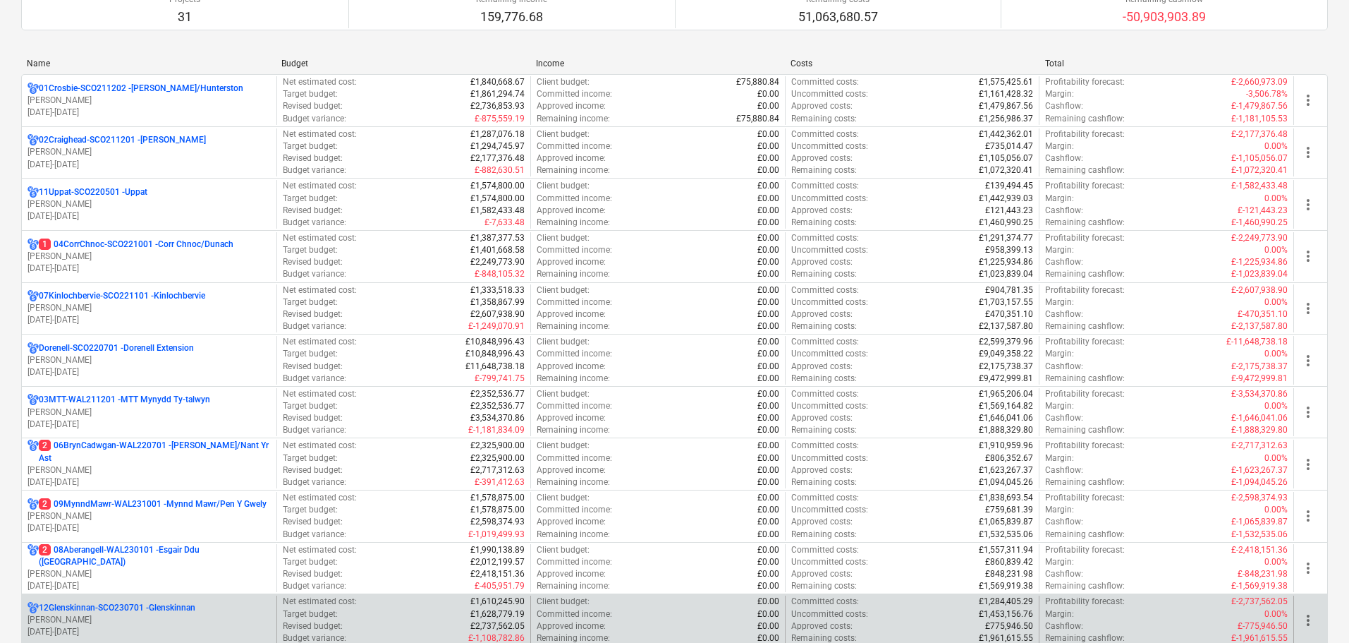
scroll to position [282, 0]
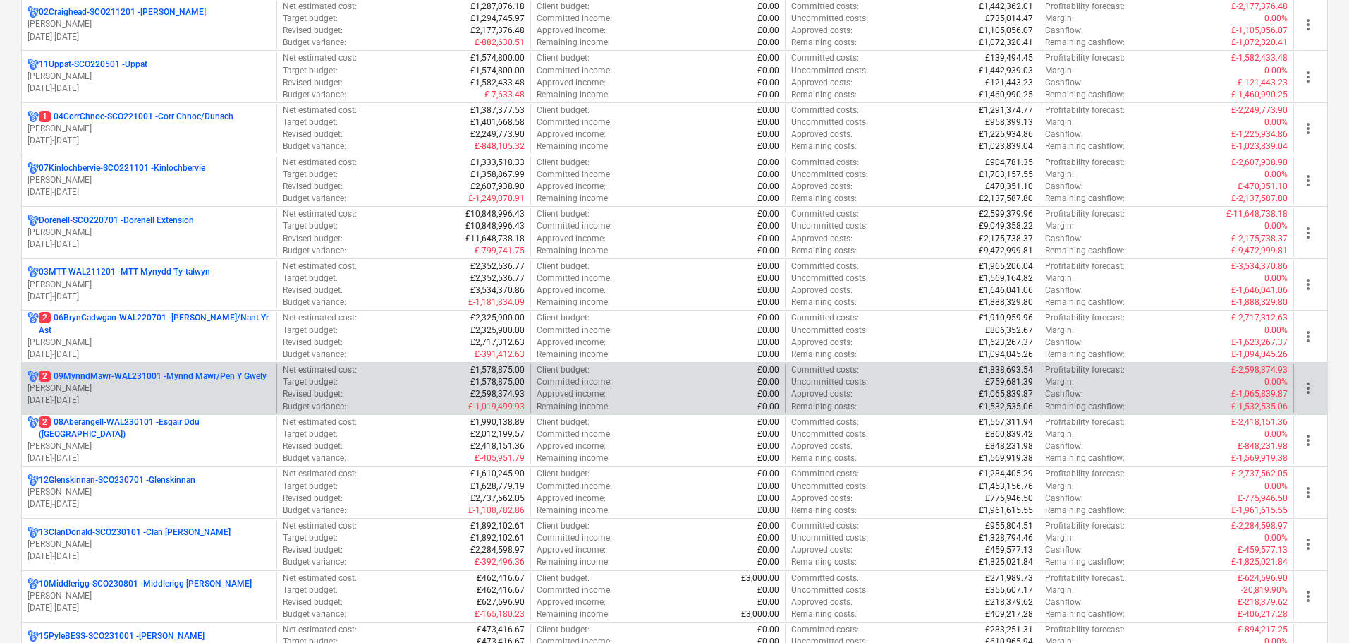
click at [109, 390] on p "[PERSON_NAME]" at bounding box center [149, 388] width 243 height 12
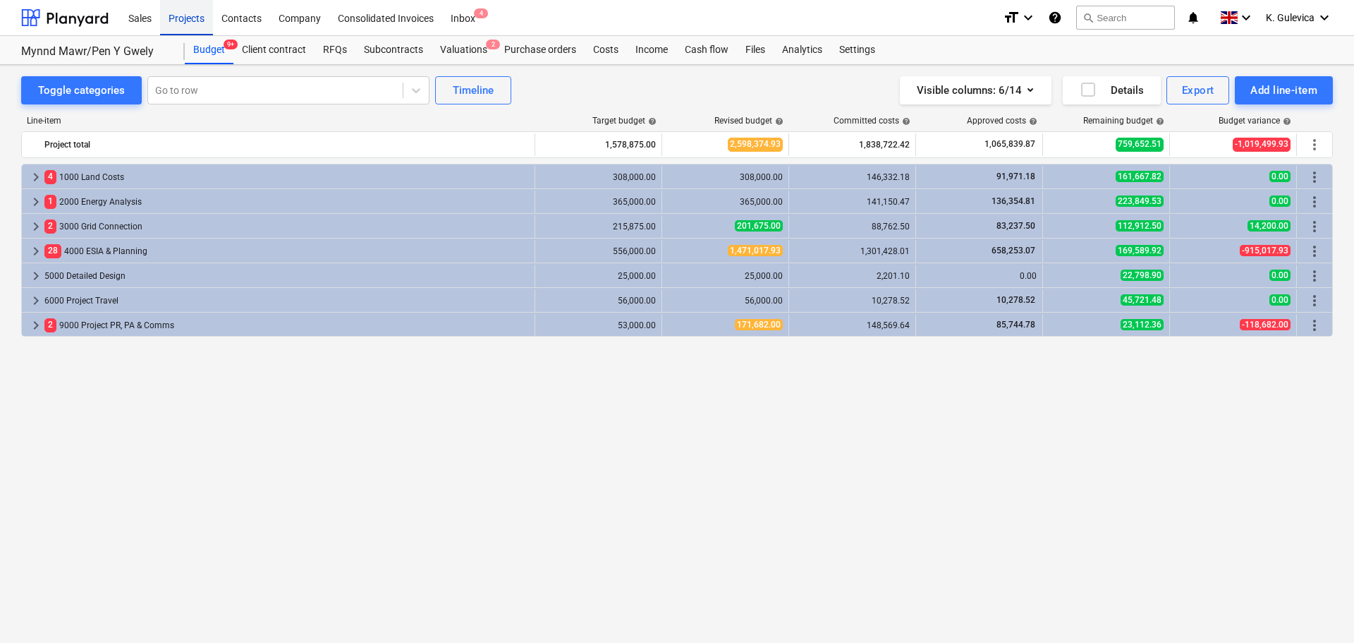
click at [184, 23] on div "Projects" at bounding box center [186, 17] width 53 height 36
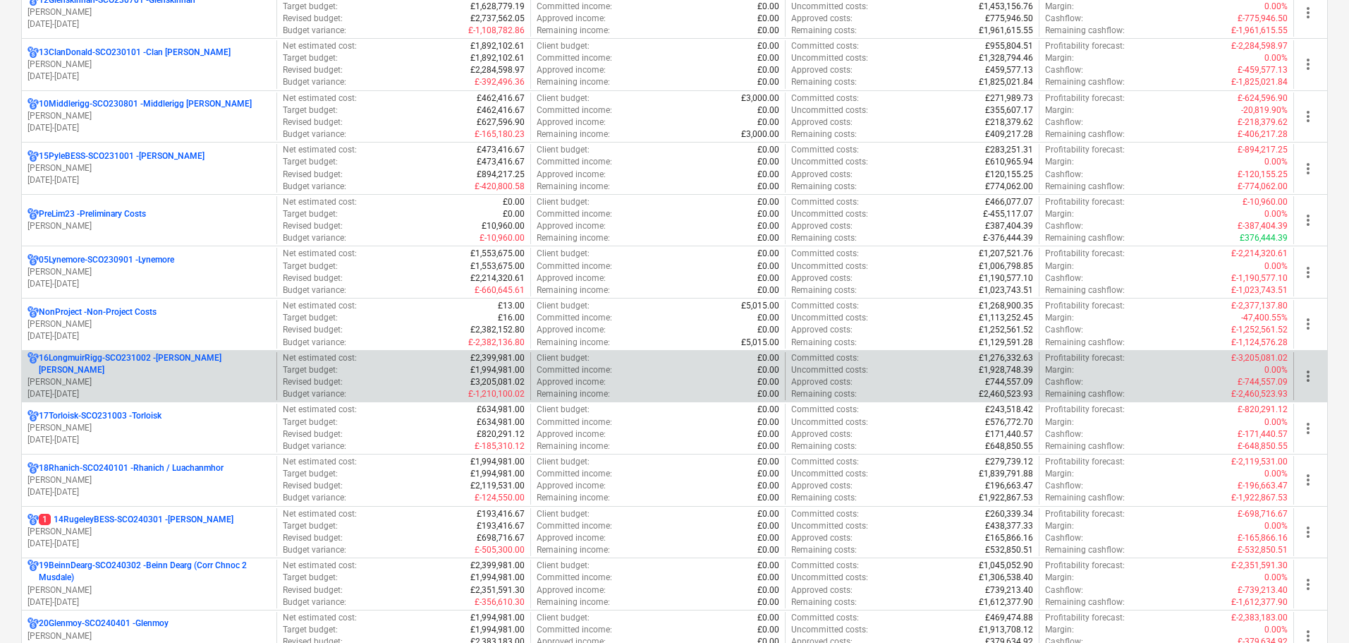
scroll to position [847, 0]
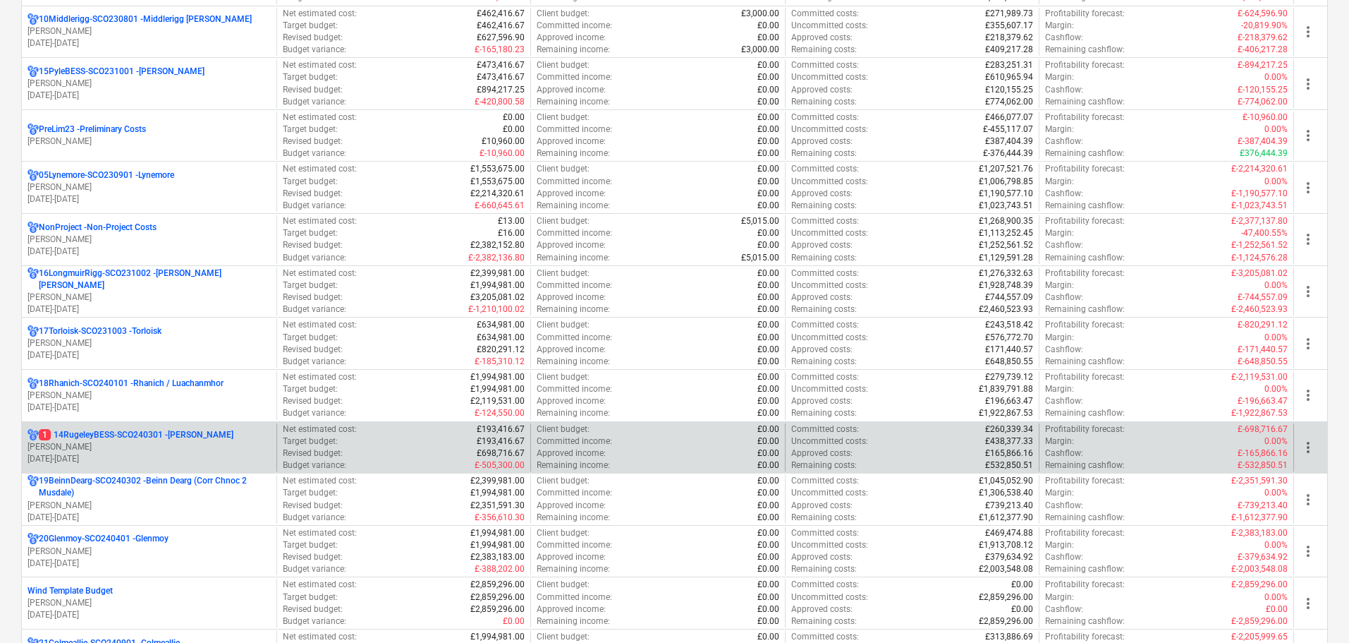
click at [150, 455] on p "[DATE] - [DATE]" at bounding box center [149, 459] width 243 height 12
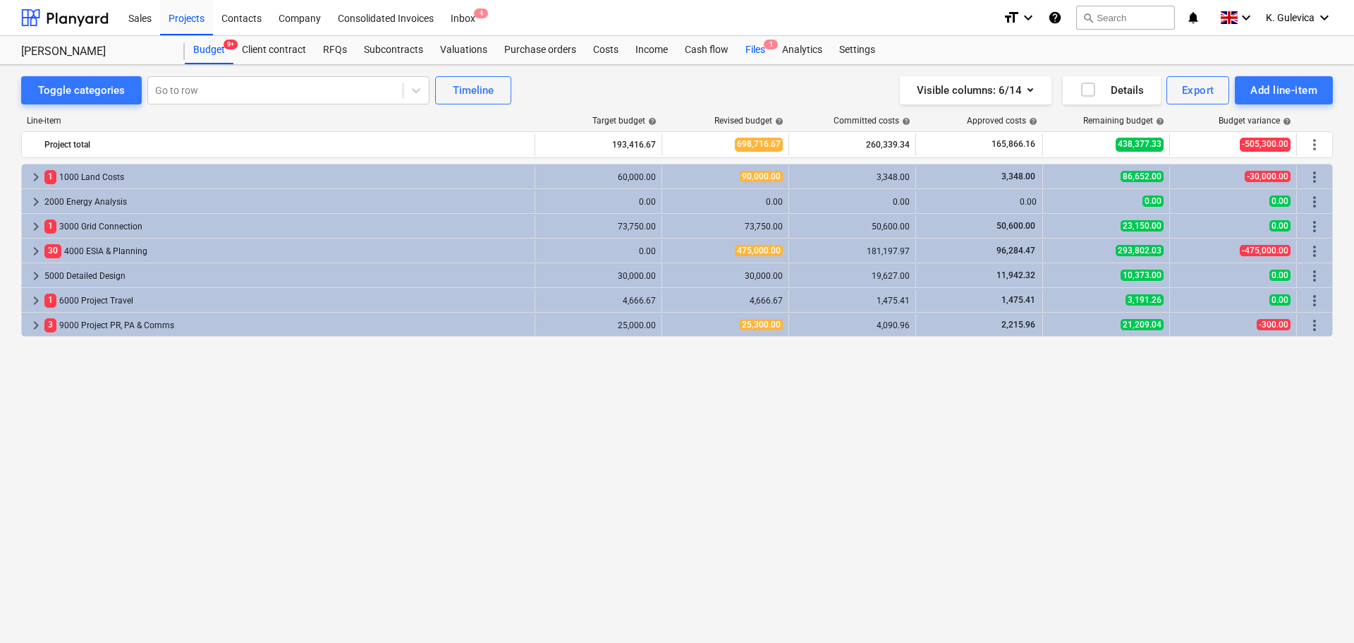
click at [753, 50] on div "Files 1" at bounding box center [755, 50] width 37 height 28
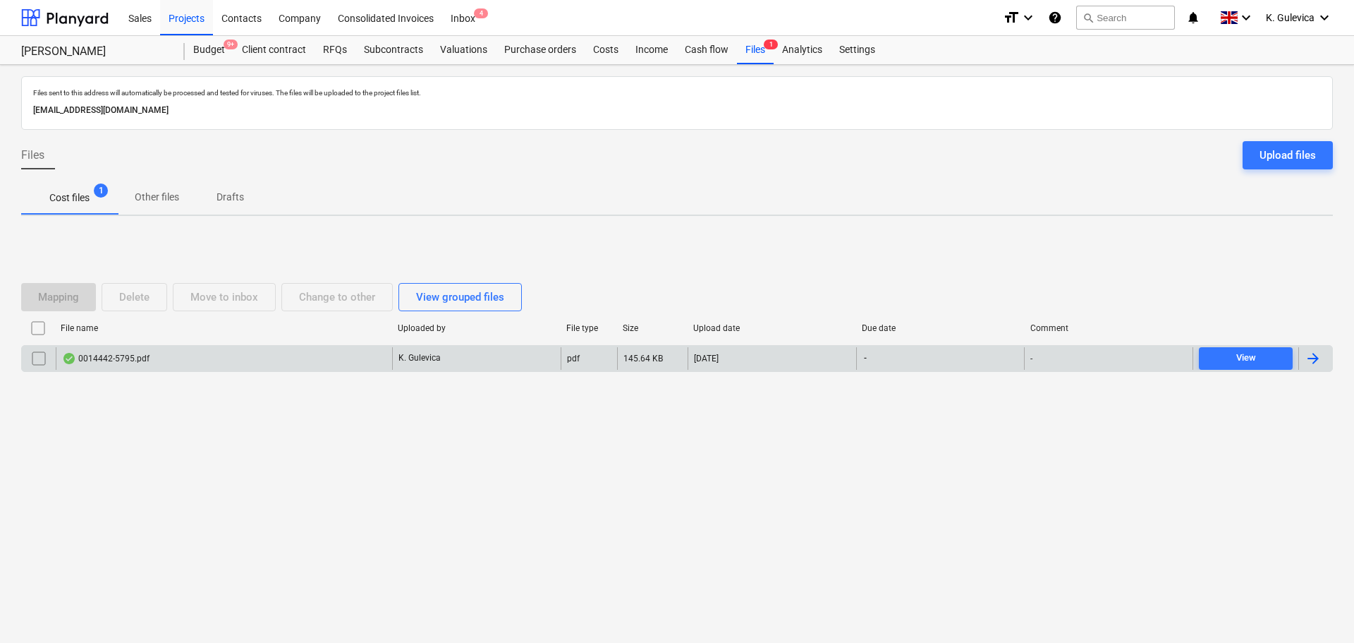
click at [109, 365] on div "0014442-5795.pdf" at bounding box center [224, 358] width 336 height 23
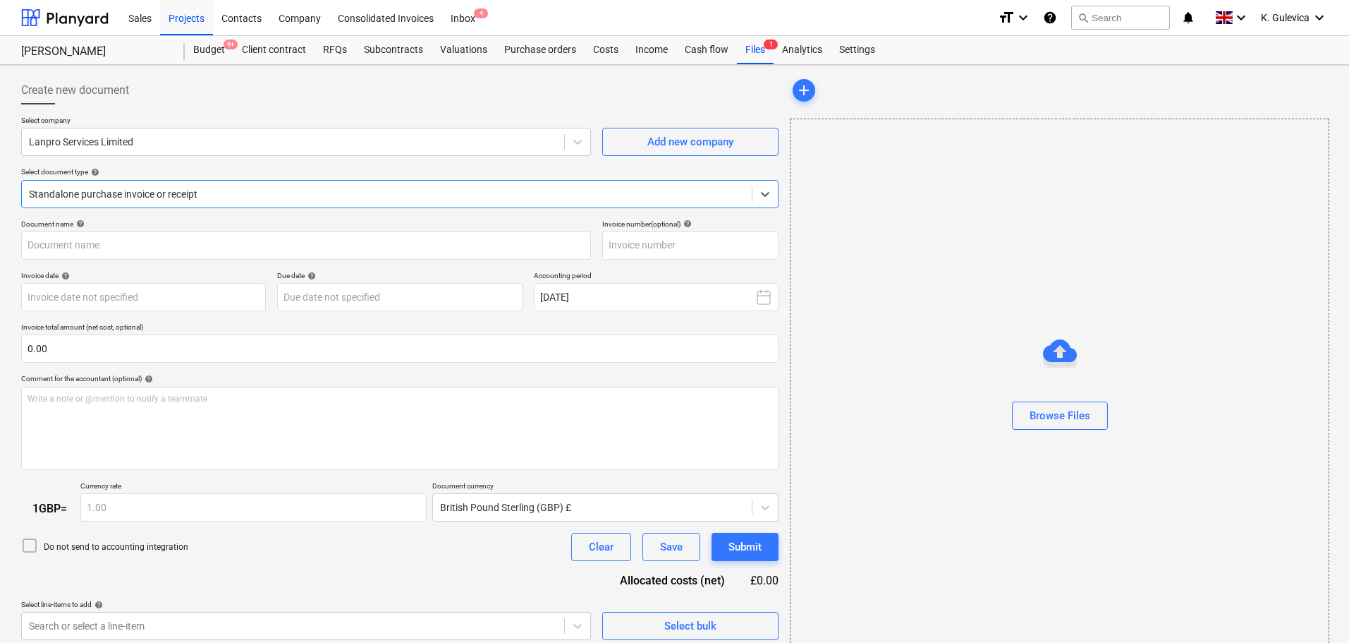
type input "0014442"
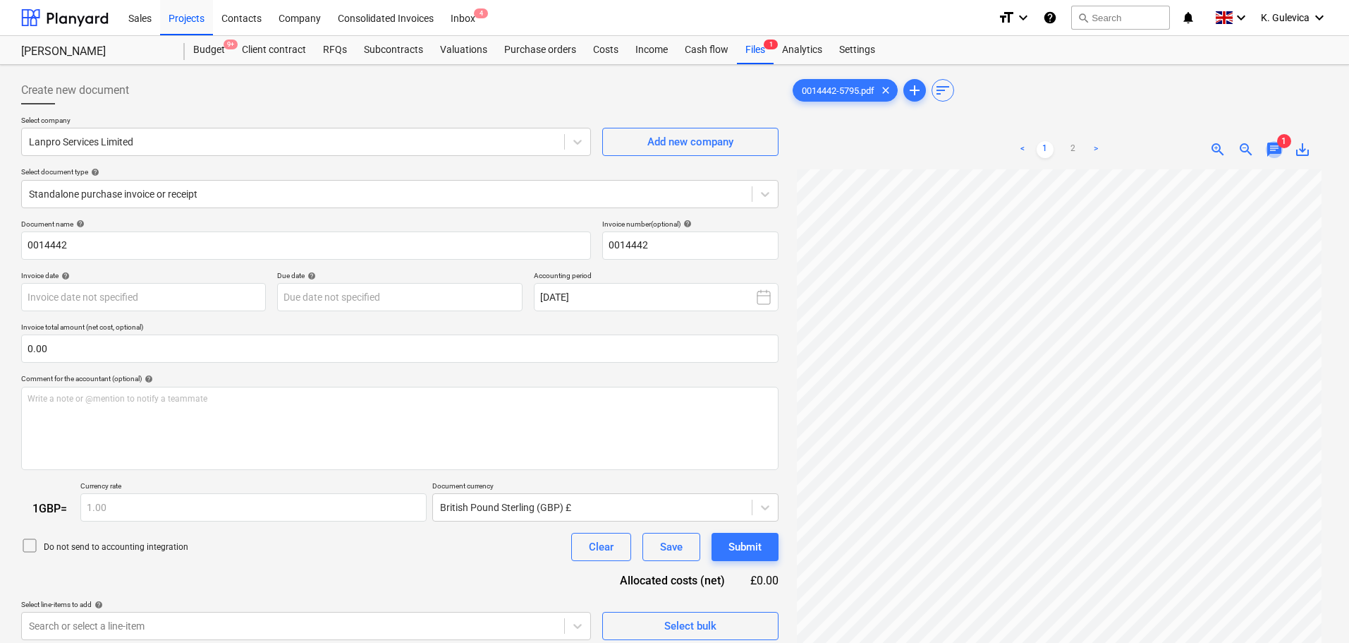
click at [1270, 148] on span "chat" at bounding box center [1274, 149] width 17 height 17
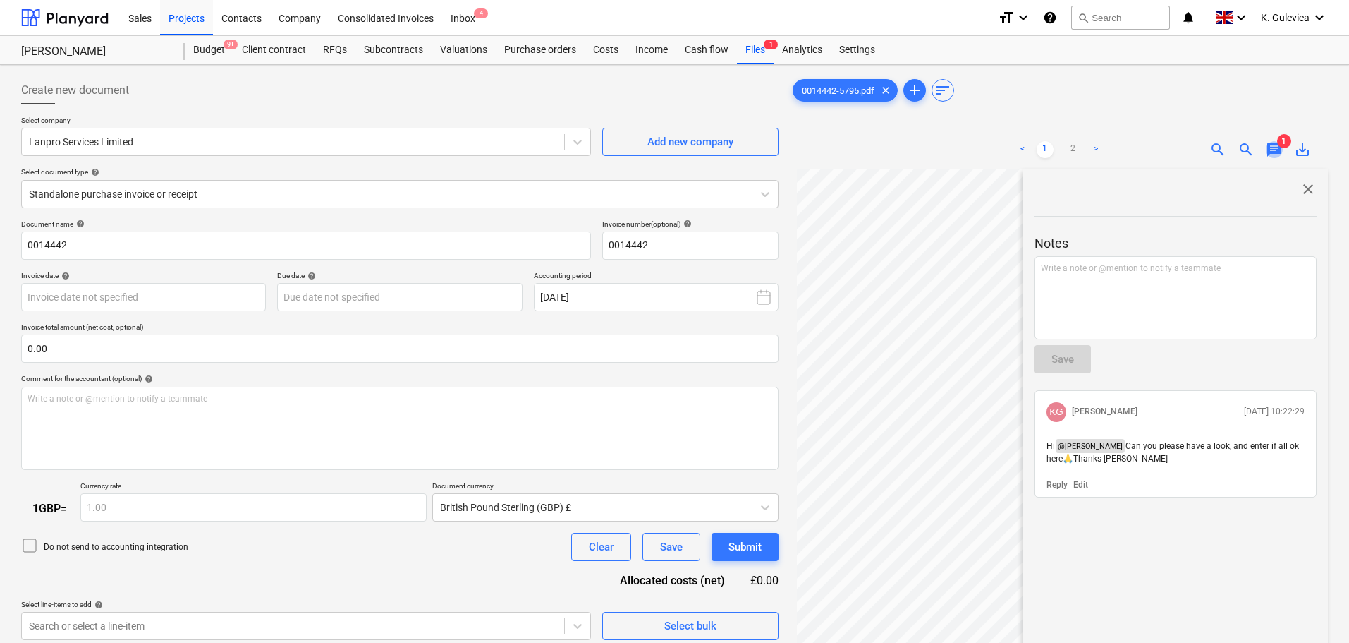
click at [1270, 148] on span "chat" at bounding box center [1274, 149] width 17 height 17
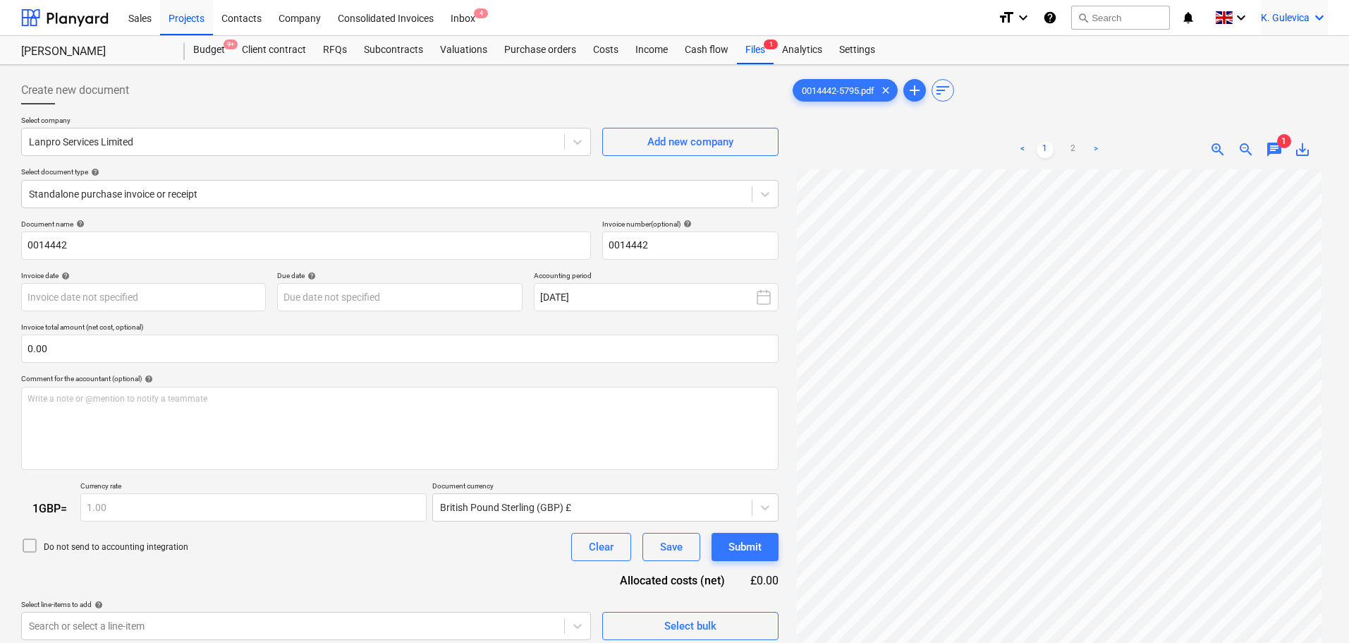
click at [1267, 17] on span "K. Gulevica" at bounding box center [1285, 17] width 49 height 11
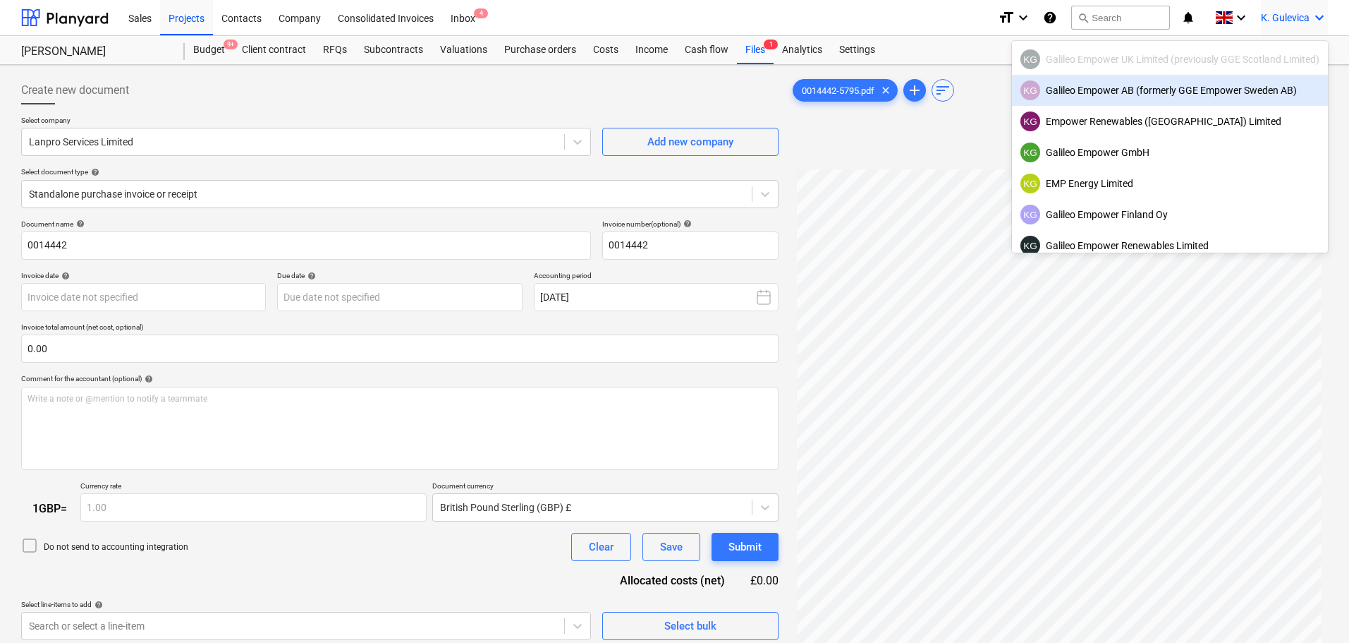
click at [1115, 90] on div "KG Galileo Empower AB (formerly GGE Empower Sweden AB)" at bounding box center [1170, 90] width 299 height 20
